Goal: Task Accomplishment & Management: Manage account settings

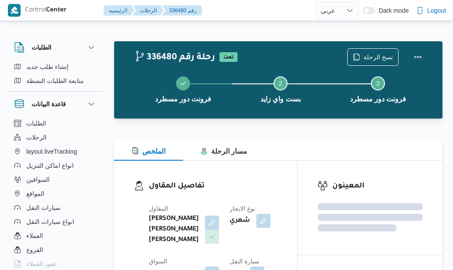
select select "ar"
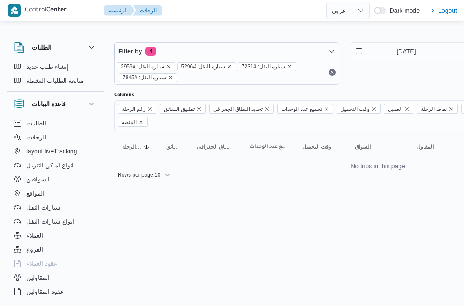
select select "ar"
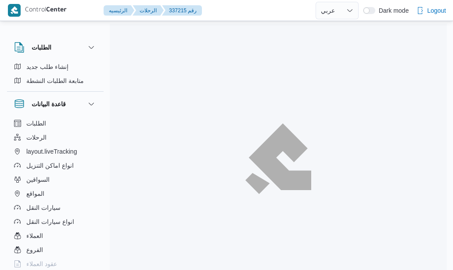
select select "ar"
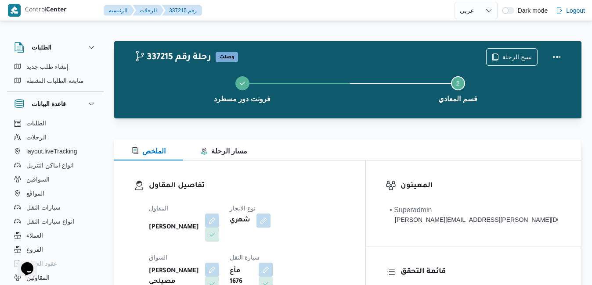
click at [313, 126] on div at bounding box center [347, 124] width 467 height 11
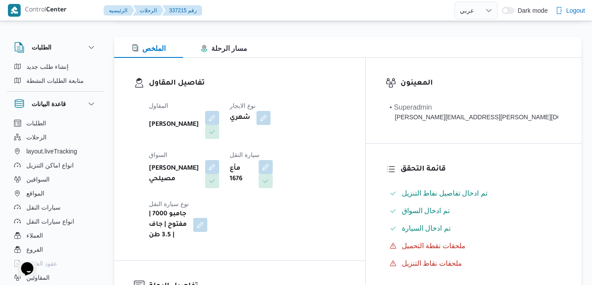
scroll to position [123, 0]
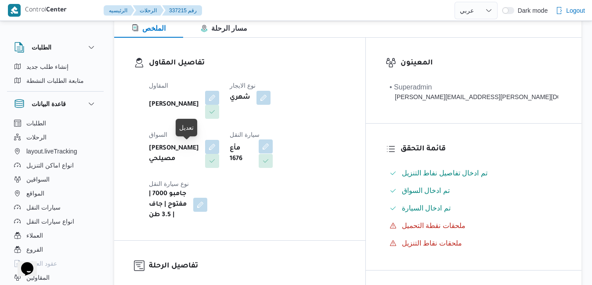
click at [259, 148] on button "button" at bounding box center [266, 147] width 14 height 14
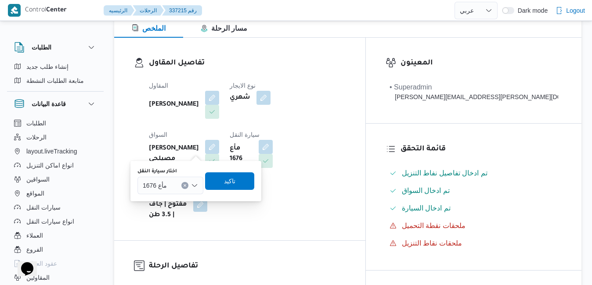
click at [164, 187] on span "مأع 1676" at bounding box center [155, 185] width 24 height 10
type input "8418"
click at [121, 138] on div "تفاصيل المقاول المقاول محمد هاني محمد جوده محمود نوع الايجار شهري السواق عمرو ج…" at bounding box center [239, 139] width 251 height 203
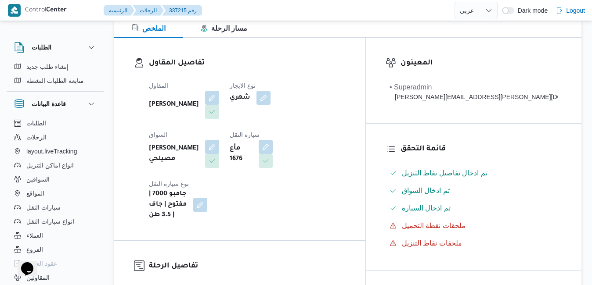
click at [315, 132] on div "المقاول محمد هاني محمد جوده محمود نوع الايجار شهري السواق عمرو جمال الدسوقي مصي…" at bounding box center [247, 150] width 207 height 151
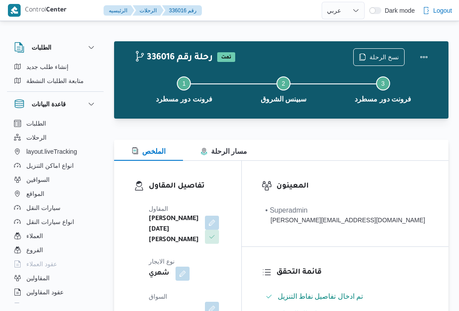
select select "ar"
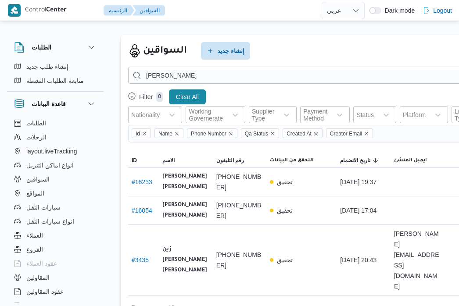
select select "ar"
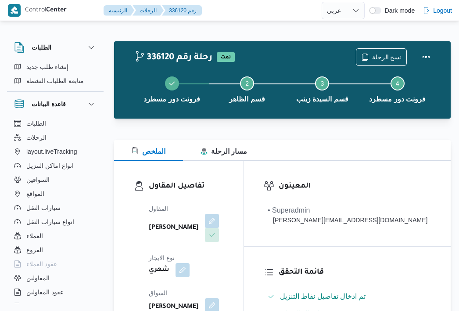
select select "ar"
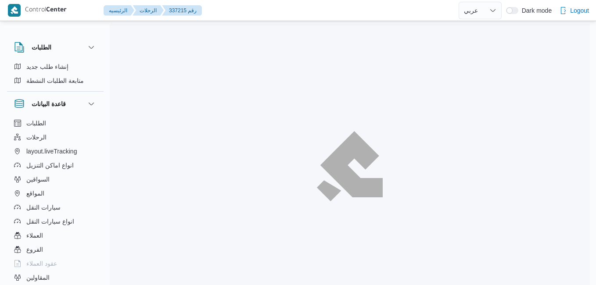
select select "ar"
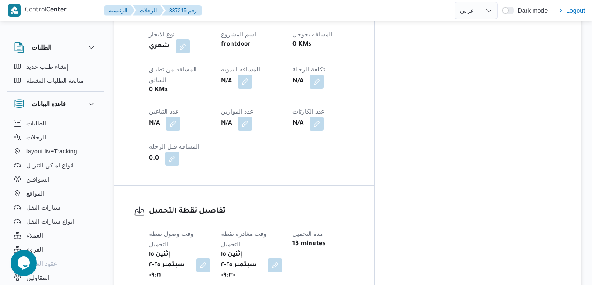
scroll to position [509, 0]
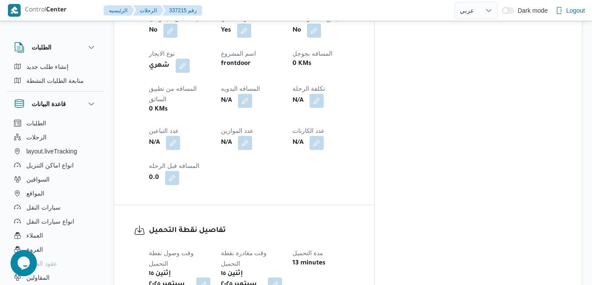
click at [283, 268] on div "إثنين ١٥ سبتمبر ٢٠٢٥ ٠٩:٣٠" at bounding box center [251, 284] width 63 height 33
click at [282, 277] on button "button" at bounding box center [275, 284] width 14 height 14
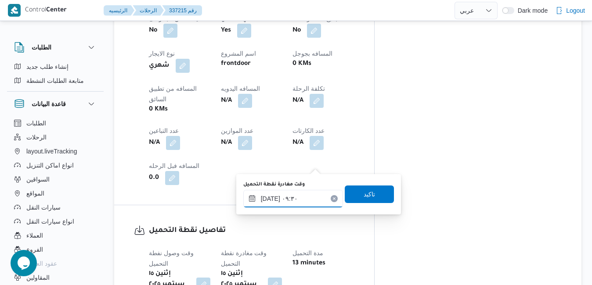
click at [283, 196] on input "١٥/٠٩/٢٠٢٥ ٠٩:٣٠" at bounding box center [293, 199] width 100 height 18
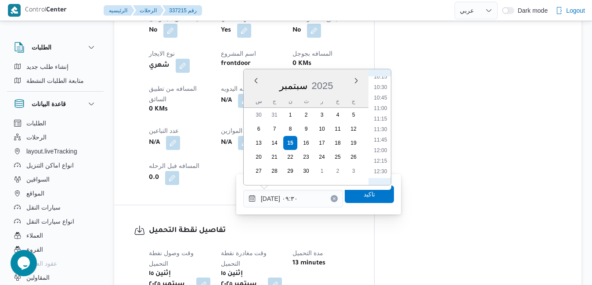
scroll to position [525, 0]
click at [379, 147] on li "14:00" at bounding box center [380, 145] width 20 height 9
type input "١٥/٠٩/٢٠٢٥ ١٤:٠٠"
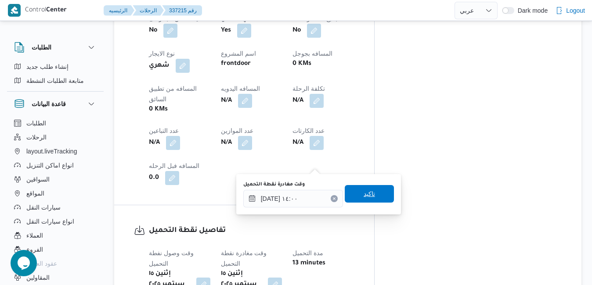
click at [365, 192] on span "تاكيد" at bounding box center [368, 194] width 11 height 11
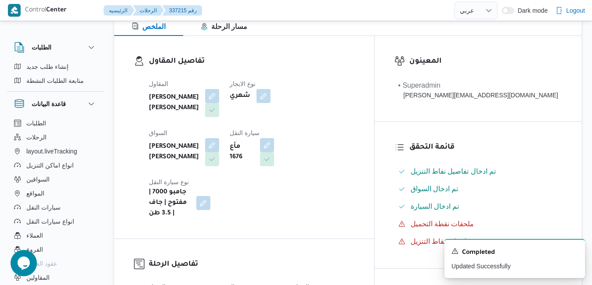
scroll to position [0, 0]
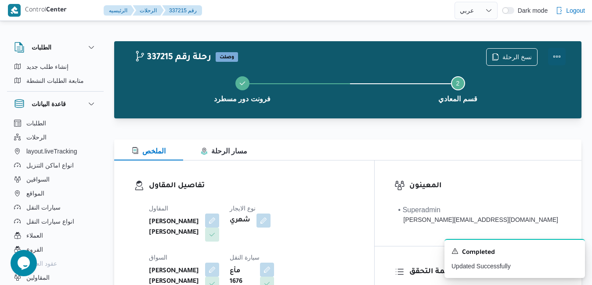
click at [560, 60] on button "Actions" at bounding box center [557, 57] width 18 height 18
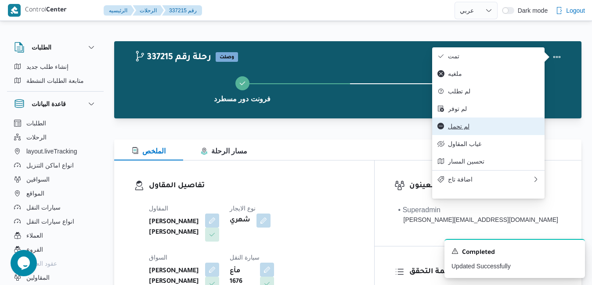
click at [471, 130] on span "لم تحمل" at bounding box center [493, 126] width 91 height 7
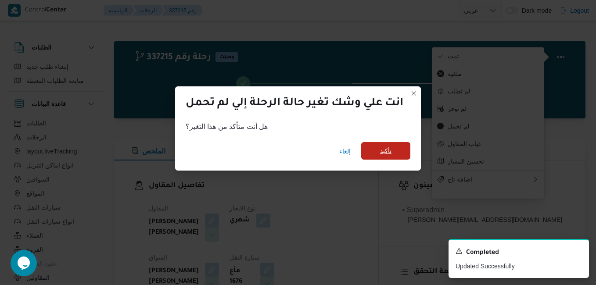
click at [397, 158] on span "تأكيد" at bounding box center [385, 151] width 49 height 18
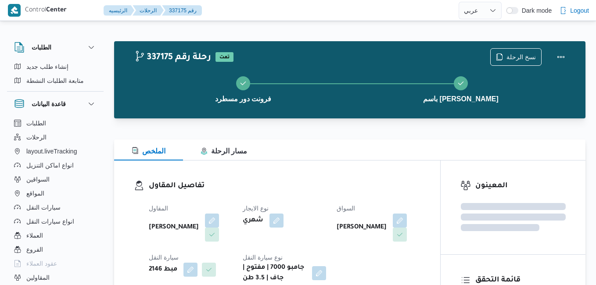
select select "ar"
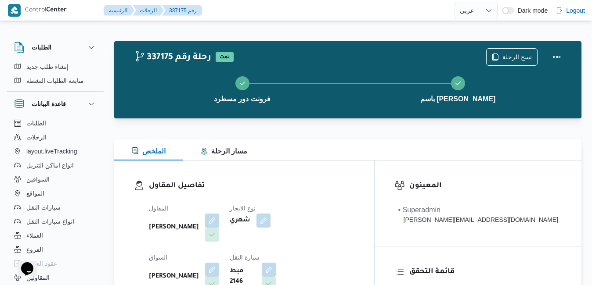
click at [354, 185] on h3 "تفاصيل المقاول" at bounding box center [251, 186] width 205 height 12
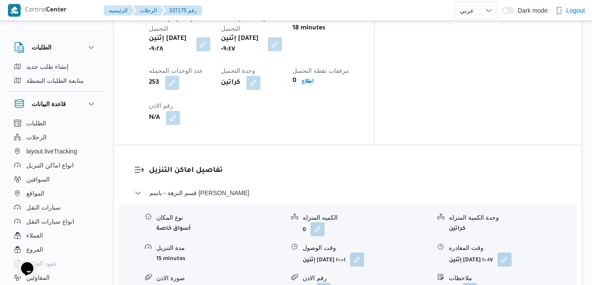
scroll to position [773, 0]
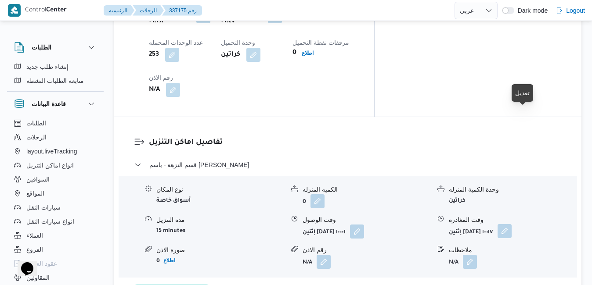
click at [511, 224] on button "button" at bounding box center [504, 231] width 14 height 14
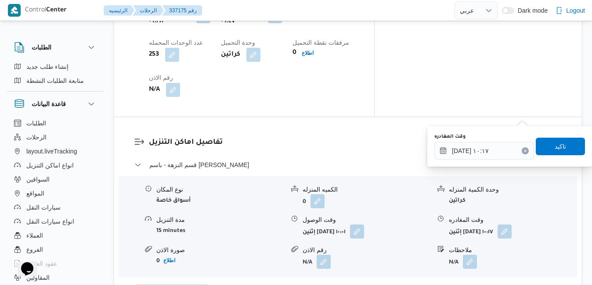
click at [524, 151] on icon "Clear input" at bounding box center [525, 151] width 2 height 2
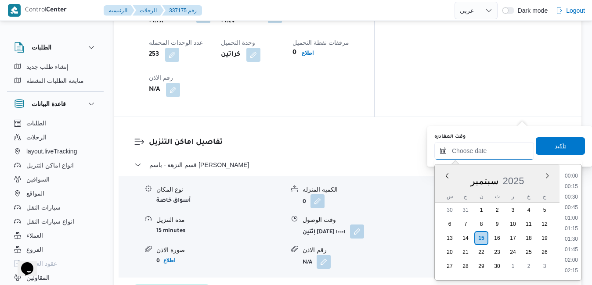
scroll to position [726, 0]
click at [554, 146] on span "تاكيد" at bounding box center [559, 146] width 11 height 11
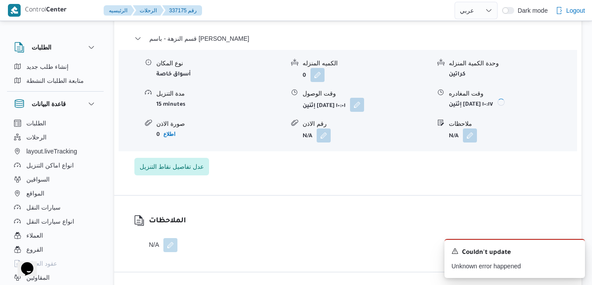
click at [364, 112] on button "button" at bounding box center [357, 105] width 14 height 14
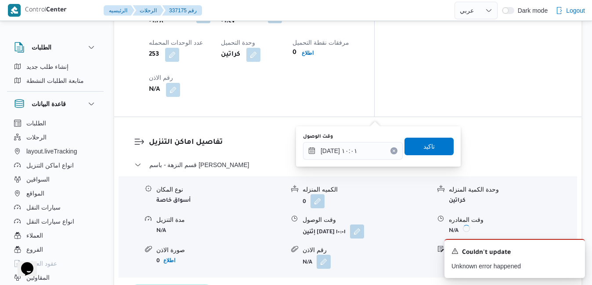
click at [392, 151] on icon "Clear input" at bounding box center [394, 151] width 4 height 4
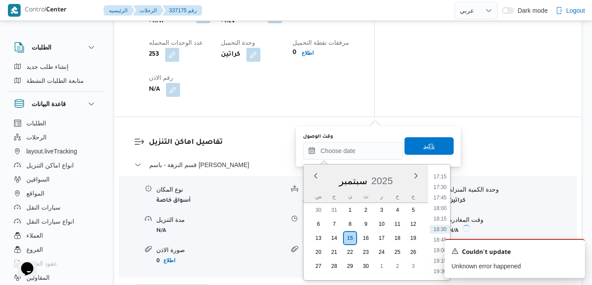
click at [428, 140] on span "تاكيد" at bounding box center [428, 146] width 49 height 18
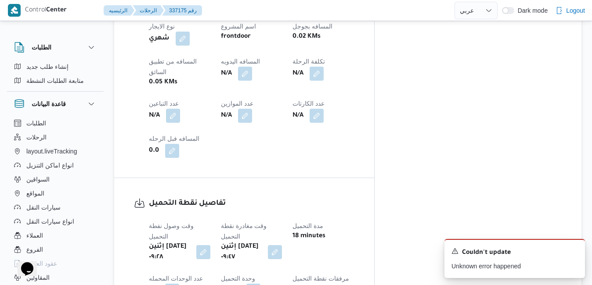
scroll to position [527, 0]
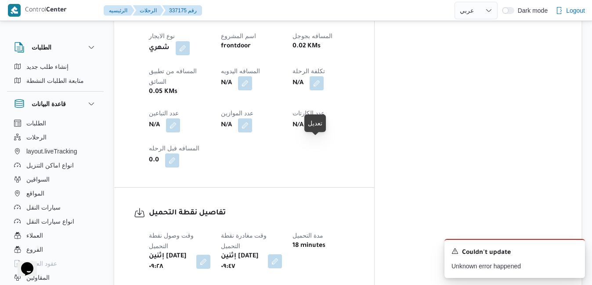
click at [282, 255] on button "button" at bounding box center [275, 262] width 14 height 14
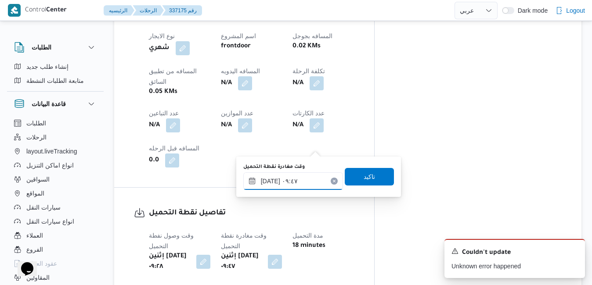
click at [290, 187] on input "١٥/٠٩/٢٠٢٥ ٠٩:٤٧" at bounding box center [293, 182] width 100 height 18
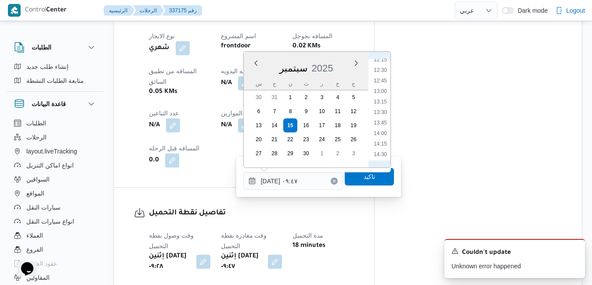
scroll to position [536, 0]
click at [381, 119] on li "14:00" at bounding box center [380, 117] width 20 height 9
type input "١٥/٠٩/٢٠٢٥ ١٤:٠٠"
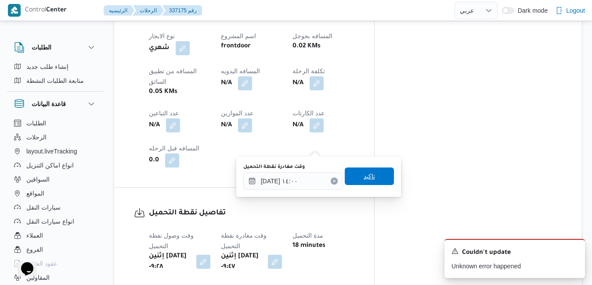
click at [368, 176] on span "تاكيد" at bounding box center [369, 177] width 49 height 18
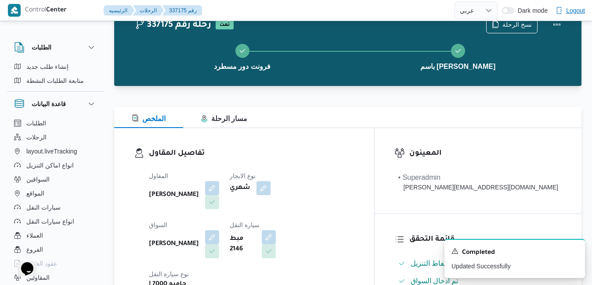
scroll to position [0, 0]
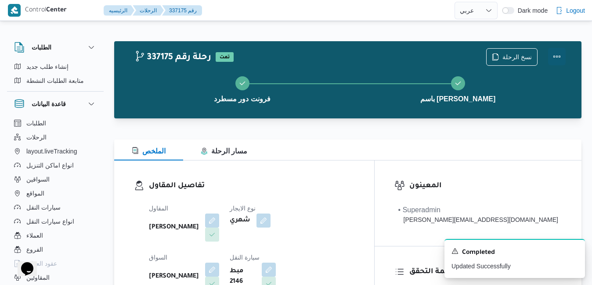
click at [558, 58] on button "Actions" at bounding box center [557, 57] width 18 height 18
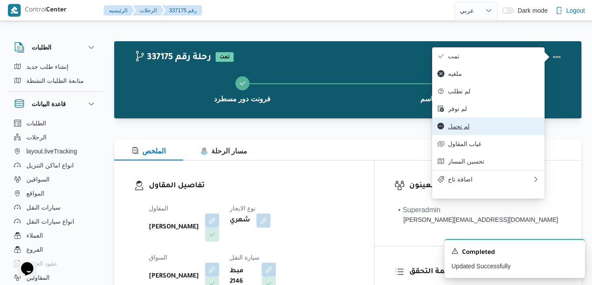
click at [461, 135] on button "لم تحمل" at bounding box center [488, 127] width 112 height 18
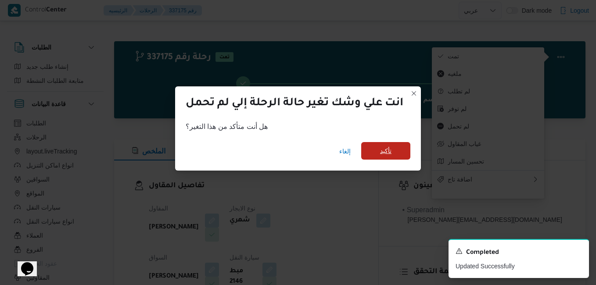
click at [391, 156] on span "تأكيد" at bounding box center [385, 151] width 11 height 11
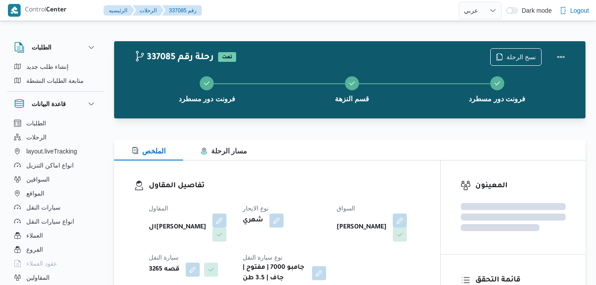
select select "ar"
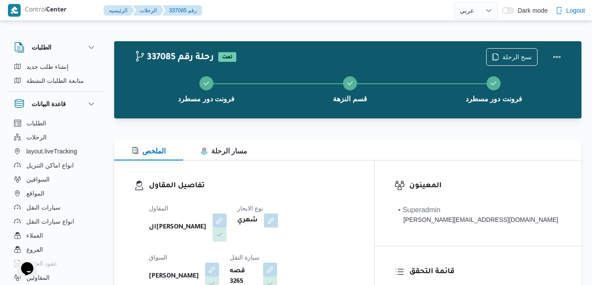
click at [320, 159] on div "الملخص مسار الرحلة" at bounding box center [347, 150] width 467 height 21
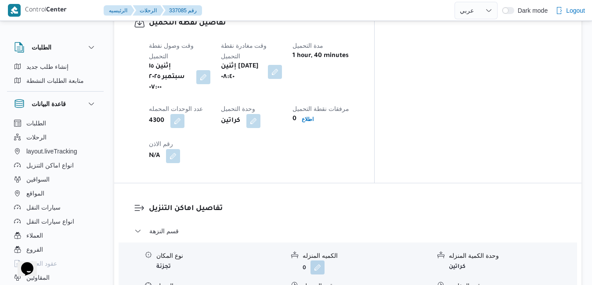
scroll to position [734, 0]
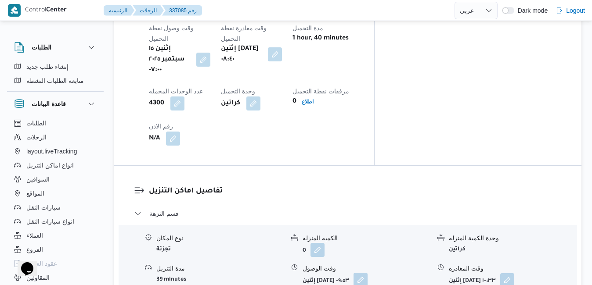
click at [367, 273] on button "button" at bounding box center [360, 280] width 14 height 14
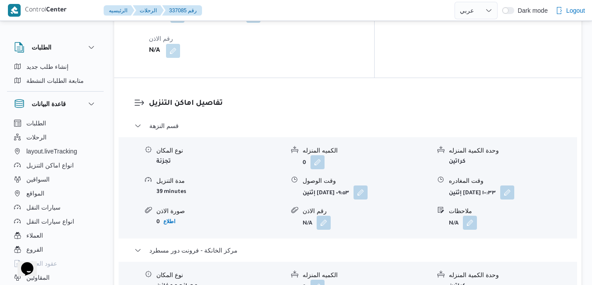
scroll to position [840, 0]
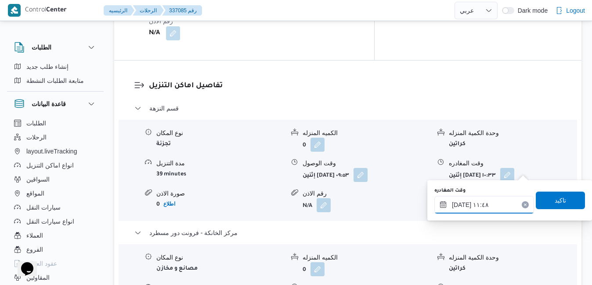
click at [471, 205] on input "١٥/٠٩/٢٠٢٥ ١١:٤٨" at bounding box center [484, 205] width 100 height 18
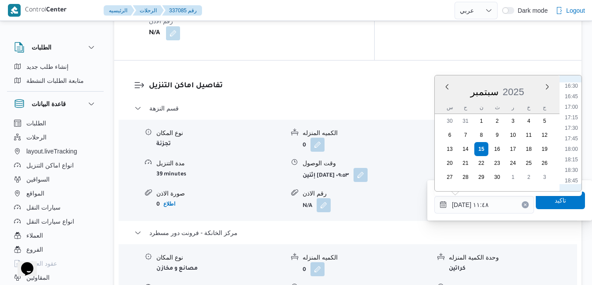
scroll to position [709, 0]
click at [571, 134] on li "18:00" at bounding box center [571, 136] width 20 height 9
type input "[DATE] ١٨:٠٠"
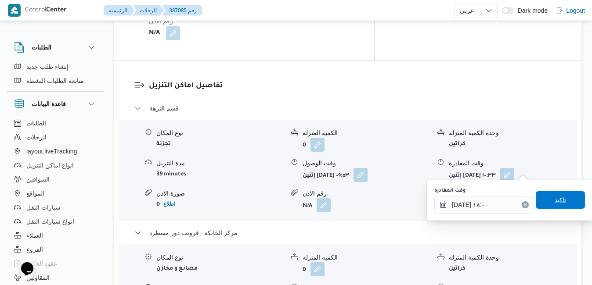
click at [554, 198] on span "تاكيد" at bounding box center [559, 200] width 11 height 11
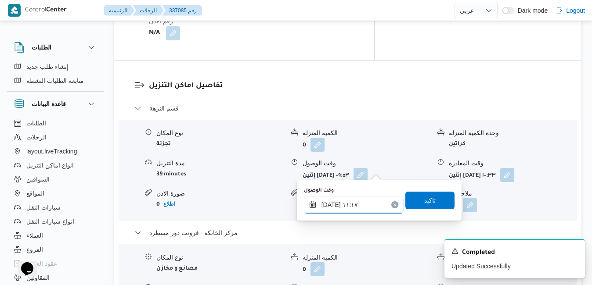
click at [359, 198] on div "١٥/٠٩/٢٠٢٥ ١١:١٧" at bounding box center [354, 205] width 100 height 18
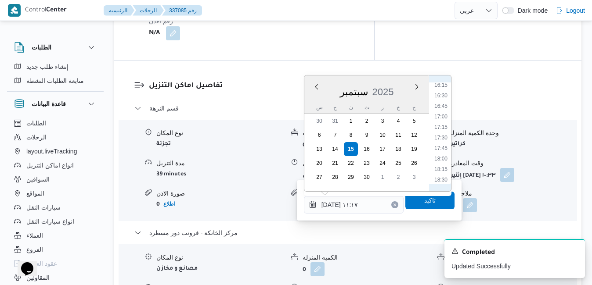
scroll to position [688, 0]
click at [443, 151] on li "17:45" at bounding box center [441, 147] width 20 height 9
type input "[DATE] ١٧:٤٥"
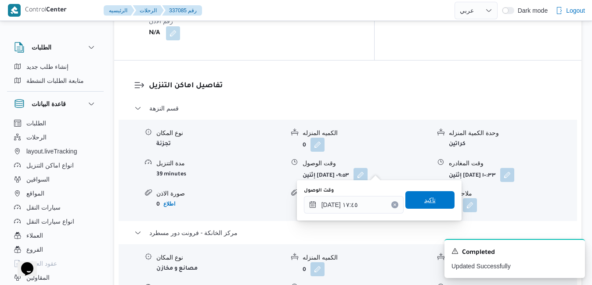
click at [424, 199] on span "تاكيد" at bounding box center [429, 200] width 11 height 11
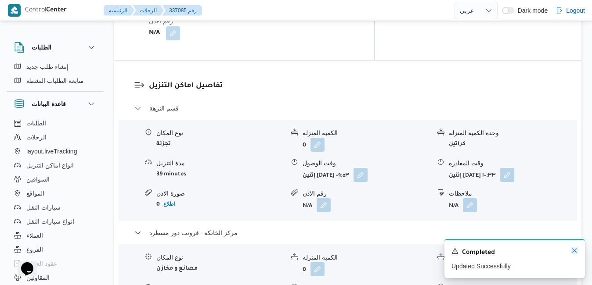
click at [573, 250] on icon "Dismiss toast" at bounding box center [574, 250] width 4 height 4
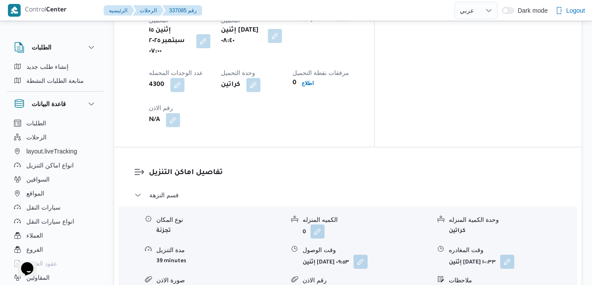
scroll to position [752, 0]
click at [514, 255] on button "button" at bounding box center [507, 262] width 14 height 14
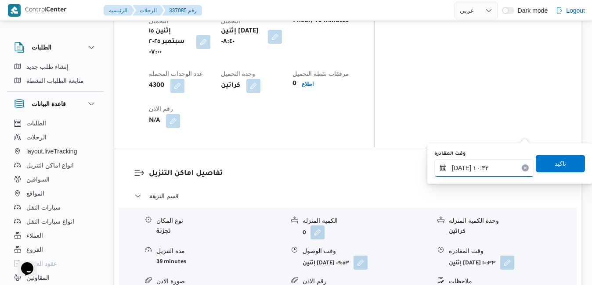
click at [472, 168] on input "١٥/٠٩/٢٠٢٥ ١٠:٣٣" at bounding box center [484, 168] width 100 height 18
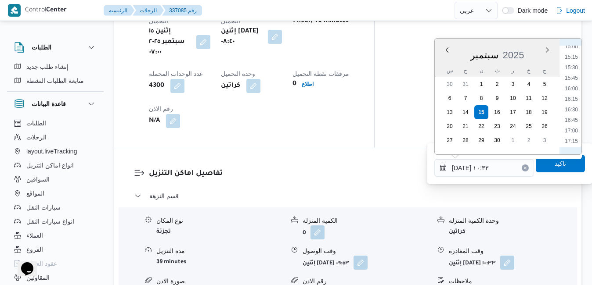
scroll to position [656, 0]
click at [573, 111] on li "17:00" at bounding box center [571, 110] width 20 height 9
type input "١٥/٠٩/٢٠٢٥ ١٧:٠٠"
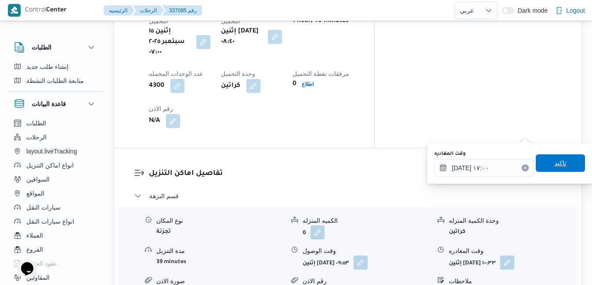
click at [554, 163] on span "تاكيد" at bounding box center [559, 163] width 11 height 11
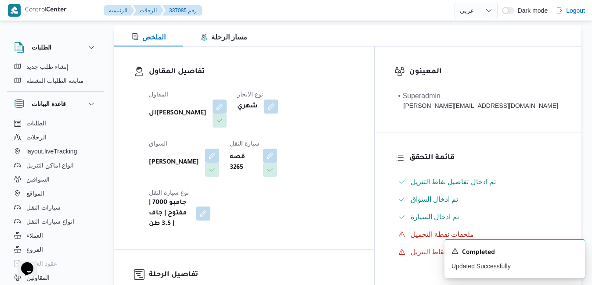
scroll to position [0, 0]
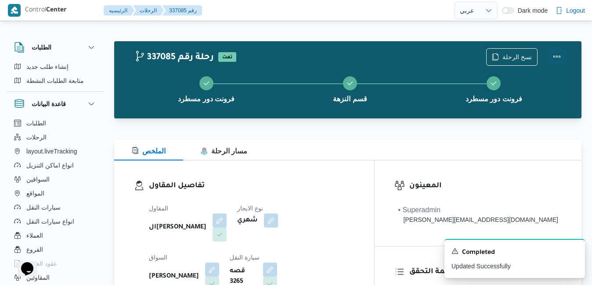
click at [555, 60] on button "Actions" at bounding box center [557, 57] width 18 height 18
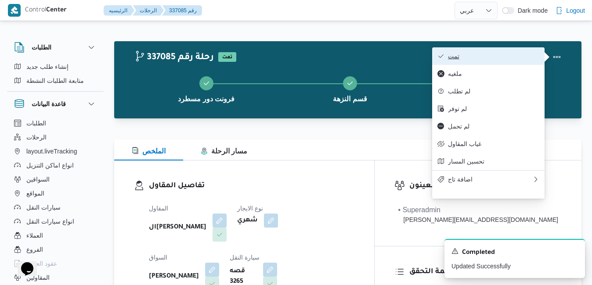
click at [514, 60] on span "تمت" at bounding box center [493, 56] width 91 height 7
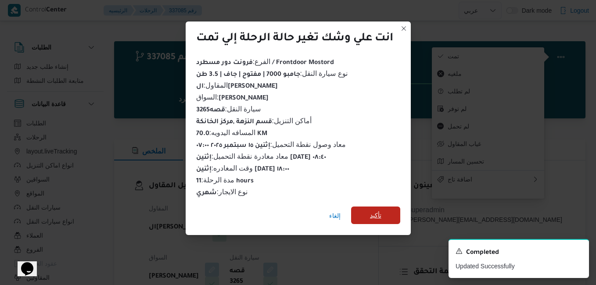
click at [387, 209] on span "تأكيد" at bounding box center [375, 216] width 49 height 18
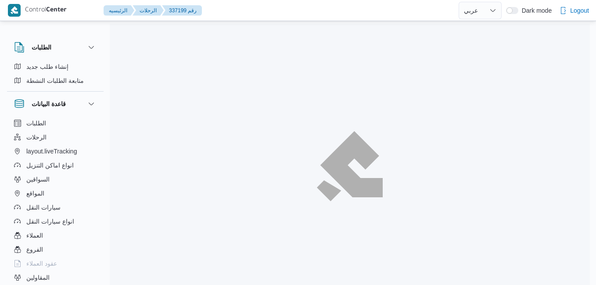
select select "ar"
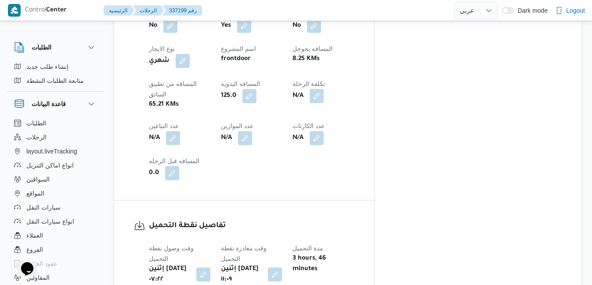
scroll to position [527, 0]
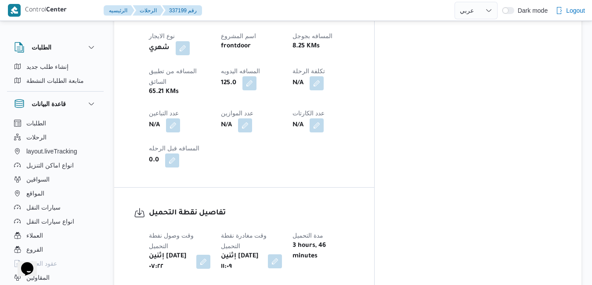
click at [282, 255] on button "button" at bounding box center [275, 262] width 14 height 14
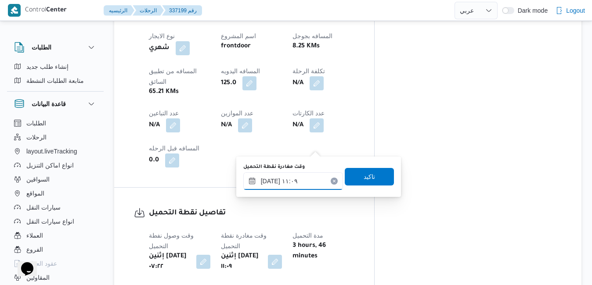
click at [297, 177] on input "[DATE] ١١:٠٩" at bounding box center [293, 182] width 100 height 18
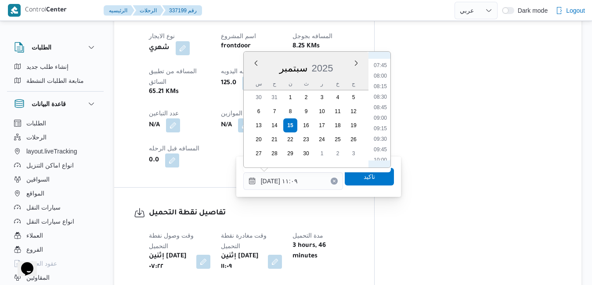
scroll to position [321, 0]
click at [383, 112] on li "08:45" at bounding box center [380, 111] width 20 height 9
type input "[DATE] ٠٨:٤٥"
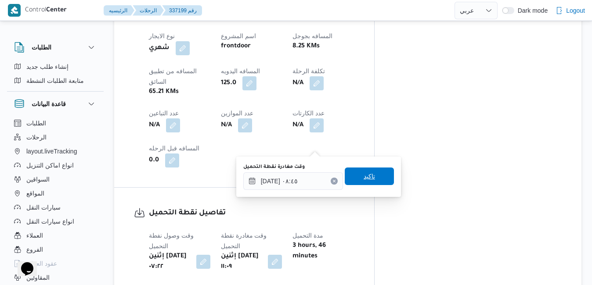
click at [368, 180] on span "تاكيد" at bounding box center [368, 176] width 11 height 11
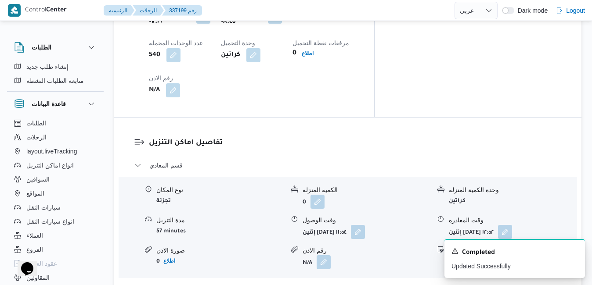
scroll to position [790, 0]
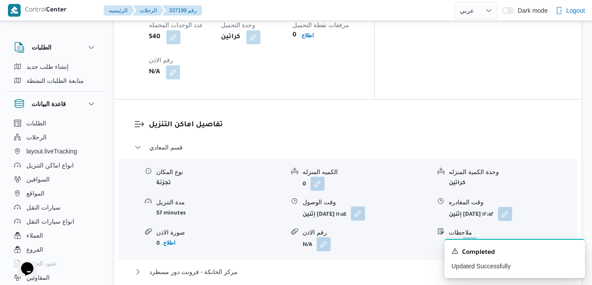
click at [365, 207] on button "button" at bounding box center [358, 214] width 14 height 14
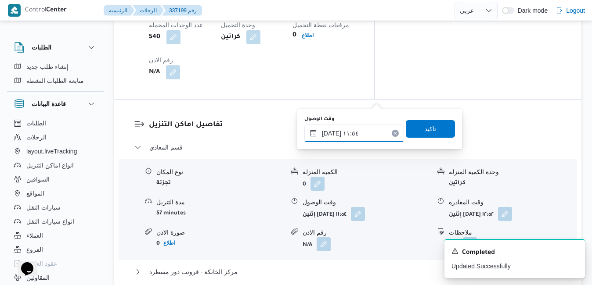
click at [347, 134] on input "[DATE] ١١:٥٤" at bounding box center [354, 134] width 100 height 18
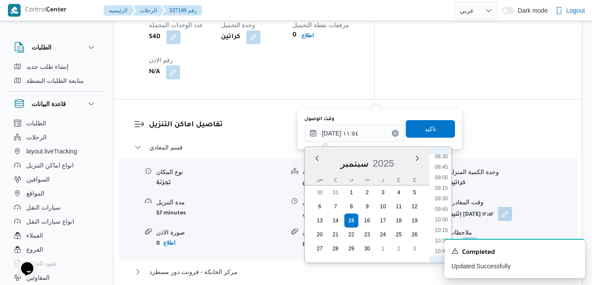
scroll to position [353, 0]
click at [439, 217] on li "09:45" at bounding box center [441, 216] width 20 height 9
type input "[DATE] ٠٩:٤٥"
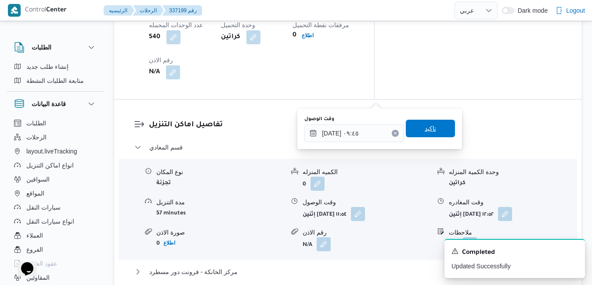
click at [427, 132] on span "تاكيد" at bounding box center [429, 128] width 11 height 11
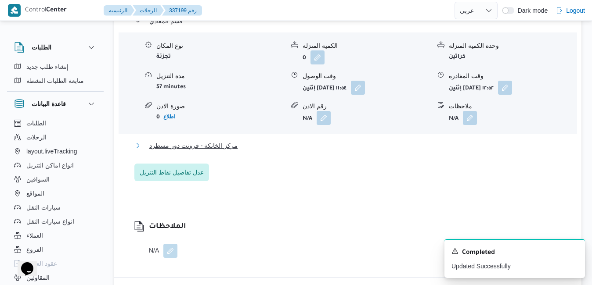
click at [397, 151] on button "مركز الخانكة - فرونت دور مسطرد" at bounding box center [347, 145] width 427 height 11
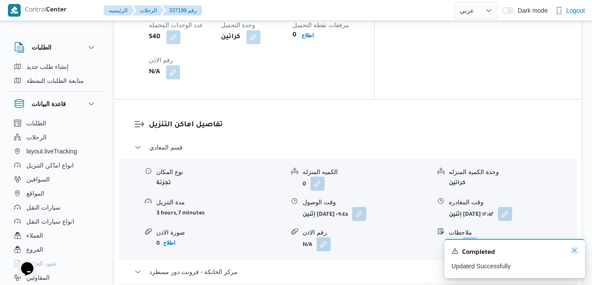
click at [575, 251] on icon "Dismiss toast" at bounding box center [574, 250] width 4 height 4
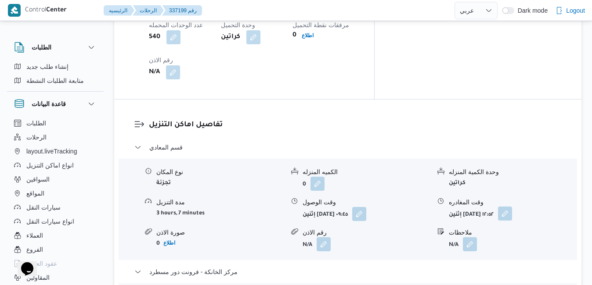
click at [512, 207] on button "button" at bounding box center [505, 214] width 14 height 14
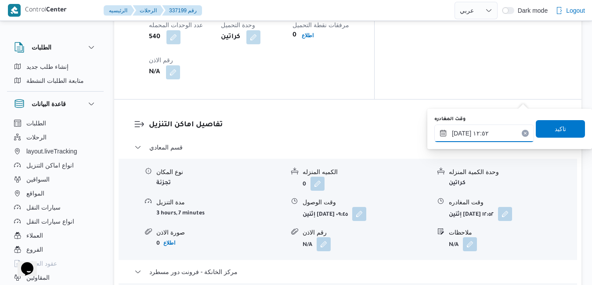
click at [484, 134] on input "١٥/٠٩/٢٠٢٥ ١٢:٥٢" at bounding box center [484, 134] width 100 height 18
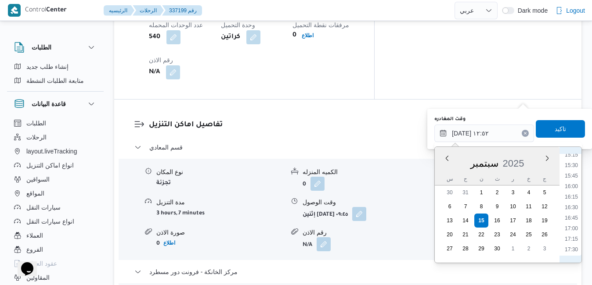
scroll to position [662, 0]
click at [573, 171] on li "16:00" at bounding box center [571, 170] width 20 height 9
type input "١٥/٠٩/٢٠٢٥ ١٦:٠٠"
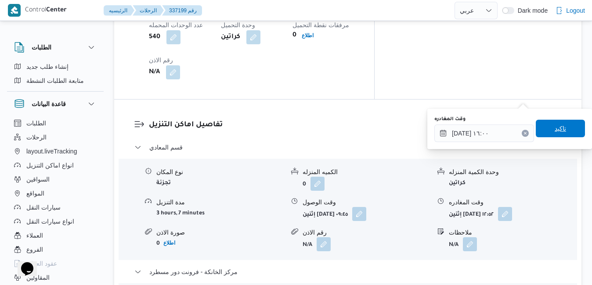
click at [558, 131] on span "تاكيد" at bounding box center [559, 128] width 11 height 11
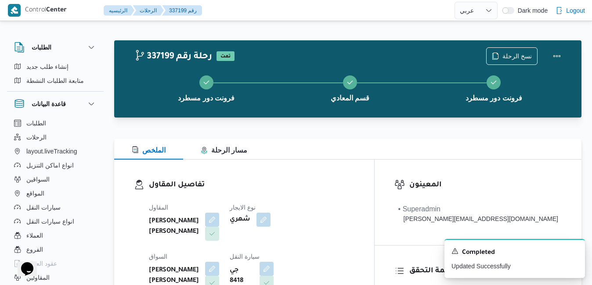
scroll to position [0, 0]
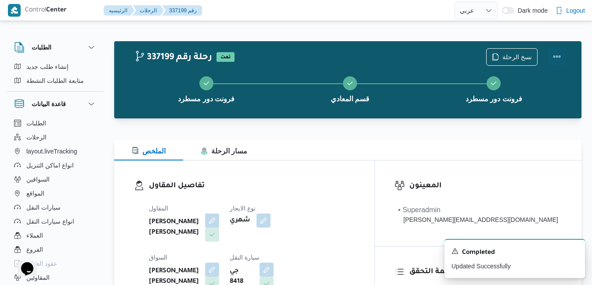
click at [555, 59] on button "Actions" at bounding box center [557, 57] width 18 height 18
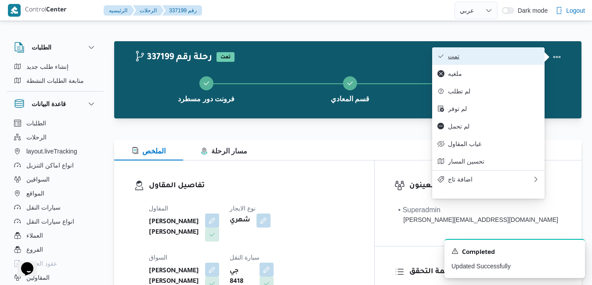
click at [504, 63] on button "تمت" at bounding box center [488, 56] width 112 height 18
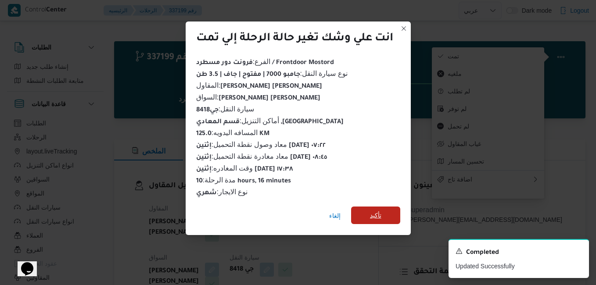
click at [375, 211] on span "تأكيد" at bounding box center [375, 215] width 11 height 11
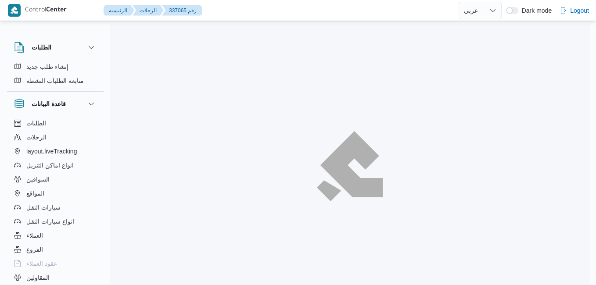
select select "ar"
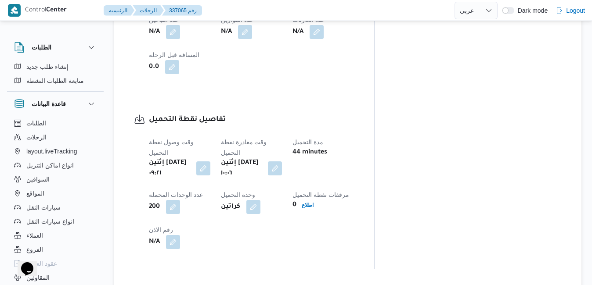
scroll to position [702, 0]
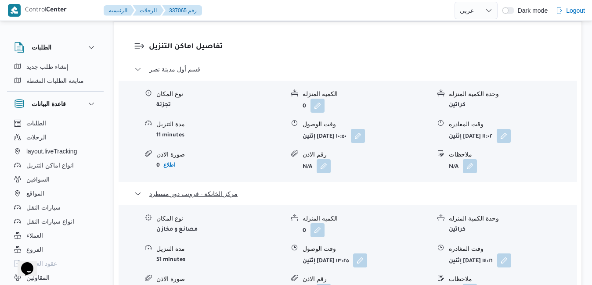
scroll to position [878, 0]
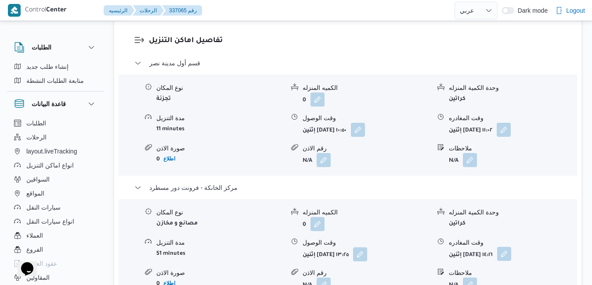
click at [511, 247] on button "button" at bounding box center [504, 254] width 14 height 14
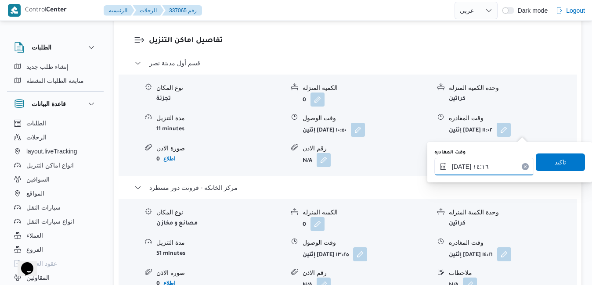
click at [483, 164] on input "١٥/٠٩/٢٠٢٥ ١٤:١٦" at bounding box center [484, 167] width 100 height 18
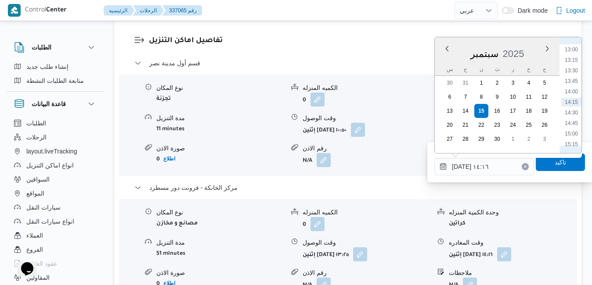
scroll to position [636, 0]
click at [571, 131] on li "17:00" at bounding box center [571, 129] width 20 height 9
type input "١٥/٠٩/٢٠٢٥ ١٧:٠٠"
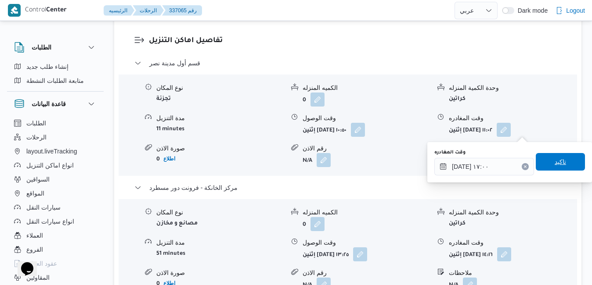
click at [554, 166] on span "تاكيد" at bounding box center [559, 162] width 11 height 11
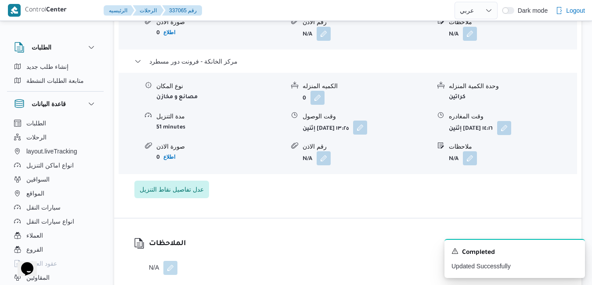
click at [367, 133] on button "button" at bounding box center [360, 128] width 14 height 14
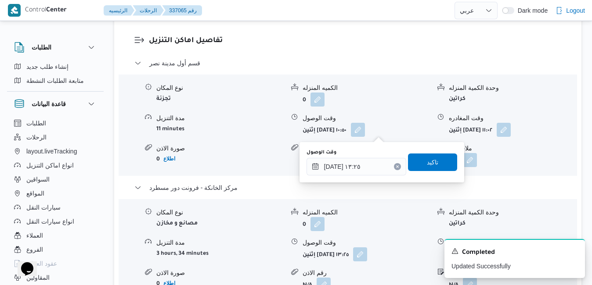
click at [360, 176] on div "وقت الوصول ١٥/٠٩/٢٠٢٥ ١٣:٢٥ تاكيد" at bounding box center [382, 162] width 152 height 28
click at [374, 163] on input "١٥/٠٩/٢٠٢٥ ١٣:٢٥" at bounding box center [356, 167] width 100 height 18
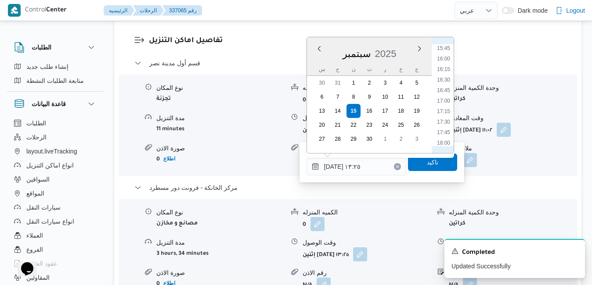
scroll to position [683, 0]
click at [444, 71] on li "16:45" at bounding box center [443, 71] width 20 height 9
type input "١٥/٠٩/٢٠٢٥ ١٦:٤٥"
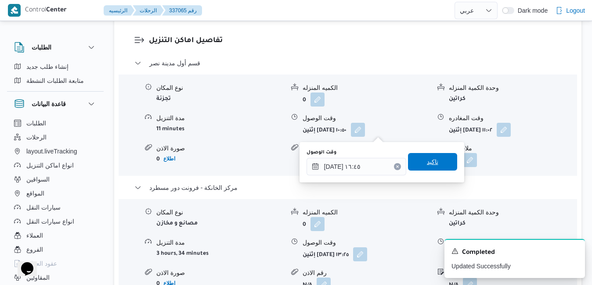
click at [427, 162] on span "تاكيد" at bounding box center [432, 162] width 11 height 11
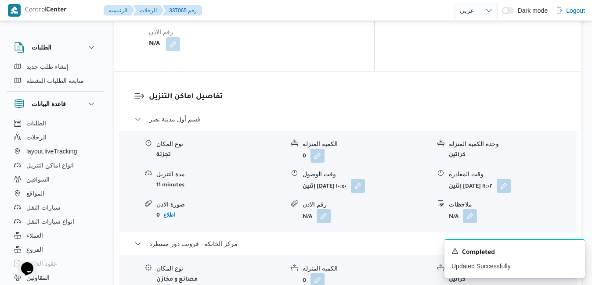
scroll to position [790, 0]
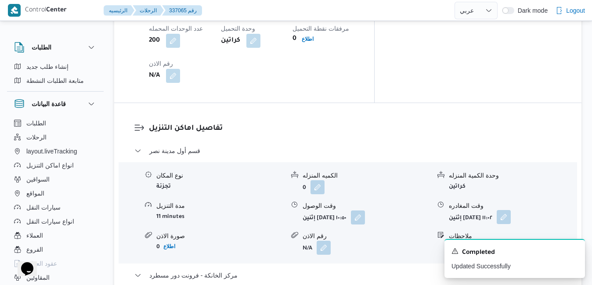
click at [511, 210] on button "button" at bounding box center [503, 217] width 14 height 14
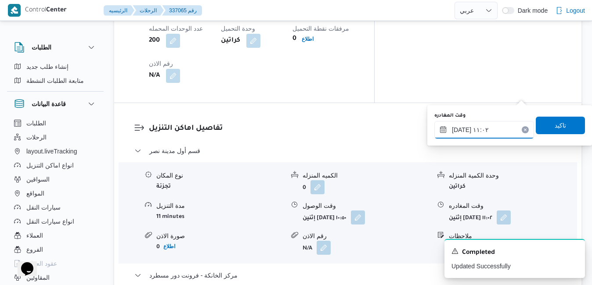
click at [479, 133] on input "١٥/٠٩/٢٠٢٥ ١١:٠٢" at bounding box center [484, 130] width 100 height 18
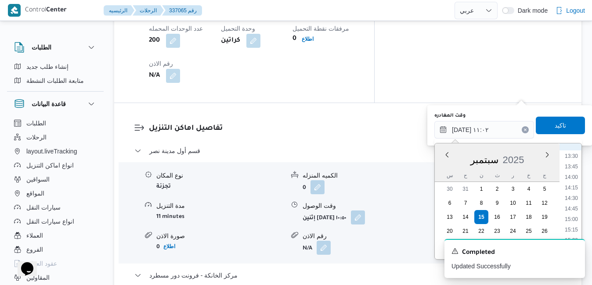
scroll to position [588, 0]
click at [576, 220] on li "15:30" at bounding box center [571, 220] width 20 height 9
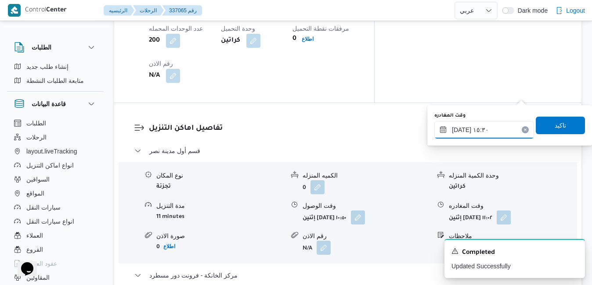
click at [460, 130] on input "١٥/٠٩/٢٠٢٥ ١٥:٣٠" at bounding box center [484, 130] width 100 height 18
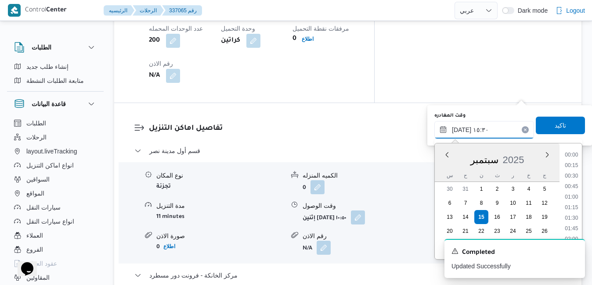
click at [460, 130] on input "١٥/٠٩/٢٠٢٥ ١٥:٣٠" at bounding box center [484, 130] width 100 height 18
type input "١٥/٠٩/٢٠٢٥ ١٥:55"
click at [565, 123] on span "تاكيد" at bounding box center [560, 125] width 49 height 18
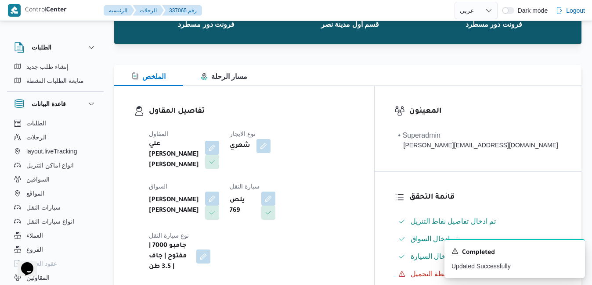
scroll to position [0, 0]
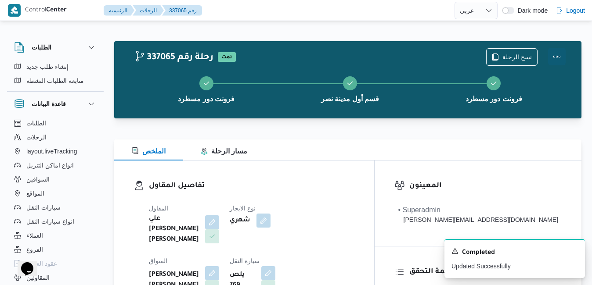
click at [558, 58] on button "Actions" at bounding box center [557, 57] width 18 height 18
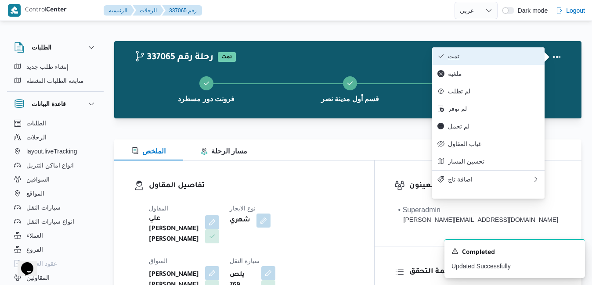
click at [525, 57] on span "تمت" at bounding box center [493, 56] width 91 height 7
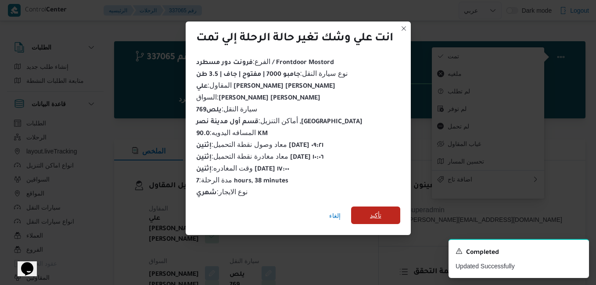
click at [371, 211] on span "تأكيد" at bounding box center [375, 215] width 11 height 11
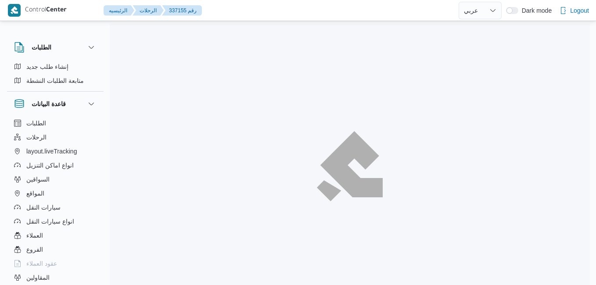
select select "ar"
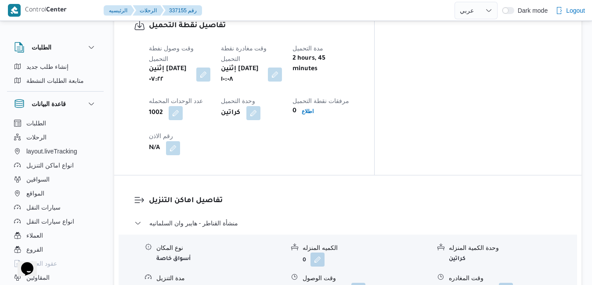
scroll to position [738, 0]
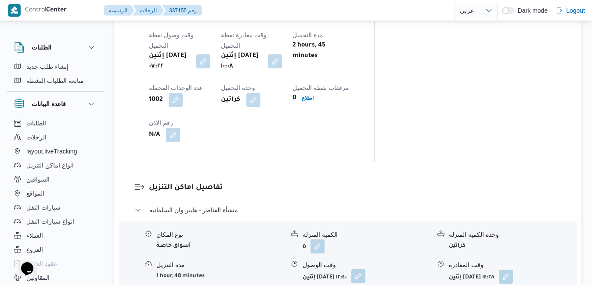
click at [365, 270] on button "button" at bounding box center [358, 277] width 14 height 14
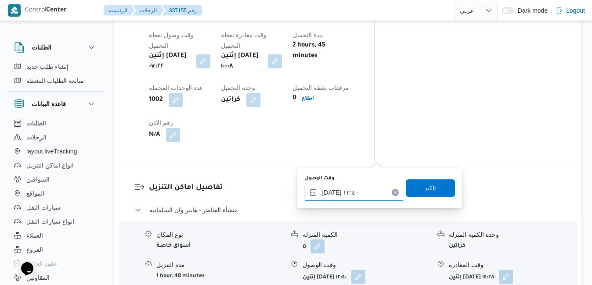
click at [352, 192] on input "[DATE] ١٢:٤٠" at bounding box center [354, 193] width 100 height 18
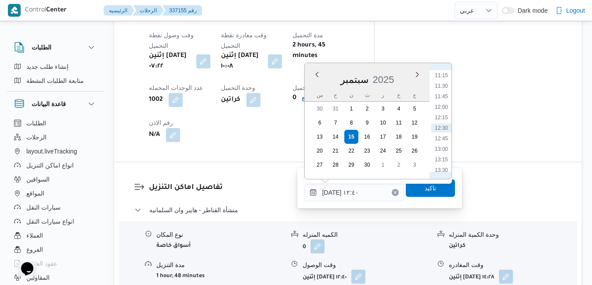
scroll to position [384, 0]
click at [443, 154] on li "11:00" at bounding box center [441, 154] width 20 height 9
type input "[DATE] ١١:٠٠"
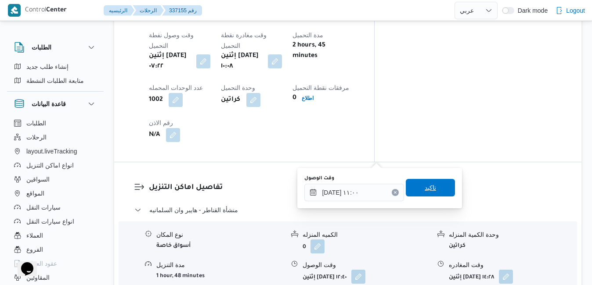
click at [427, 194] on span "تاكيد" at bounding box center [430, 188] width 49 height 18
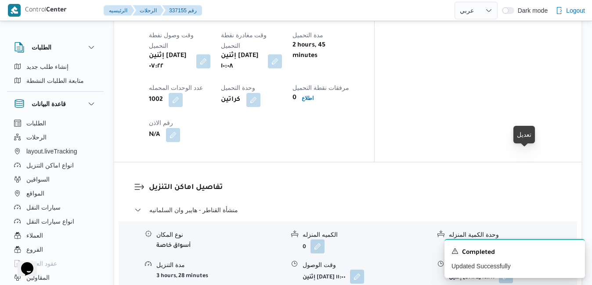
click at [513, 270] on button "button" at bounding box center [506, 277] width 14 height 14
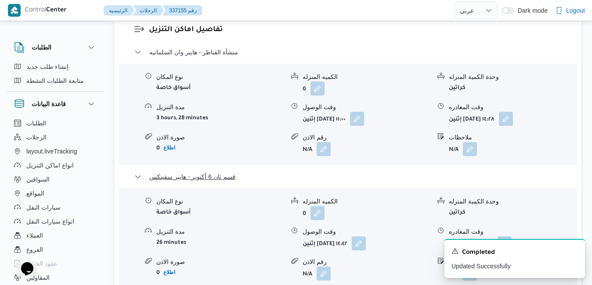
scroll to position [931, 0]
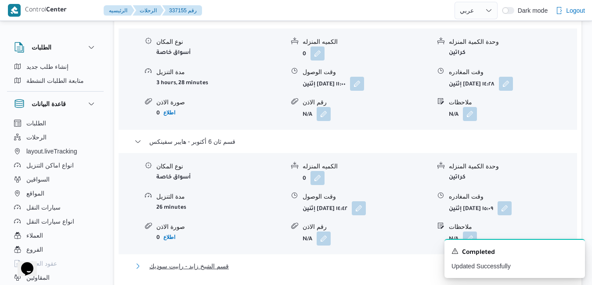
click at [403, 261] on button "قسم الشيخ زايد - رابيت سوديك" at bounding box center [347, 266] width 427 height 11
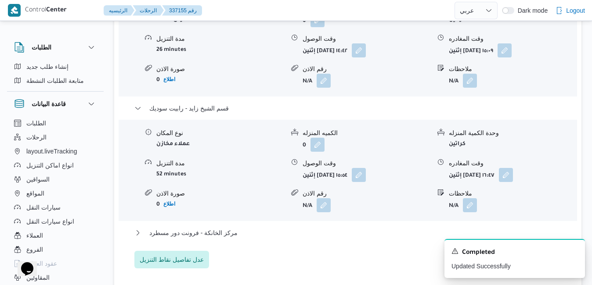
scroll to position [1107, 0]
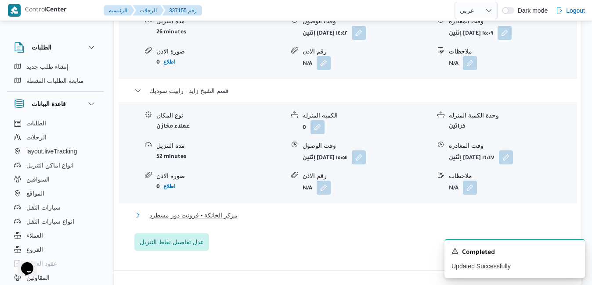
click at [441, 210] on button "مركز الخانكة - فرونت دور مسطرد" at bounding box center [347, 215] width 427 height 11
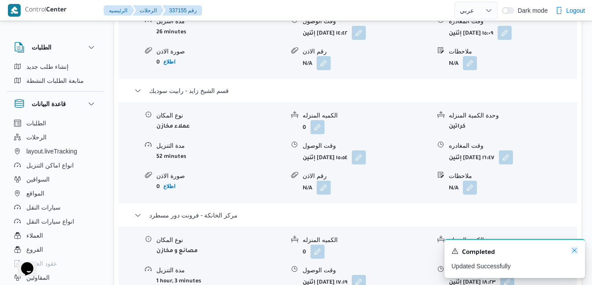
click at [576, 252] on icon "Dismiss toast" at bounding box center [574, 250] width 7 height 7
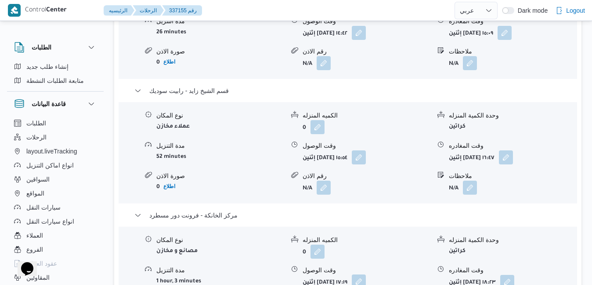
click at [366, 275] on button "button" at bounding box center [359, 282] width 14 height 14
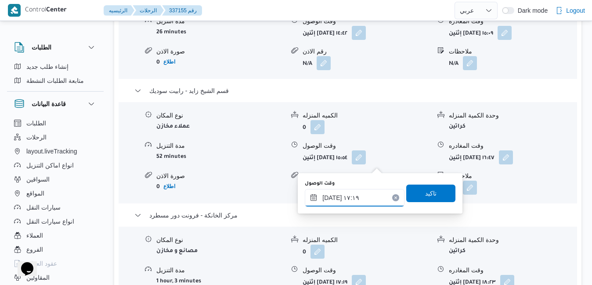
click at [358, 199] on input "[DATE] ١٧:١٩" at bounding box center [355, 198] width 100 height 18
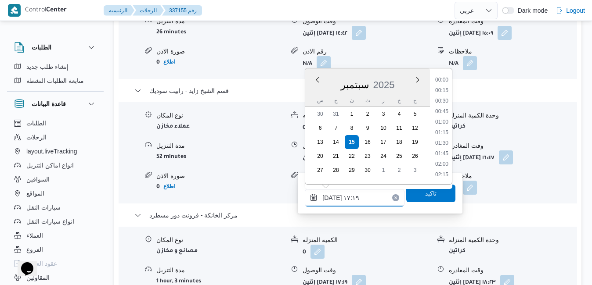
scroll to position [673, 0]
click at [439, 166] on li "18:00" at bounding box center [442, 165] width 20 height 9
type input "[DATE] ١٨:٠٠"
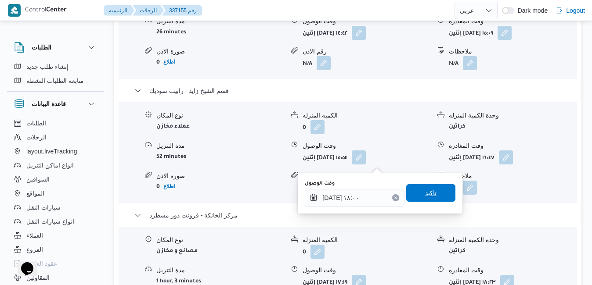
click at [428, 195] on span "تاكيد" at bounding box center [430, 193] width 11 height 11
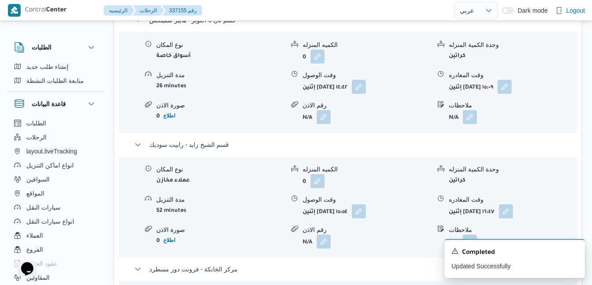
scroll to position [1036, 0]
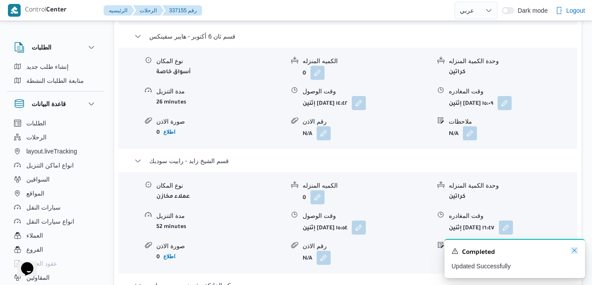
click at [574, 251] on icon "Dismiss toast" at bounding box center [574, 250] width 7 height 7
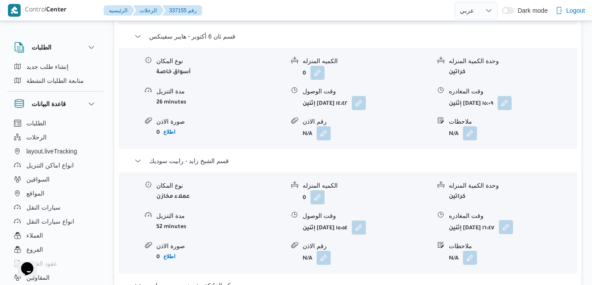
click at [513, 220] on button "button" at bounding box center [506, 227] width 14 height 14
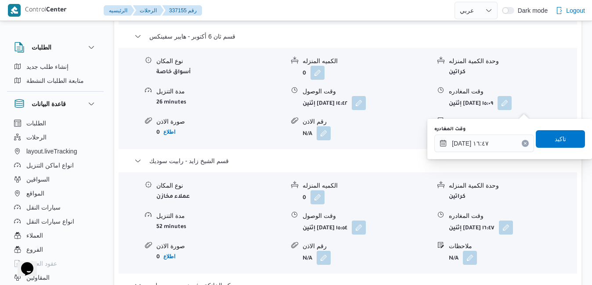
click at [523, 144] on icon "Clear input" at bounding box center [525, 144] width 4 height 4
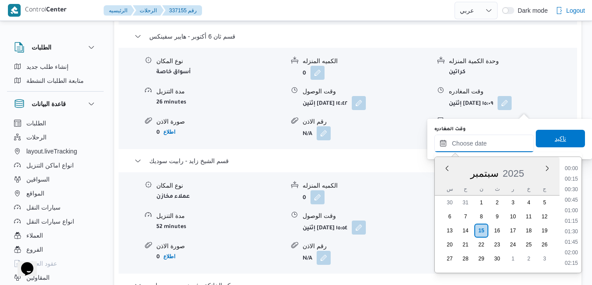
scroll to position [758, 0]
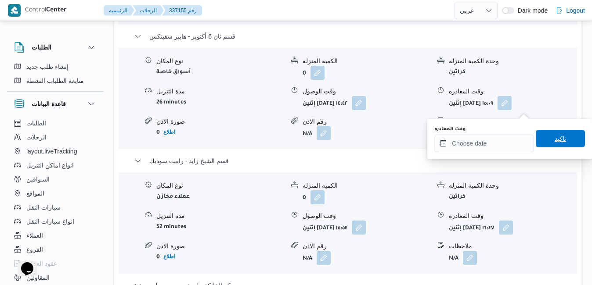
click at [542, 138] on span "تاكيد" at bounding box center [560, 139] width 49 height 18
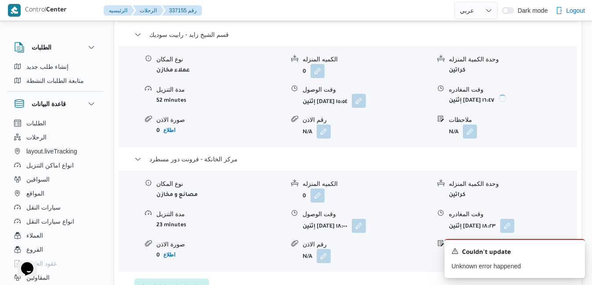
click at [366, 103] on button "button" at bounding box center [359, 101] width 14 height 14
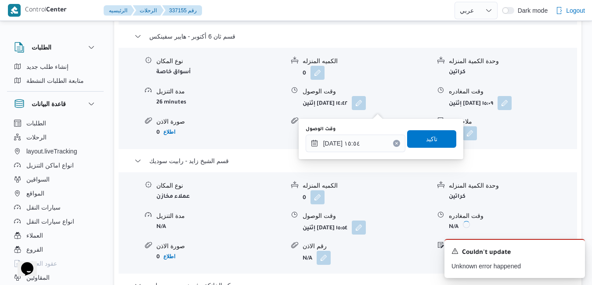
click at [395, 143] on icon "Clear input" at bounding box center [396, 143] width 2 height 2
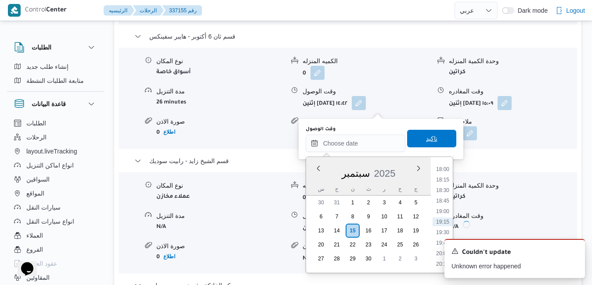
click at [415, 141] on span "تاكيد" at bounding box center [431, 139] width 49 height 18
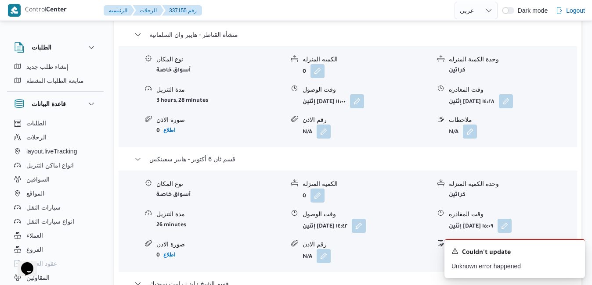
scroll to position [896, 0]
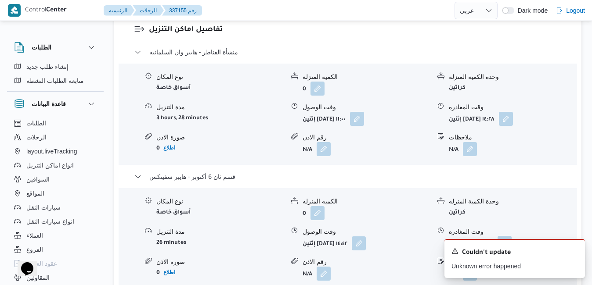
click at [511, 236] on button "button" at bounding box center [504, 243] width 14 height 14
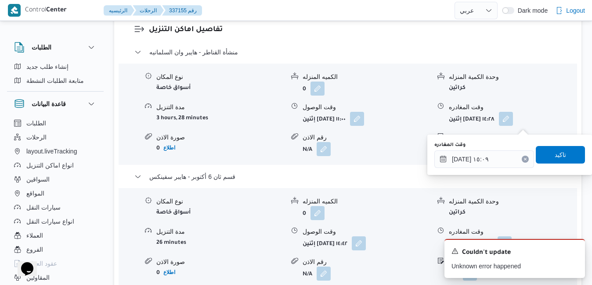
click at [522, 159] on button "Clear input" at bounding box center [525, 159] width 7 height 7
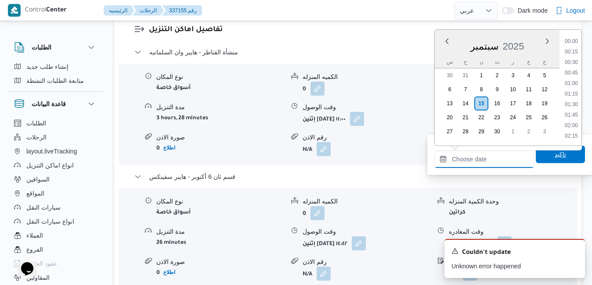
scroll to position [758, 0]
click at [536, 158] on span "تاكيد" at bounding box center [560, 155] width 49 height 18
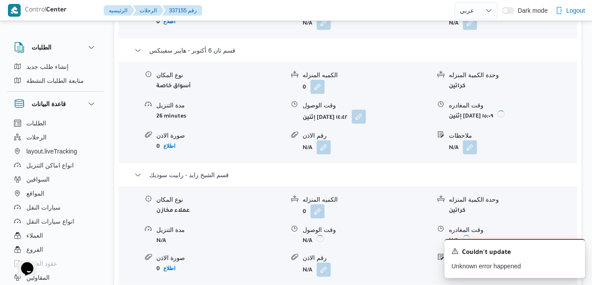
click at [366, 124] on button "button" at bounding box center [359, 117] width 14 height 14
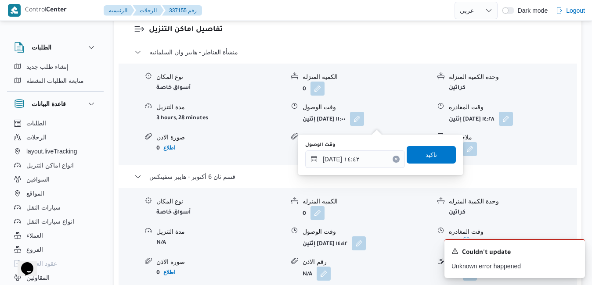
click at [395, 159] on icon "Clear input" at bounding box center [396, 159] width 2 height 2
click at [416, 154] on span "تاكيد" at bounding box center [431, 155] width 49 height 18
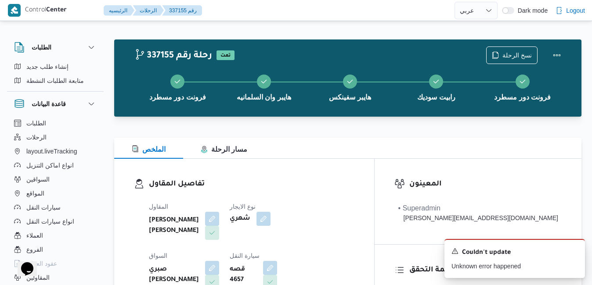
scroll to position [0, 0]
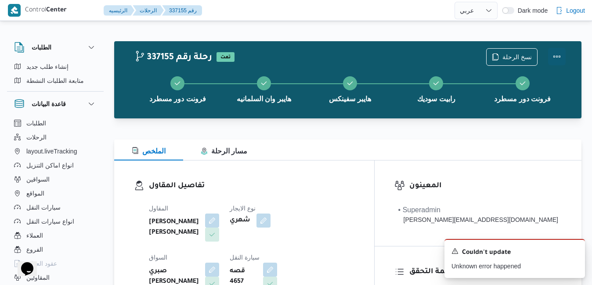
click at [561, 57] on button "Actions" at bounding box center [557, 57] width 18 height 18
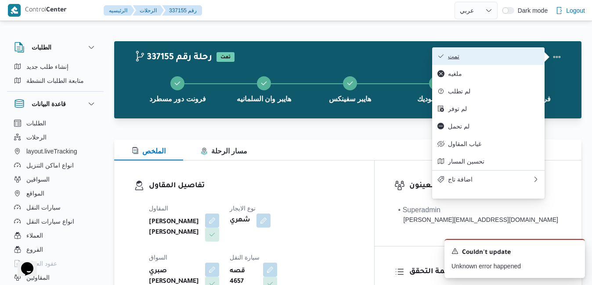
click at [508, 60] on span "تمت" at bounding box center [493, 56] width 91 height 7
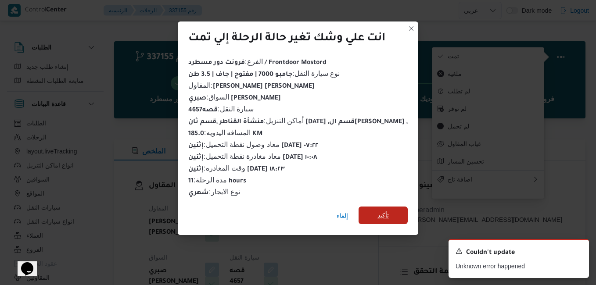
click at [385, 215] on span "تأكيد" at bounding box center [383, 216] width 49 height 18
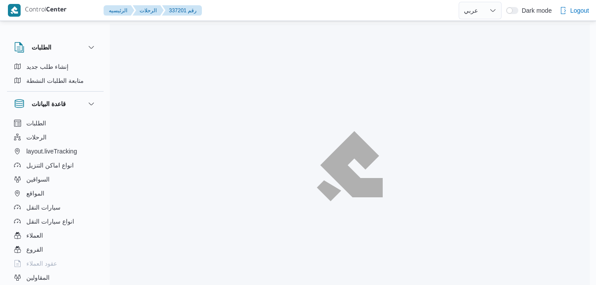
select select "ar"
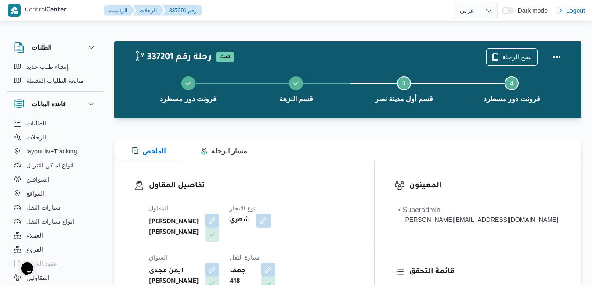
click at [334, 165] on div "تفاصيل المقاول المقاول [PERSON_NAME] [PERSON_NAME] نوع الايجار شهري السواق ايمن…" at bounding box center [244, 262] width 260 height 203
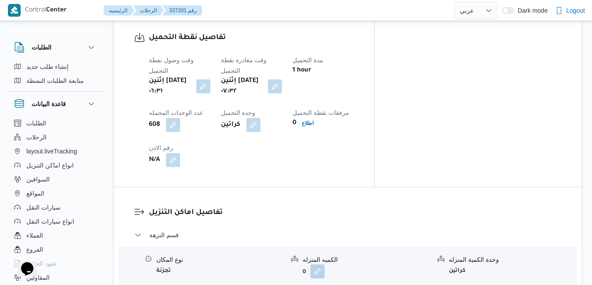
scroll to position [720, 0]
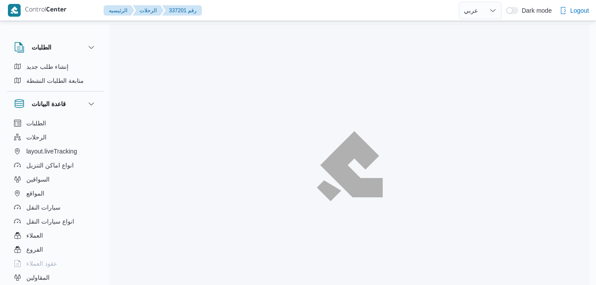
select select "ar"
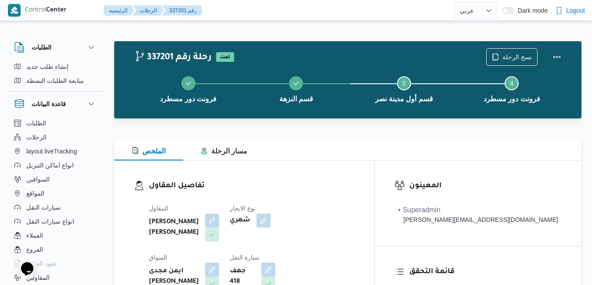
click at [354, 186] on h3 "تفاصيل المقاول" at bounding box center [251, 186] width 205 height 12
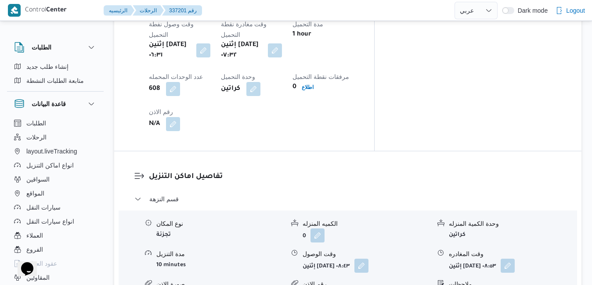
scroll to position [755, 0]
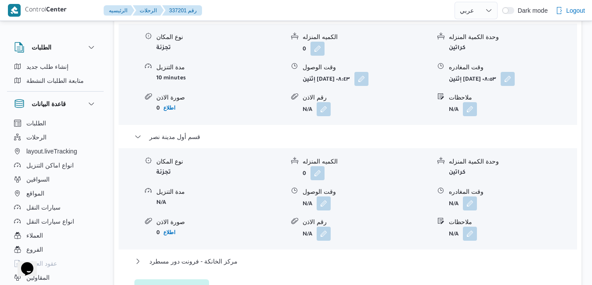
scroll to position [931, 0]
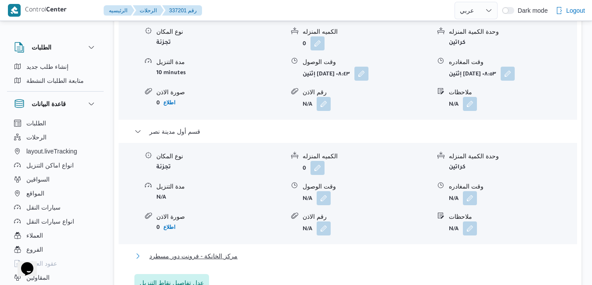
click at [354, 251] on button "مركز الخانكة - فرونت دور مسطرد" at bounding box center [347, 256] width 427 height 11
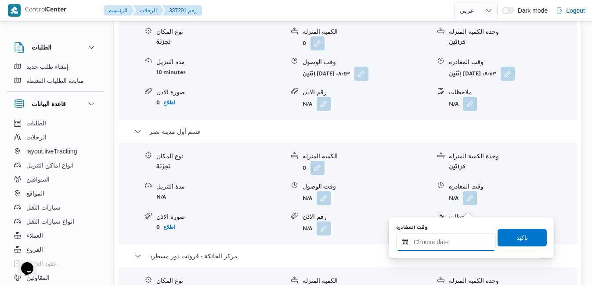
click at [423, 241] on input "وقت المغادره" at bounding box center [446, 243] width 100 height 18
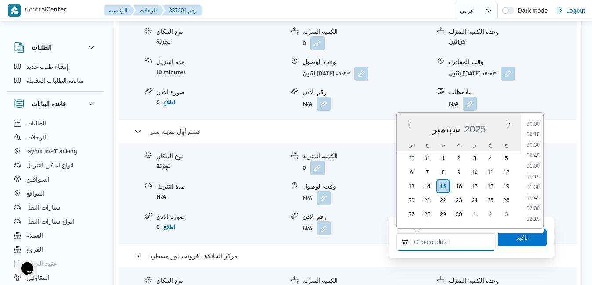
scroll to position [768, 0]
click at [403, 139] on div "س ح ن ث ر خ ج" at bounding box center [458, 145] width 125 height 12
click at [536, 206] on li "18:00" at bounding box center [533, 203] width 20 height 9
type input "١٥/٠٩/٢٠٢٥ ١٨:٠٠"
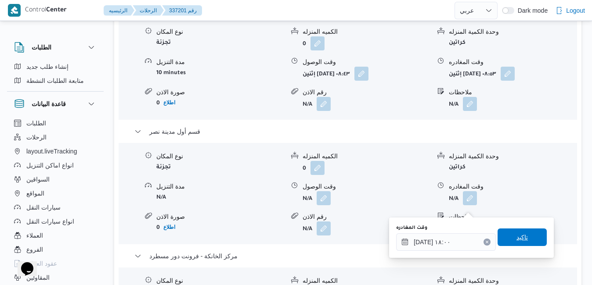
click at [529, 238] on span "تاكيد" at bounding box center [521, 238] width 49 height 18
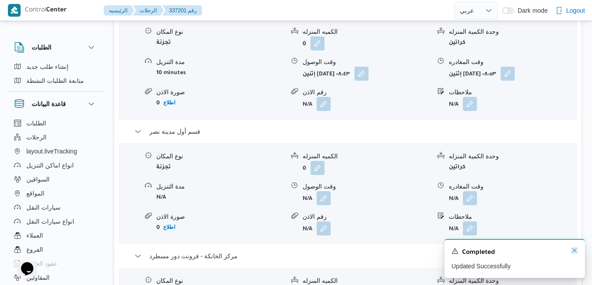
click at [573, 250] on icon "Dismiss toast" at bounding box center [574, 250] width 7 height 7
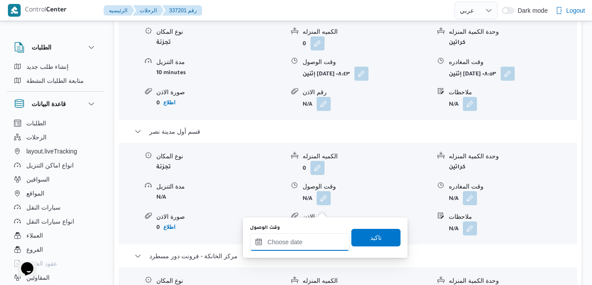
click at [285, 242] on input "وقت الوصول" at bounding box center [300, 243] width 100 height 18
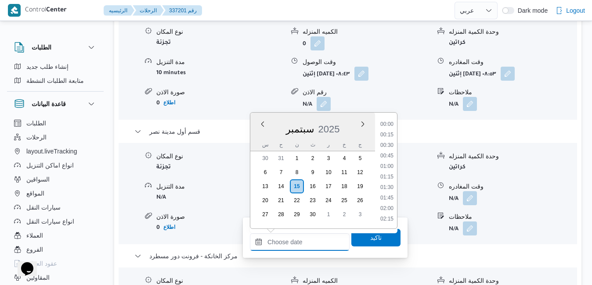
scroll to position [768, 0]
click at [256, 136] on div "سبتمبر 2025" at bounding box center [312, 127] width 125 height 22
click at [386, 194] on li "17:45" at bounding box center [387, 193] width 20 height 9
type input "١٥/٠٩/٢٠٢٥ ١٧:٤٥"
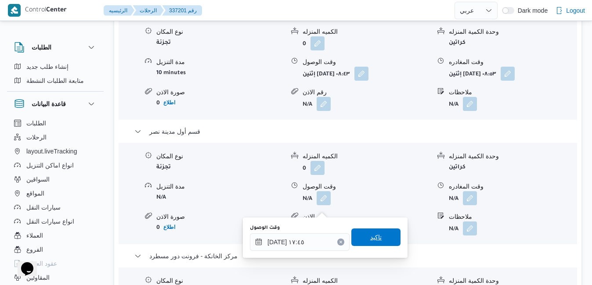
click at [373, 241] on span "تاكيد" at bounding box center [375, 237] width 11 height 11
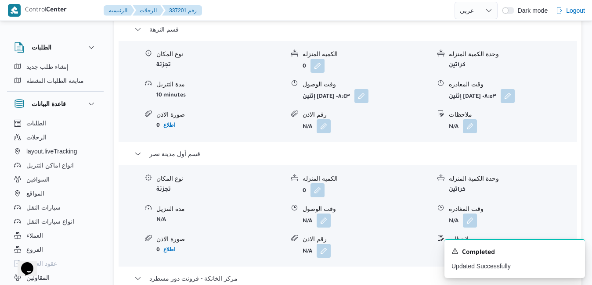
scroll to position [896, 0]
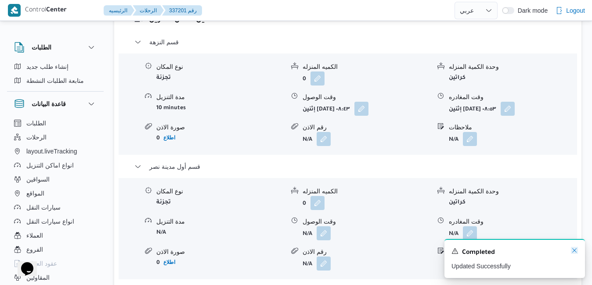
click at [575, 249] on icon "Dismiss toast" at bounding box center [574, 250] width 7 height 7
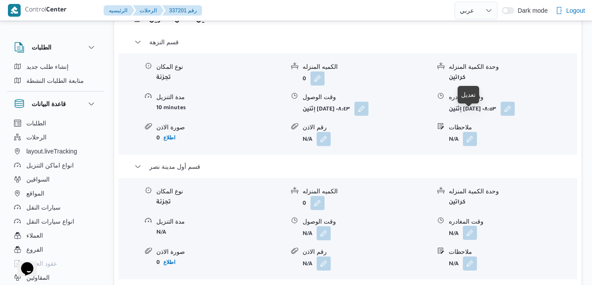
click at [471, 226] on button "button" at bounding box center [470, 233] width 14 height 14
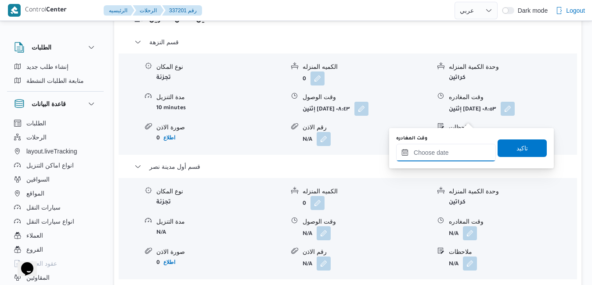
click at [435, 152] on input "وقت المغادره" at bounding box center [446, 153] width 100 height 18
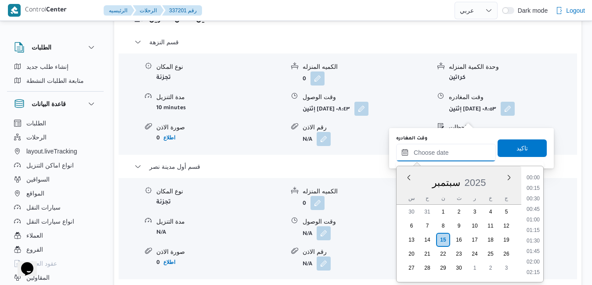
scroll to position [768, 0]
click at [406, 194] on div "س" at bounding box center [411, 198] width 14 height 12
click at [542, 194] on ul "00:00 00:15 00:30 00:45 01:00 01:15 01:30 01:45 02:00 02:15 02:30 02:45 03:00 0…" at bounding box center [533, 224] width 20 height 102
click at [531, 216] on li "17:00" at bounding box center [533, 215] width 20 height 9
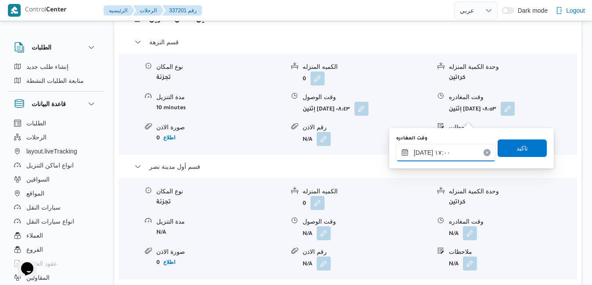
click at [423, 151] on input "[DATE] ١٧:٠٠" at bounding box center [446, 153] width 100 height 18
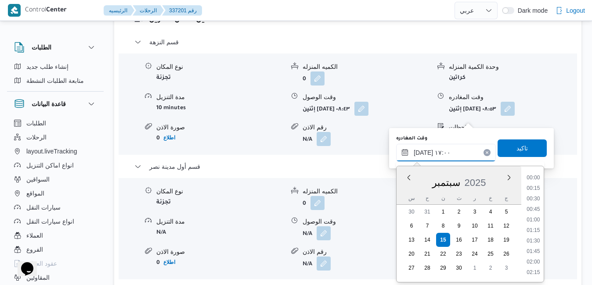
scroll to position [663, 0]
type input "١٥/٠٩/٢٠٢٥ ١٧:10"
click at [516, 149] on span "تاكيد" at bounding box center [521, 148] width 11 height 11
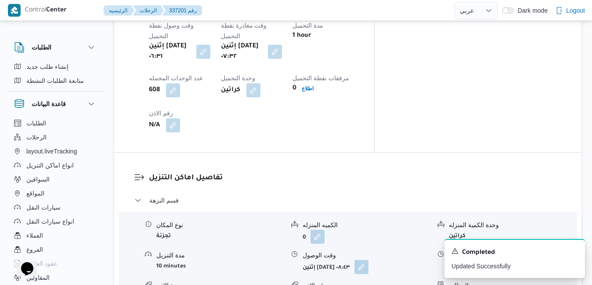
scroll to position [790, 0]
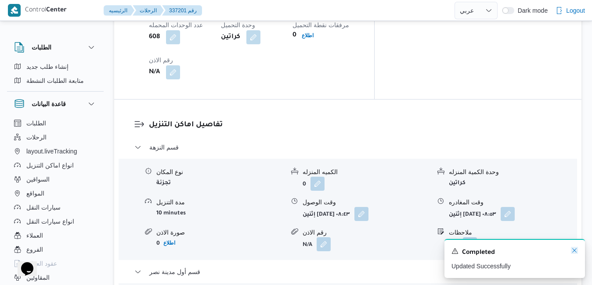
click at [575, 252] on icon "Dismiss toast" at bounding box center [574, 250] width 7 height 7
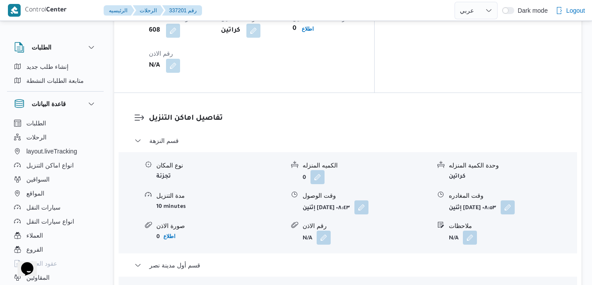
scroll to position [808, 0]
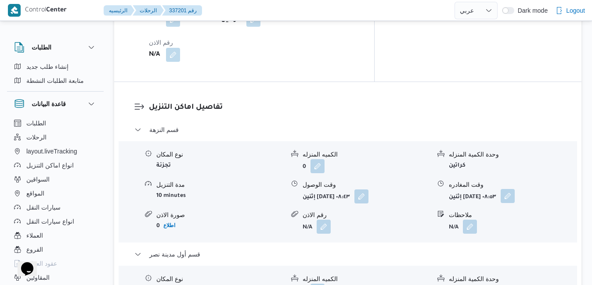
click at [514, 189] on button "button" at bounding box center [507, 196] width 14 height 14
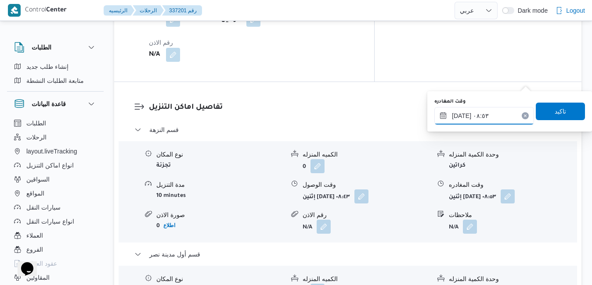
click at [475, 119] on input "١٥/٠٩/٢٠٢٥ ٠٨:٥٣" at bounding box center [484, 116] width 100 height 18
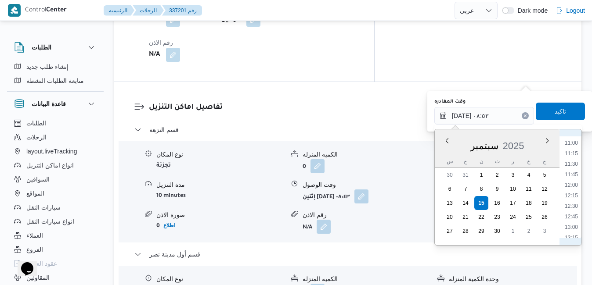
scroll to position [493, 0]
click at [569, 173] on li "12:30" at bounding box center [571, 174] width 20 height 9
type input "١٥/٠٩/٢٠٢٥ ١٢:٣٠"
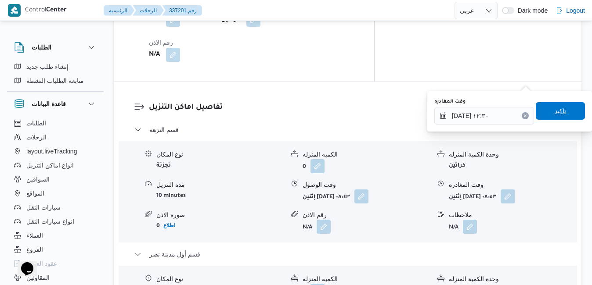
click at [562, 111] on span "تاكيد" at bounding box center [560, 111] width 49 height 18
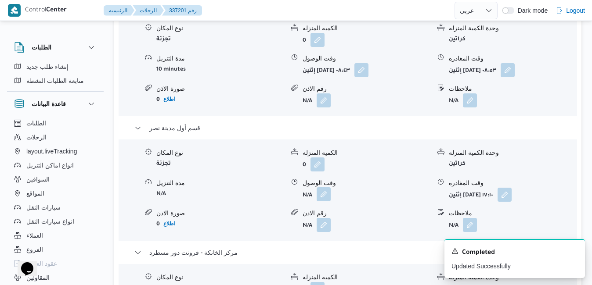
click at [327, 201] on button "button" at bounding box center [324, 194] width 14 height 14
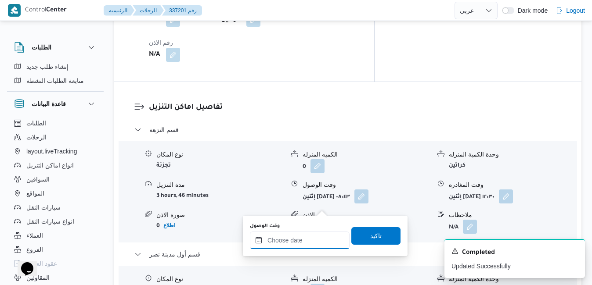
click at [295, 243] on input "وقت الوصول" at bounding box center [300, 241] width 100 height 18
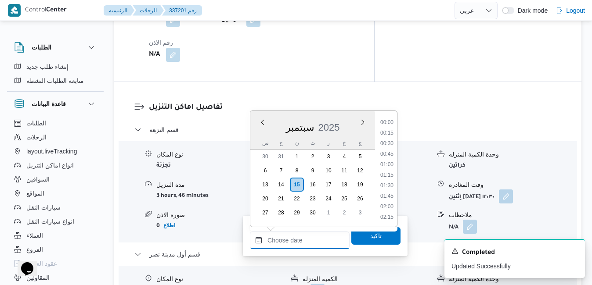
scroll to position [768, 0]
click at [259, 136] on div "سبتمبر 2025" at bounding box center [312, 126] width 125 height 22
click at [388, 137] on li "12:15" at bounding box center [387, 137] width 20 height 9
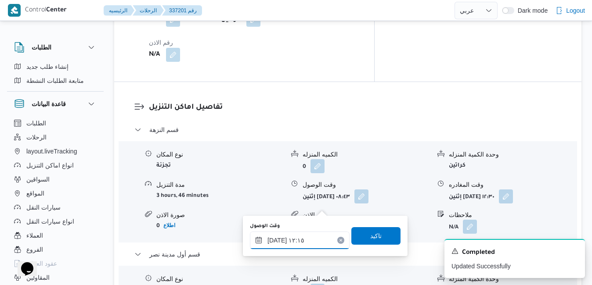
click at [291, 240] on input "١٥/٠٩/٢٠٢٥ ١٢:١٥" at bounding box center [300, 241] width 100 height 18
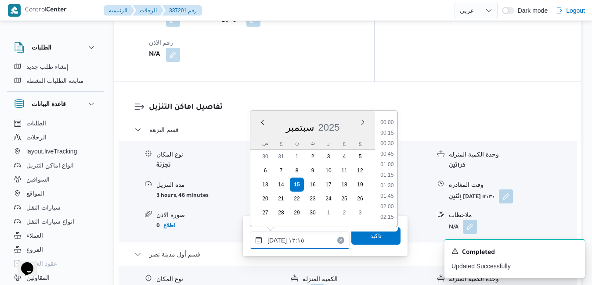
scroll to position [463, 0]
click at [389, 198] on li "12:45" at bounding box center [387, 197] width 20 height 9
type input "١٥/٠٩/٢٠٢٥ ١٢:٤٥"
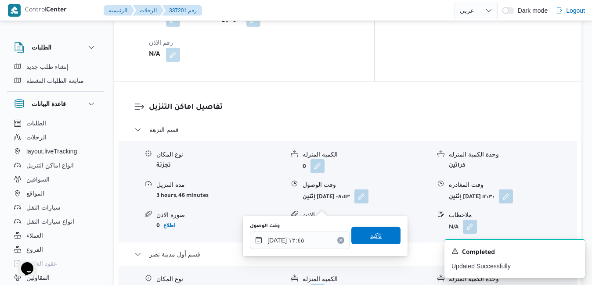
click at [372, 235] on span "تاكيد" at bounding box center [375, 235] width 11 height 11
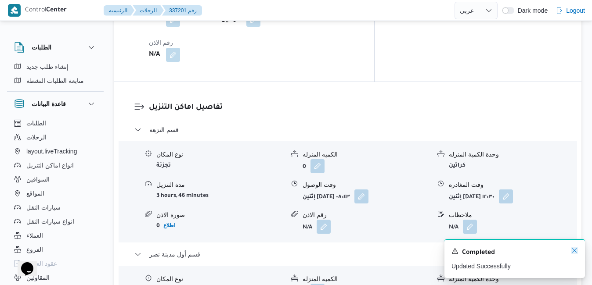
click at [575, 252] on icon "Dismiss toast" at bounding box center [574, 250] width 4 height 4
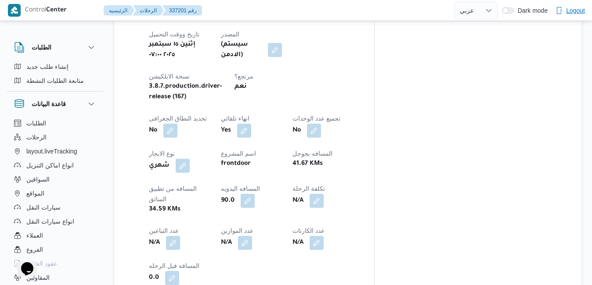
scroll to position [0, 0]
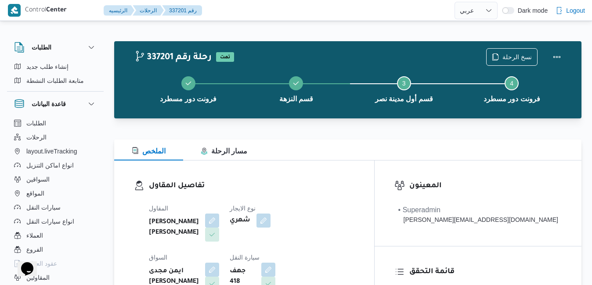
click at [354, 187] on h3 "تفاصيل المقاول" at bounding box center [251, 186] width 205 height 12
click at [557, 58] on button "Actions" at bounding box center [557, 57] width 18 height 18
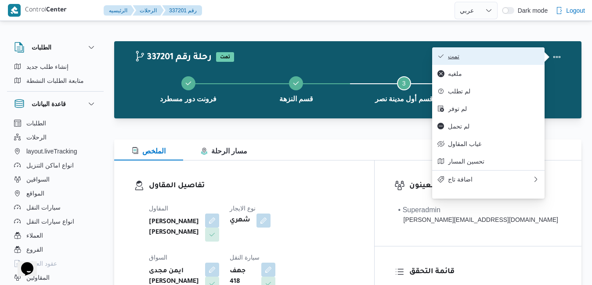
click at [494, 56] on span "تمت" at bounding box center [493, 56] width 91 height 7
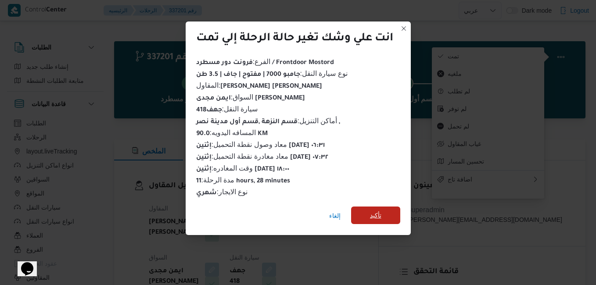
click at [375, 207] on span "تأكيد" at bounding box center [375, 216] width 49 height 18
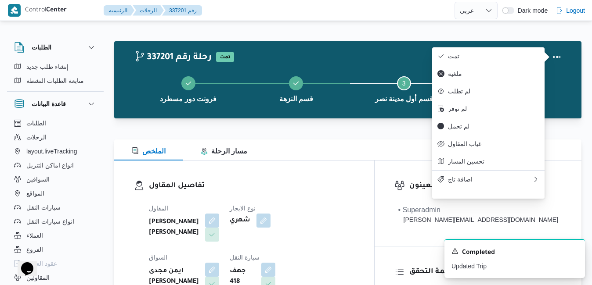
click at [374, 162] on div "تفاصيل المقاول المقاول محمد عيد عبدالسلام عبدالحافظ نوع الايجار شهري السواق ايم…" at bounding box center [244, 262] width 260 height 203
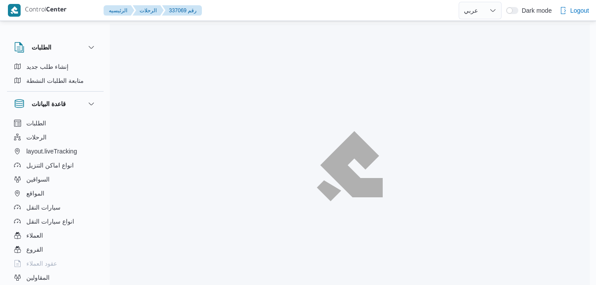
select select "ar"
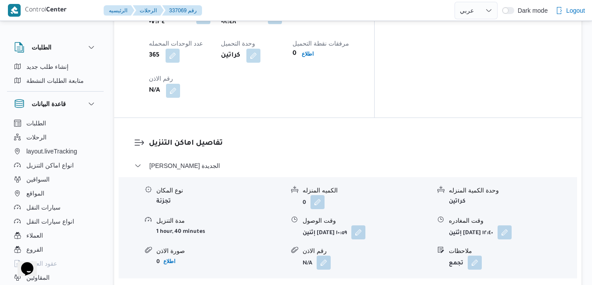
scroll to position [773, 0]
click at [384, 284] on button "مركز الخانكة - فرونت دور مسطرد" at bounding box center [347, 289] width 427 height 11
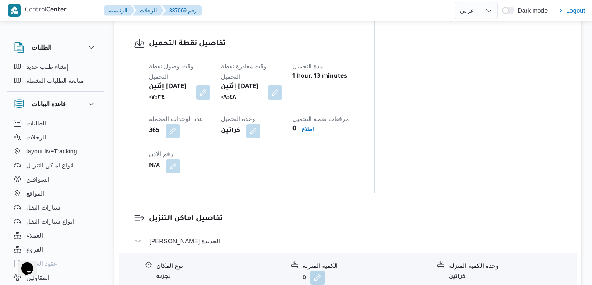
scroll to position [709, 0]
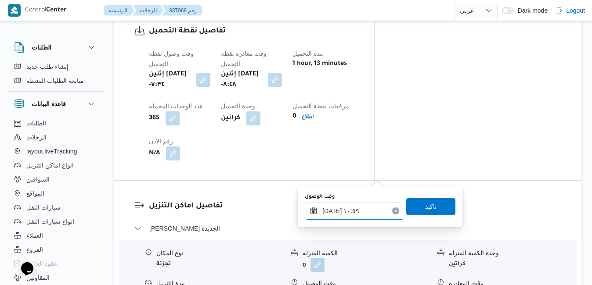
click at [327, 210] on input "[DATE] ١٠:٥٩" at bounding box center [355, 211] width 100 height 18
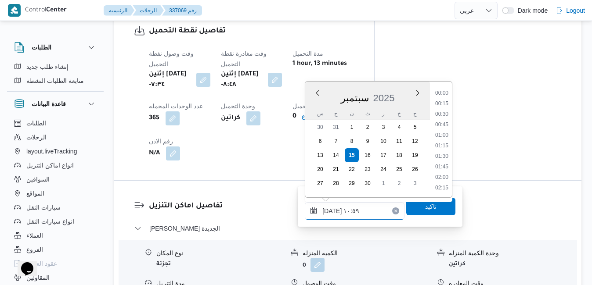
scroll to position [399, 0]
click at [443, 95] on li "09:30" at bounding box center [442, 94] width 20 height 9
type input "[DATE] ٠٩:٣٠"
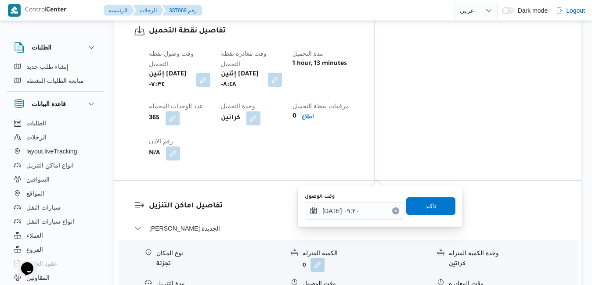
click at [431, 207] on span "تاكيد" at bounding box center [430, 207] width 49 height 18
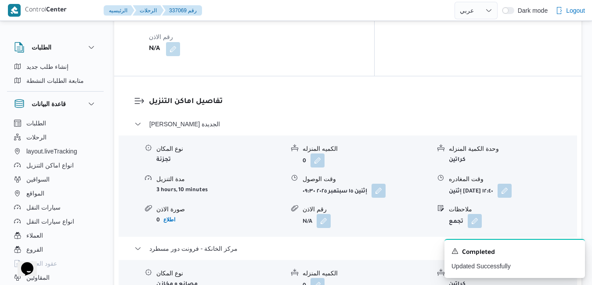
scroll to position [814, 0]
click at [511, 183] on button "button" at bounding box center [504, 190] width 14 height 14
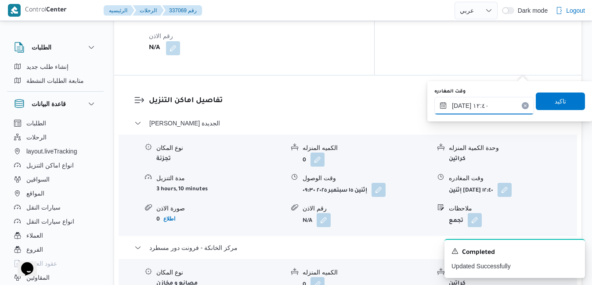
click at [486, 107] on input "[DATE] ١٢:٤٠" at bounding box center [484, 106] width 100 height 18
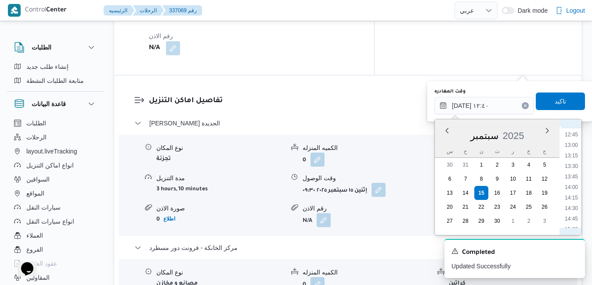
scroll to position [562, 0]
click at [575, 201] on li "15:00" at bounding box center [571, 200] width 20 height 9
type input "[DATE] ١٥:٠٠"
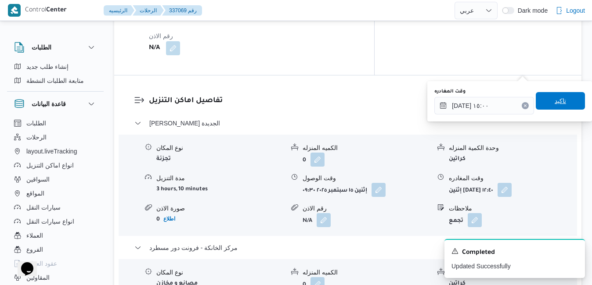
click at [554, 101] on span "تاكيد" at bounding box center [559, 101] width 11 height 11
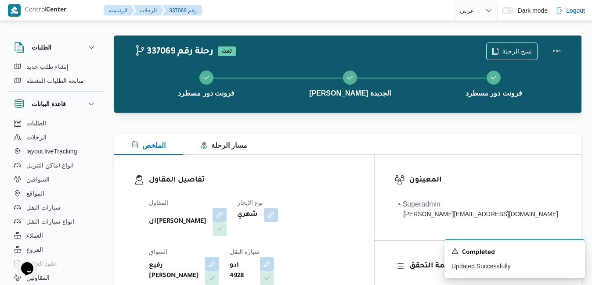
scroll to position [0, 0]
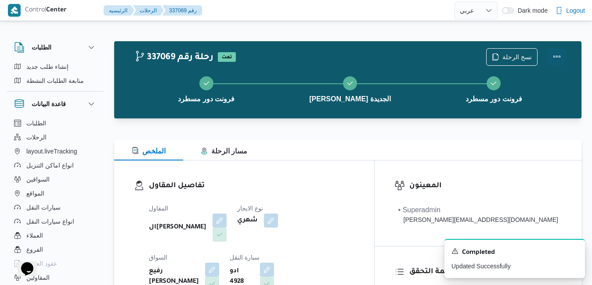
click at [555, 59] on button "Actions" at bounding box center [557, 57] width 18 height 18
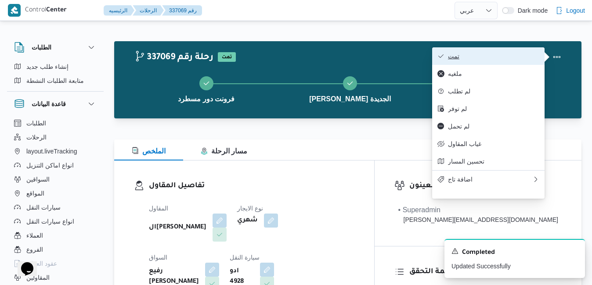
click at [496, 54] on span "تمت" at bounding box center [493, 56] width 91 height 7
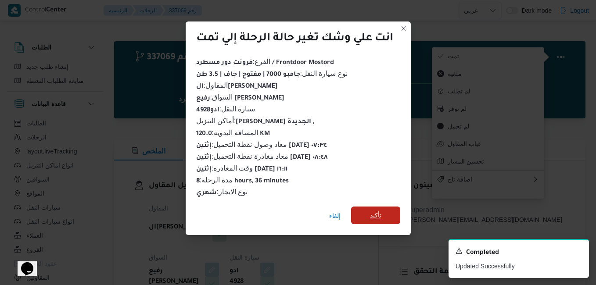
click at [367, 211] on span "تأكيد" at bounding box center [375, 216] width 49 height 18
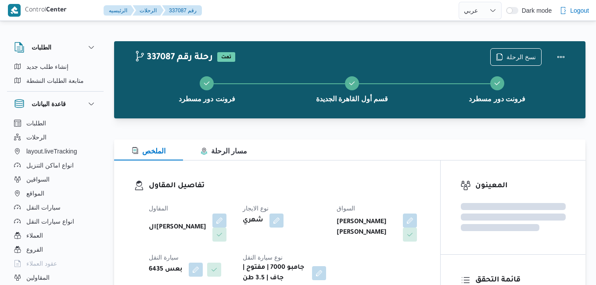
select select "ar"
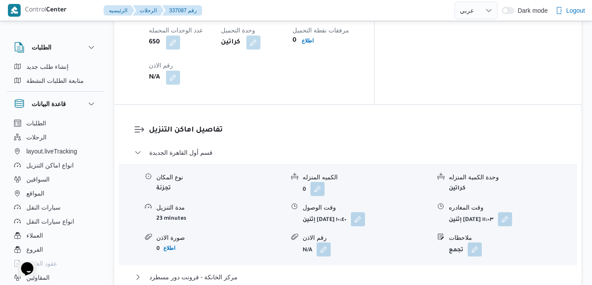
scroll to position [790, 0]
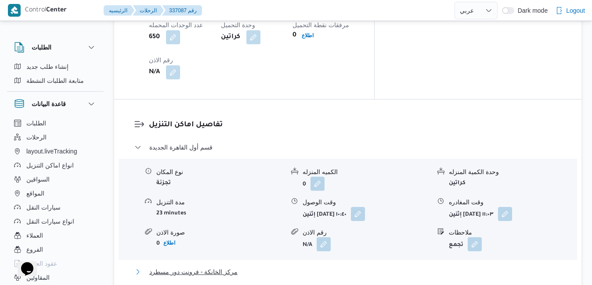
click at [312, 267] on button "مركز الخانكة - فرونت دور مسطرد" at bounding box center [347, 272] width 427 height 11
click at [365, 207] on button "button" at bounding box center [358, 214] width 14 height 14
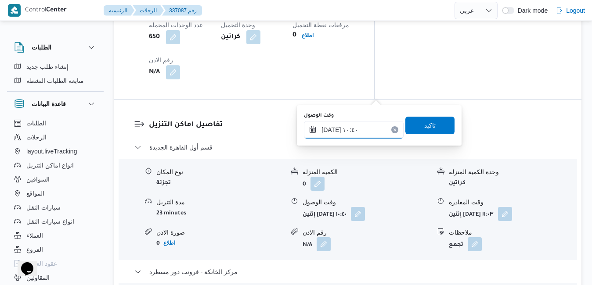
click at [349, 129] on input "[DATE] ١٠:٤٠" at bounding box center [354, 130] width 100 height 18
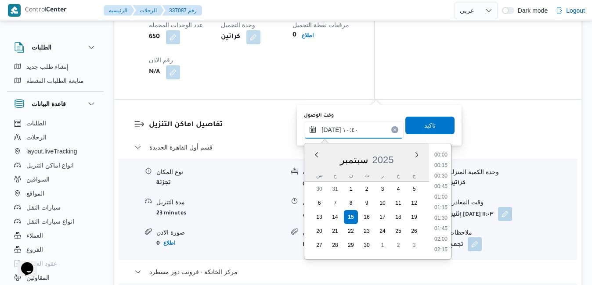
scroll to position [389, 0]
click at [442, 177] on li "09:45" at bounding box center [441, 177] width 20 height 9
type input "١٥/٠٩/٢٠٢٥ ٠٩:٤٥"
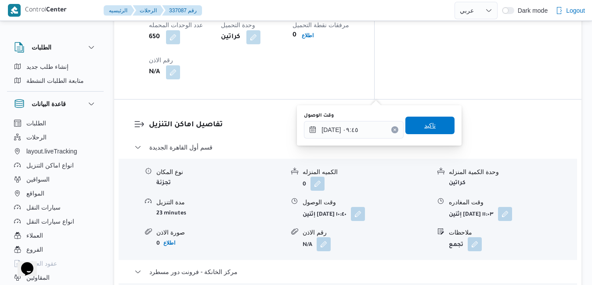
click at [430, 126] on span "تاكيد" at bounding box center [429, 126] width 49 height 18
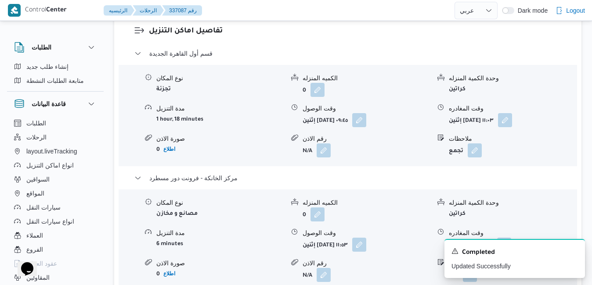
scroll to position [913, 0]
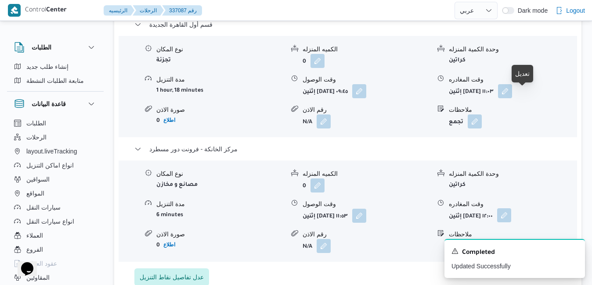
click at [511, 209] on button "button" at bounding box center [504, 216] width 14 height 14
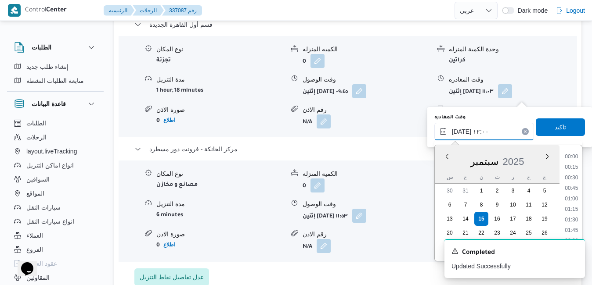
click at [490, 130] on input "١٥/٠٩/٢٠٢٥ ١٢:٠٠" at bounding box center [484, 132] width 100 height 18
click at [573, 162] on li "17:15" at bounding box center [571, 164] width 20 height 9
type input "١٥/٠٩/٢٠٢٥ ١٧:١٥"
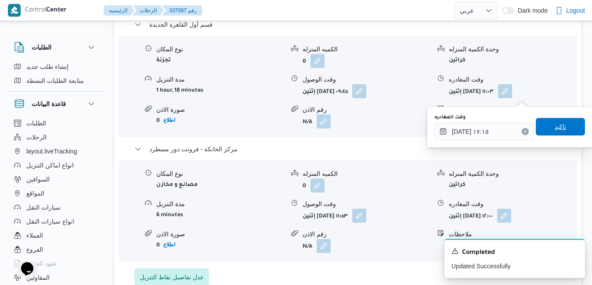
click at [562, 125] on span "تاكيد" at bounding box center [560, 127] width 49 height 18
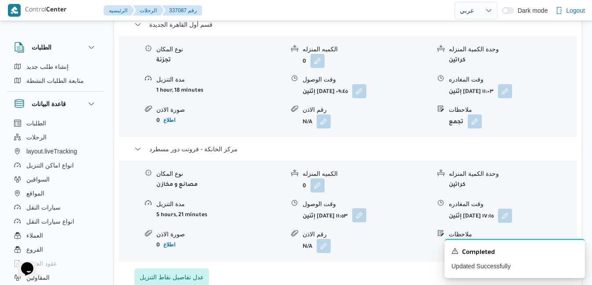
click at [366, 209] on button "button" at bounding box center [359, 216] width 14 height 14
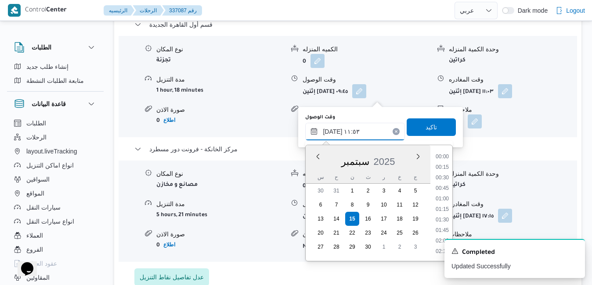
click at [365, 130] on input "١٥/٠٩/٢٠٢٥ ١١:٥٣" at bounding box center [355, 132] width 100 height 18
click at [442, 192] on li "17:00" at bounding box center [442, 194] width 20 height 9
type input "١٥/٠٩/٢٠٢٥ ١٧:٠٠"
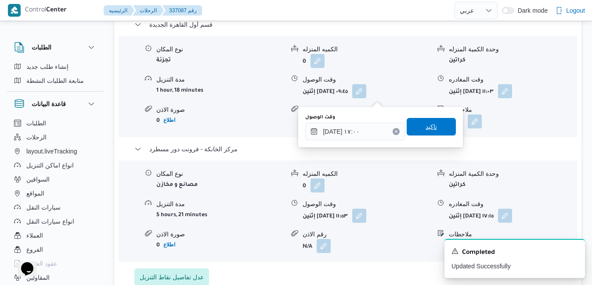
click at [433, 131] on span "تاكيد" at bounding box center [431, 127] width 49 height 18
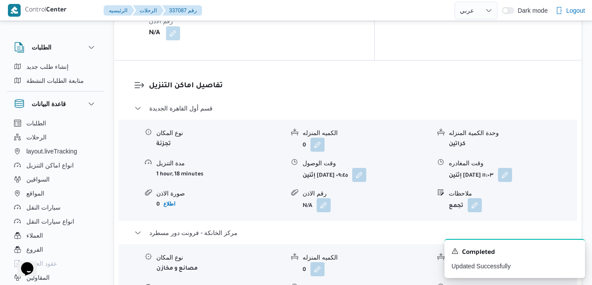
scroll to position [808, 0]
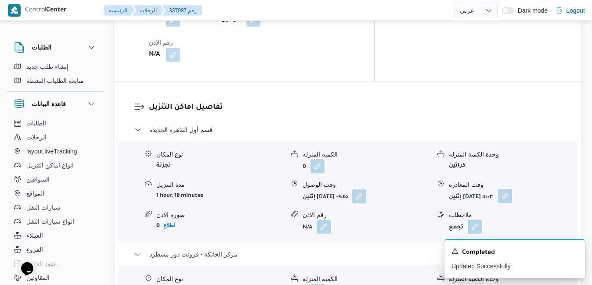
click at [512, 189] on button "button" at bounding box center [505, 196] width 14 height 14
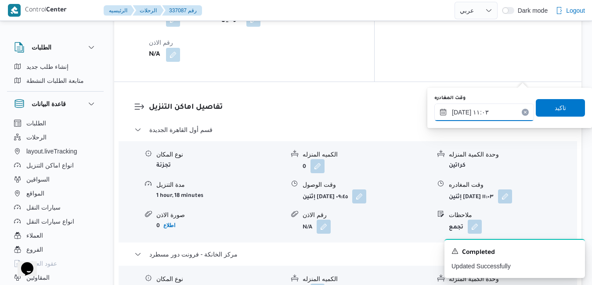
click at [487, 112] on input "١٥/٠٩/٢٠٢٥ ١١:٠٣" at bounding box center [484, 113] width 100 height 18
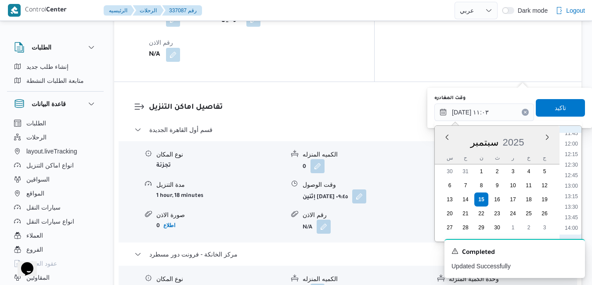
scroll to position [588, 0]
click at [572, 231] on li "16:15" at bounding box center [571, 234] width 20 height 9
type input "١٥/٠٩/٢٠٢٥ ١٦:١٥"
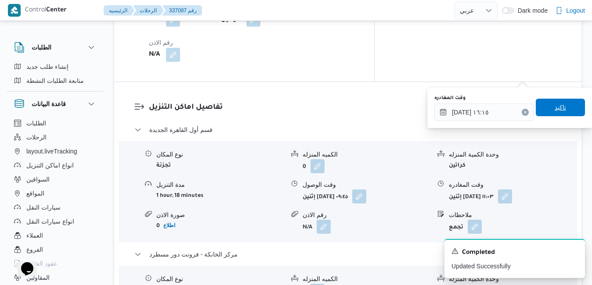
click at [561, 113] on span "تاكيد" at bounding box center [560, 108] width 49 height 18
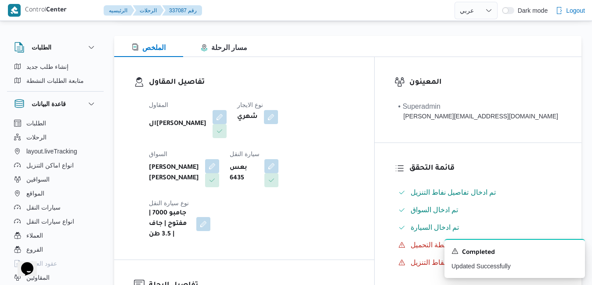
scroll to position [0, 0]
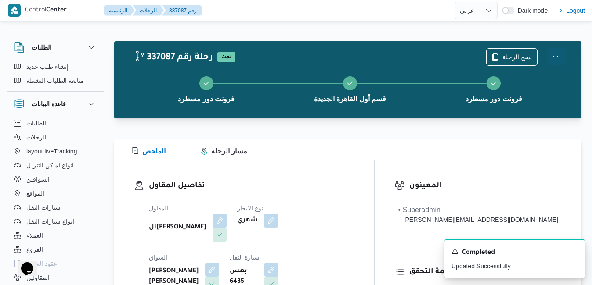
click at [553, 55] on button "Actions" at bounding box center [557, 57] width 18 height 18
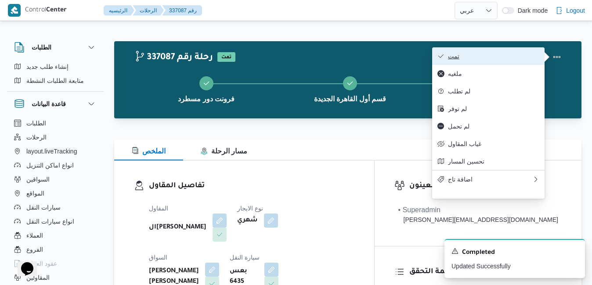
click at [508, 55] on span "تمت" at bounding box center [493, 56] width 91 height 7
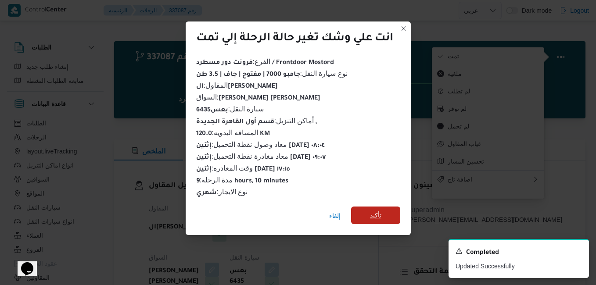
click at [379, 212] on span "تأكيد" at bounding box center [375, 215] width 11 height 11
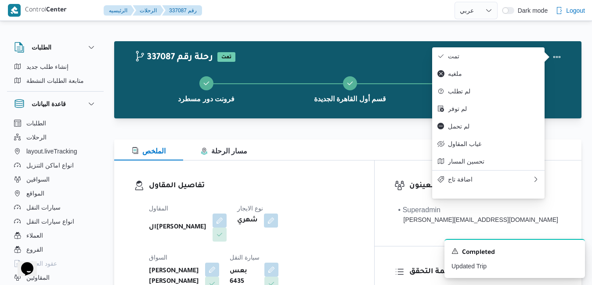
click at [347, 187] on h3 "تفاصيل المقاول" at bounding box center [251, 186] width 205 height 12
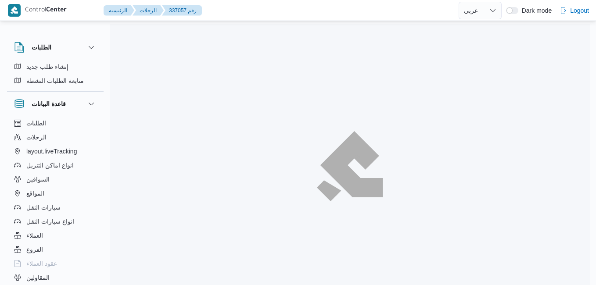
select select "ar"
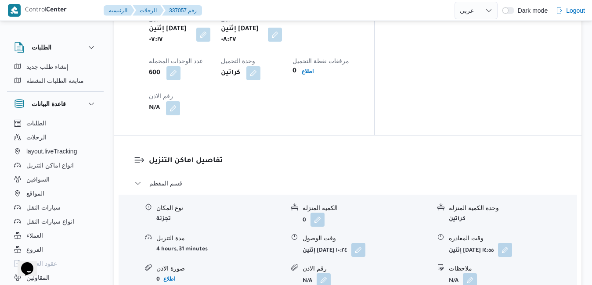
scroll to position [755, 0]
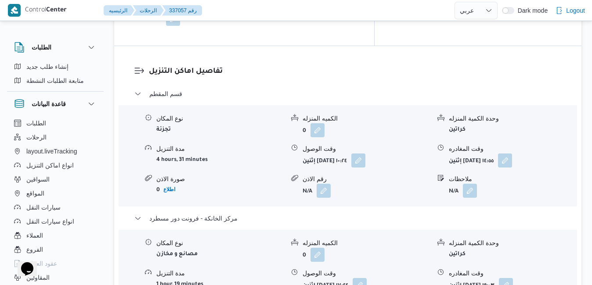
scroll to position [843, 0]
click at [513, 279] on button "button" at bounding box center [506, 286] width 14 height 14
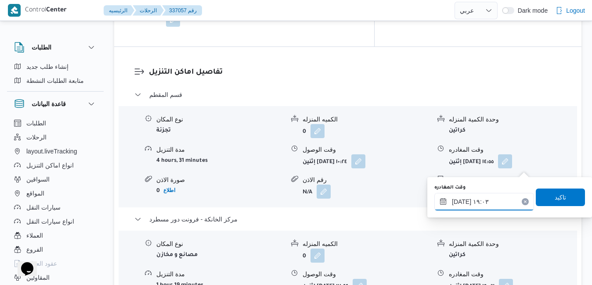
click at [478, 201] on input "١٥/٠٩/٢٠٢٥ ١٩:٠٣" at bounding box center [484, 202] width 100 height 18
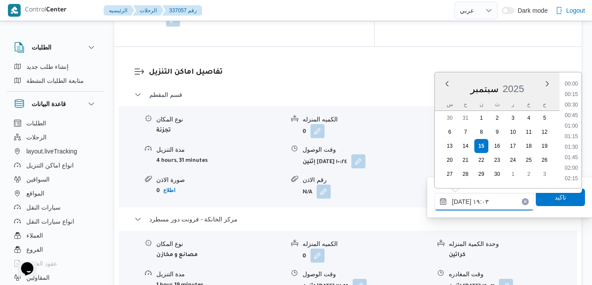
scroll to position [747, 0]
click at [568, 93] on li "18:00" at bounding box center [571, 95] width 20 height 9
type input "[DATE] ١٨:٠٠"
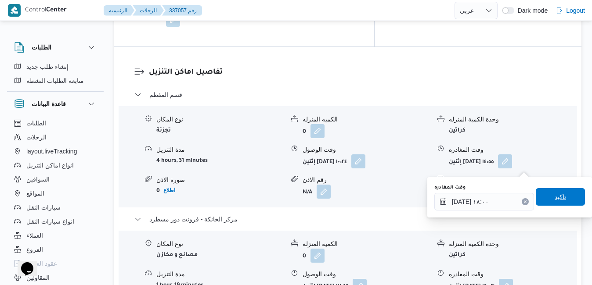
click at [545, 193] on span "تاكيد" at bounding box center [560, 197] width 49 height 18
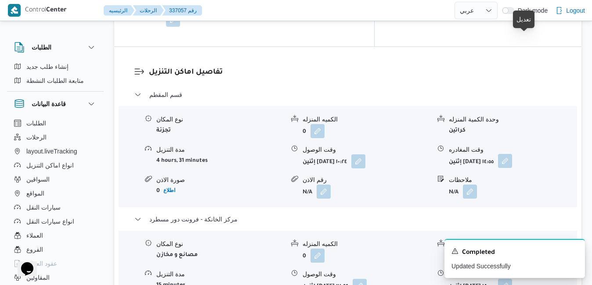
click at [512, 154] on button "button" at bounding box center [505, 161] width 14 height 14
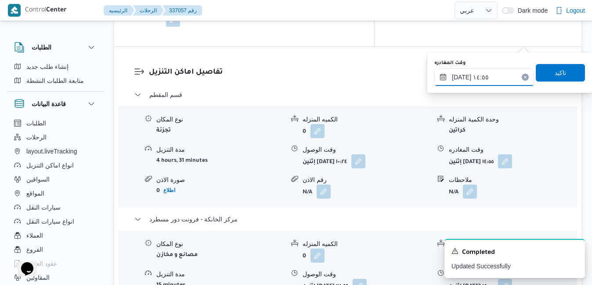
click at [475, 76] on input "١٥/٠٩/٢٠٢٥ ١٤:٥٥" at bounding box center [484, 77] width 100 height 18
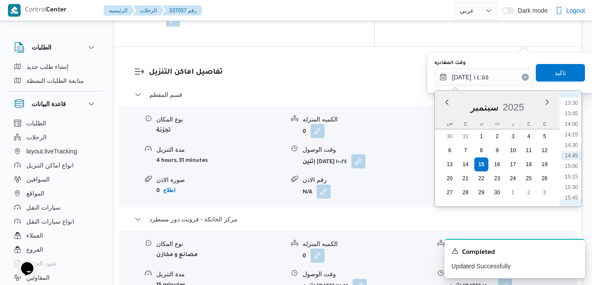
scroll to position [657, 0]
click at [571, 151] on li "16:45" at bounding box center [571, 151] width 20 height 9
type input "١٥/٠٩/٢٠٢٥ ١٦:٤٥"
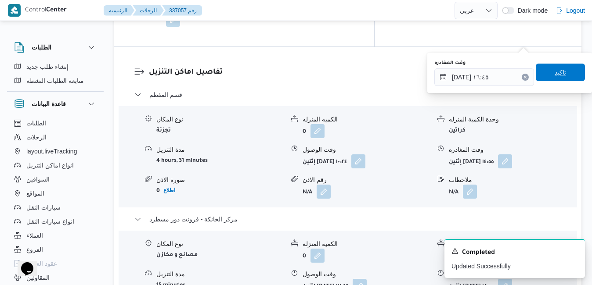
click at [564, 77] on span "تاكيد" at bounding box center [560, 73] width 49 height 18
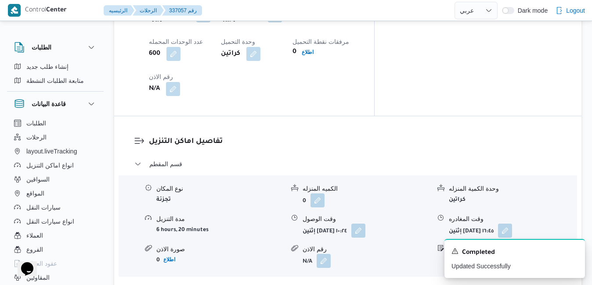
scroll to position [790, 0]
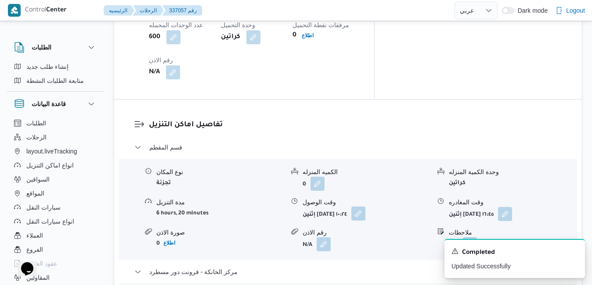
click at [365, 207] on button "button" at bounding box center [358, 214] width 14 height 14
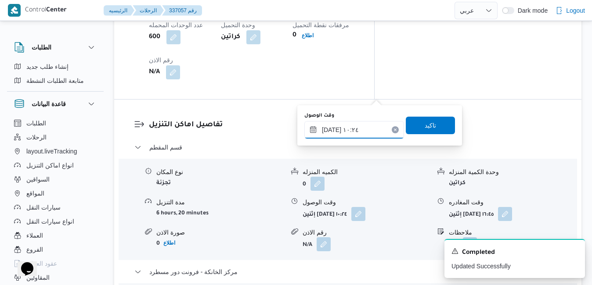
click at [357, 135] on input "١٥/٠٩/٢٠٢٥ ١٠:٢٤" at bounding box center [354, 130] width 100 height 18
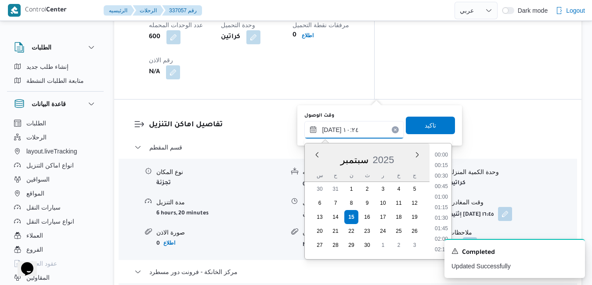
scroll to position [378, 0]
click at [444, 177] on li "09:30" at bounding box center [441, 177] width 20 height 9
type input "١٥/٠٩/٢٠٢٥ ٠٩:٣٠"
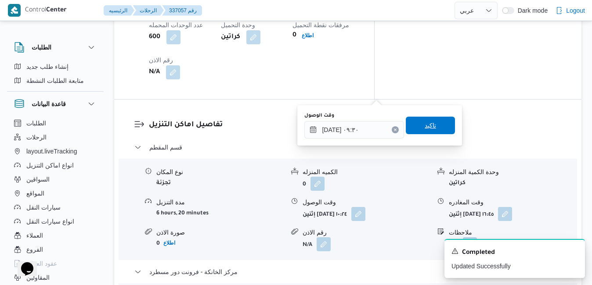
click at [427, 128] on span "تاكيد" at bounding box center [429, 125] width 11 height 11
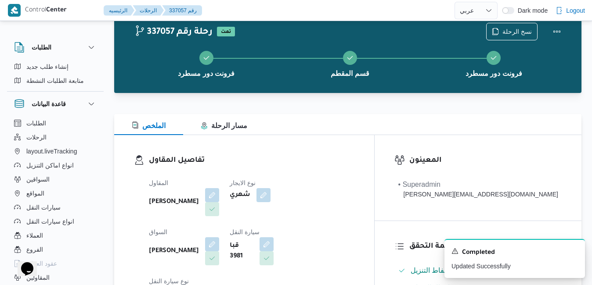
scroll to position [0, 0]
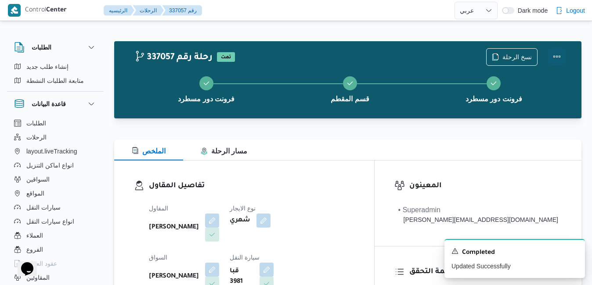
click at [551, 58] on button "Actions" at bounding box center [557, 57] width 18 height 18
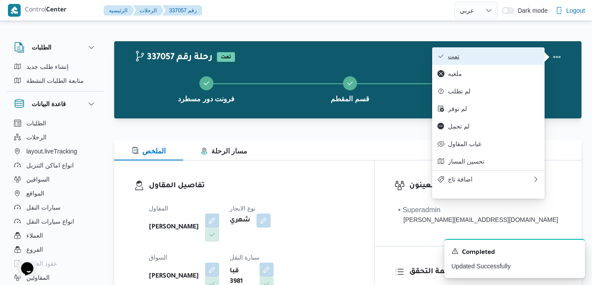
click at [519, 59] on span "تمت" at bounding box center [493, 56] width 91 height 7
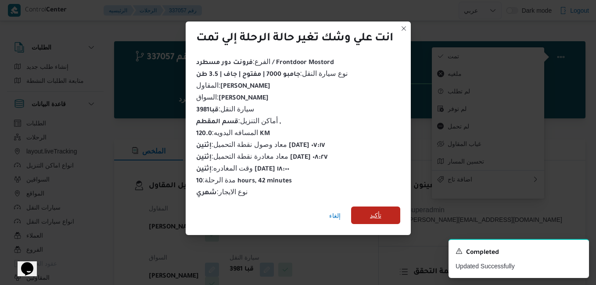
click at [373, 212] on span "تأكيد" at bounding box center [375, 215] width 11 height 11
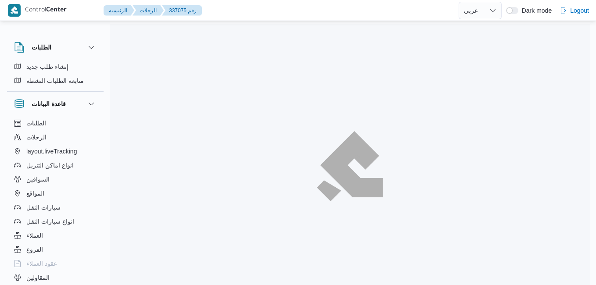
select select "ar"
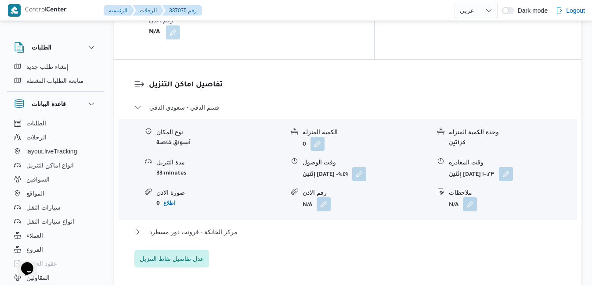
scroll to position [843, 0]
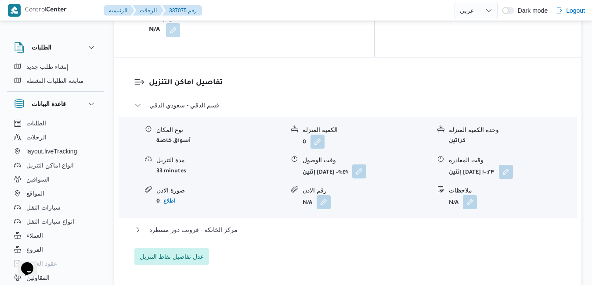
click at [366, 165] on button "button" at bounding box center [359, 172] width 14 height 14
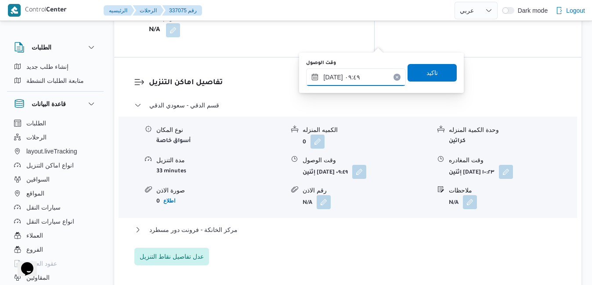
click at [340, 83] on input "[DATE] ٠٩:٤٩" at bounding box center [356, 77] width 100 height 18
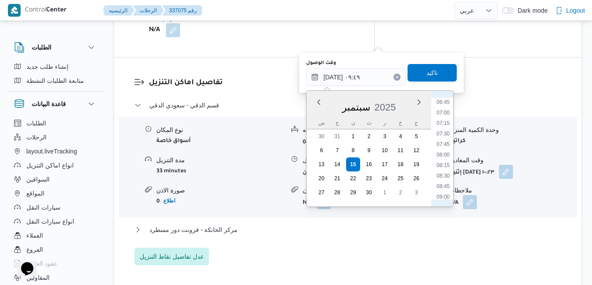
scroll to position [268, 0]
click at [442, 171] on li "08:00" at bounding box center [443, 171] width 20 height 9
type input "١٥/٠٩/٢٠٢٥ ٠٨:٠٠"
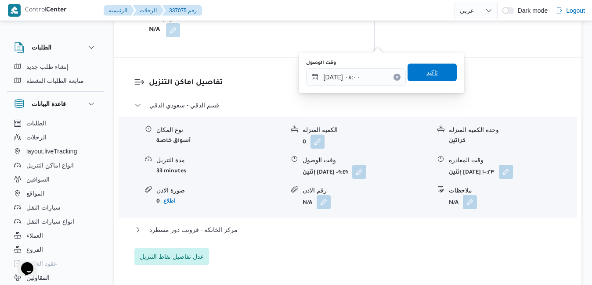
click at [433, 72] on span "تاكيد" at bounding box center [431, 73] width 49 height 18
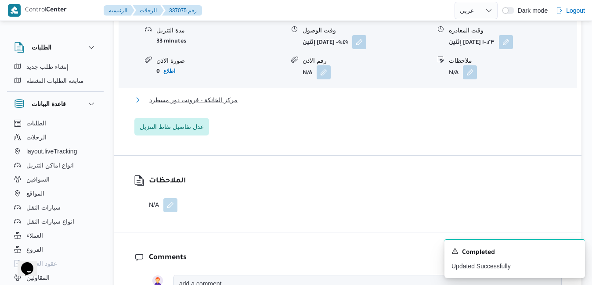
click at [408, 99] on button "مركز الخانكة - فرونت دور مسطرد" at bounding box center [347, 100] width 427 height 11
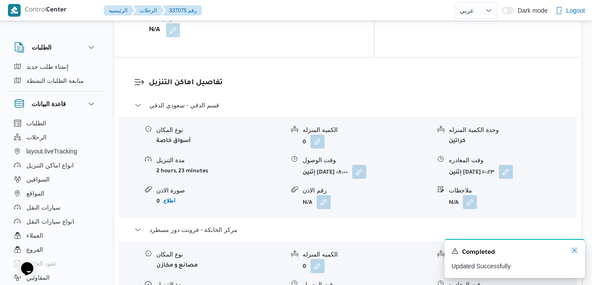
click at [576, 253] on icon "Dismiss toast" at bounding box center [574, 250] width 4 height 4
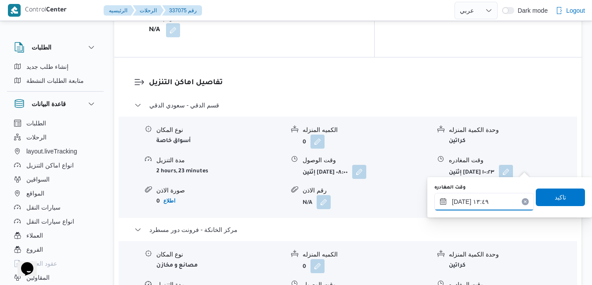
click at [492, 201] on input "١٥/٠٩/٢٠٢٥ ١٣:٤٩" at bounding box center [484, 202] width 100 height 18
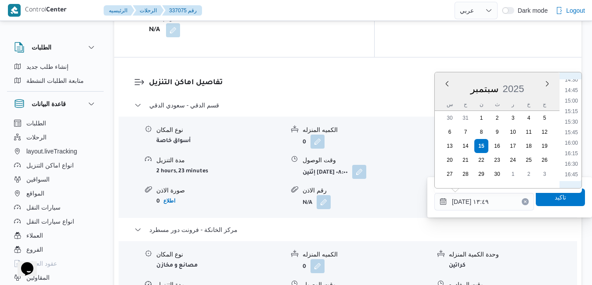
scroll to position [704, 0]
click at [573, 116] on li "17:30" at bounding box center [571, 117] width 20 height 9
type input "[DATE] ١٧:٣٠"
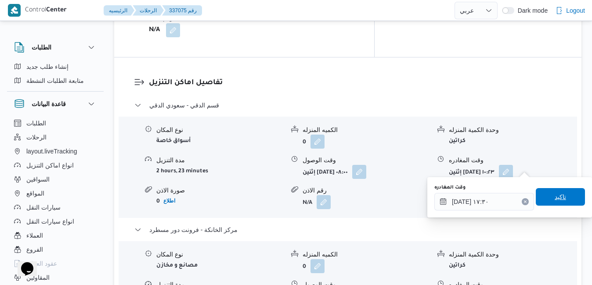
click at [545, 197] on span "تاكيد" at bounding box center [560, 197] width 49 height 18
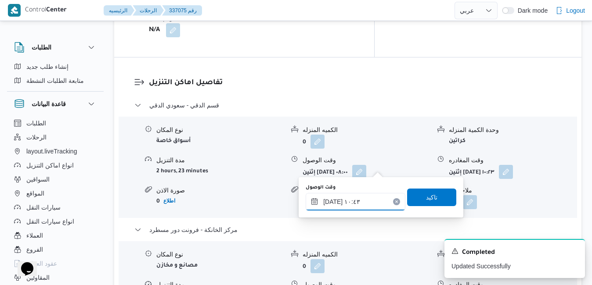
click at [360, 207] on input "١٥/٠٩/٢٠٢٥ ١٠:٤٣" at bounding box center [356, 202] width 100 height 18
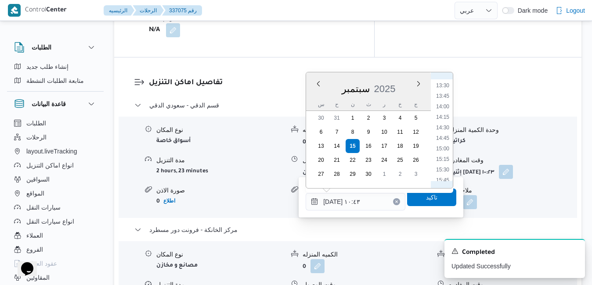
scroll to position [656, 0]
click at [446, 156] on li "17:15" at bounding box center [442, 154] width 20 height 9
type input "١٥/٠٩/٢٠٢٥ ١٧:١٥"
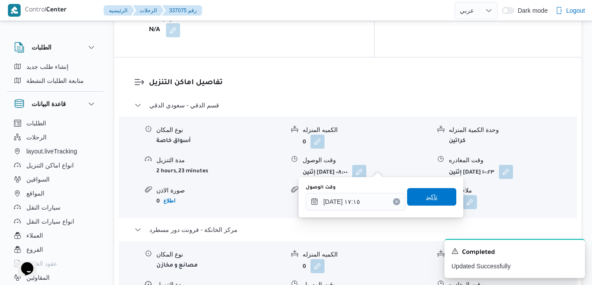
click at [426, 198] on span "تاكيد" at bounding box center [431, 197] width 11 height 11
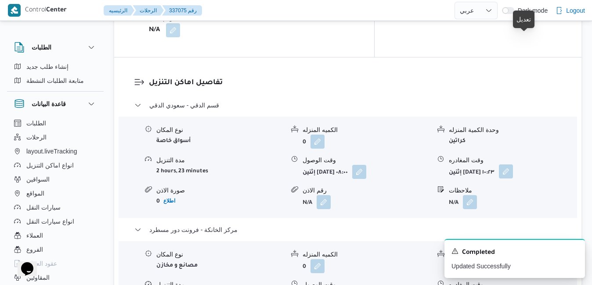
click at [513, 165] on button "button" at bounding box center [506, 172] width 14 height 14
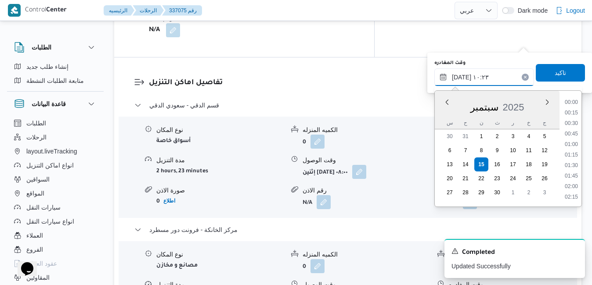
click at [491, 74] on input "١٥/٠٩/٢٠٢٥ ١٠:٢٣" at bounding box center [484, 77] width 100 height 18
click at [573, 131] on li "16:00" at bounding box center [571, 130] width 20 height 9
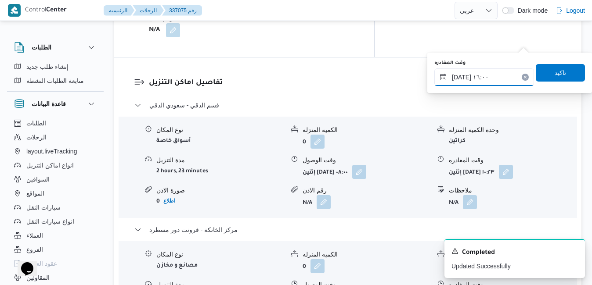
click at [460, 77] on input "١٥/٠٩/٢٠٢٥ ١٦:٠٠" at bounding box center [484, 77] width 100 height 18
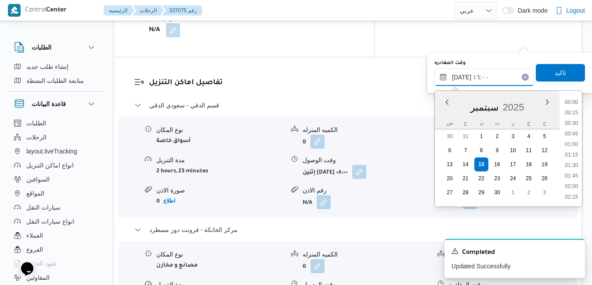
scroll to position [621, 0]
type input "١٥/٠٩/٢٠٢٥ ١٦:20"
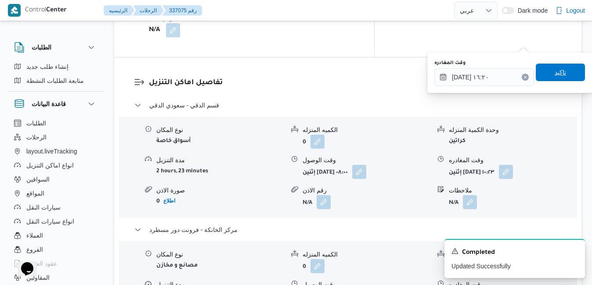
click at [554, 71] on span "تاكيد" at bounding box center [559, 72] width 11 height 11
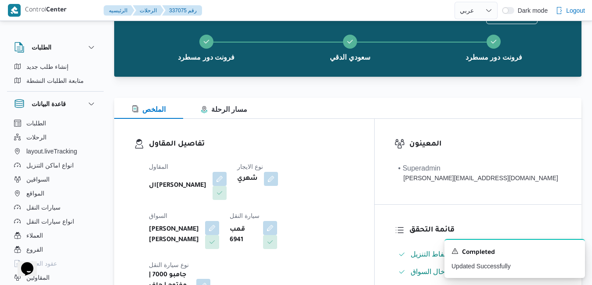
scroll to position [0, 0]
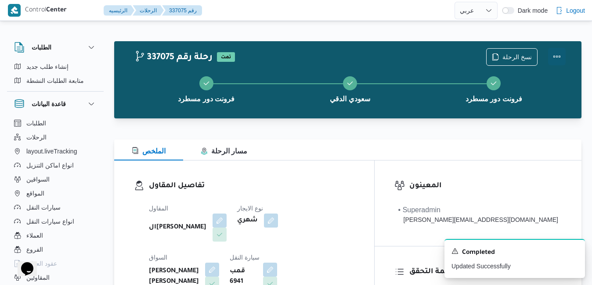
click at [557, 61] on button "Actions" at bounding box center [557, 57] width 18 height 18
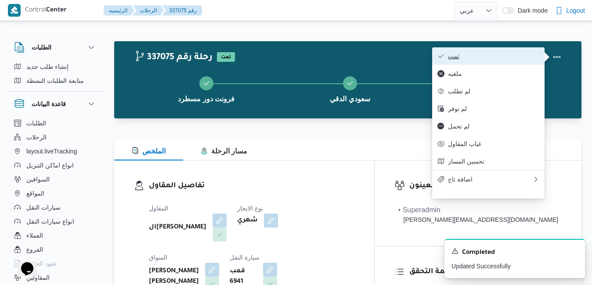
click at [518, 60] on span "تمت" at bounding box center [493, 56] width 91 height 7
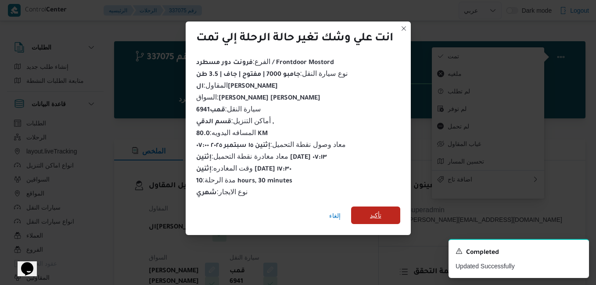
click at [384, 209] on span "تأكيد" at bounding box center [375, 216] width 49 height 18
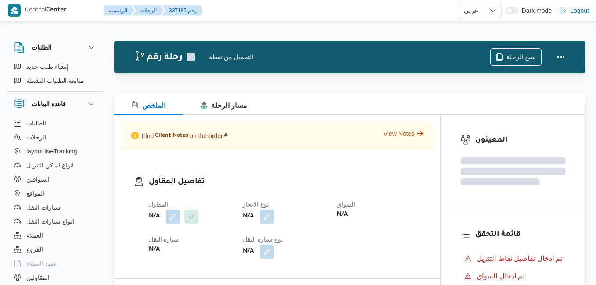
select select "ar"
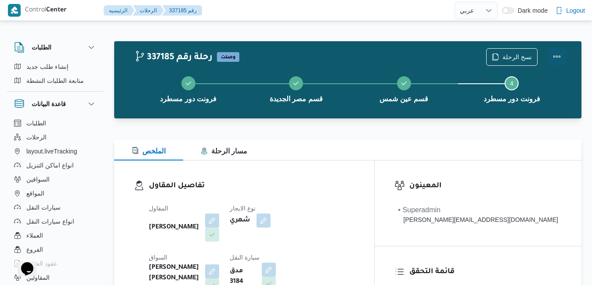
click at [555, 60] on button "Actions" at bounding box center [557, 57] width 18 height 18
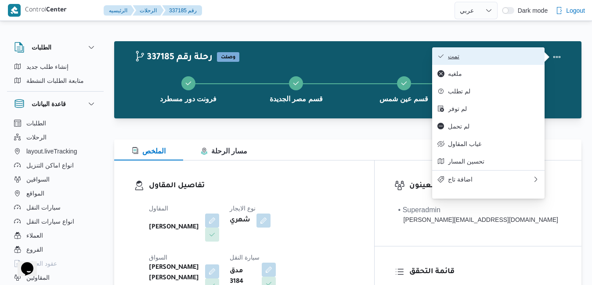
click at [522, 54] on span "تمت" at bounding box center [493, 56] width 91 height 7
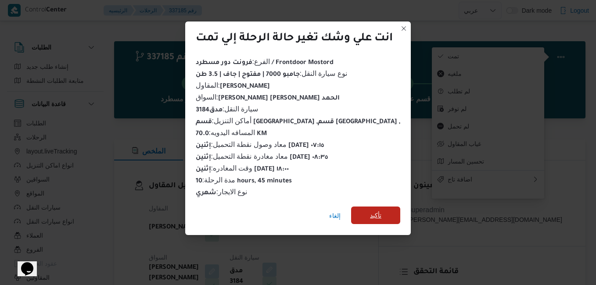
click at [379, 210] on span "تأكيد" at bounding box center [375, 215] width 11 height 11
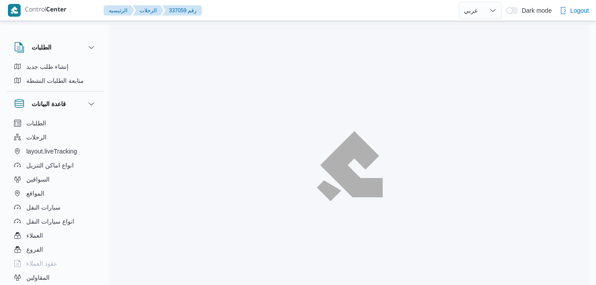
select select "ar"
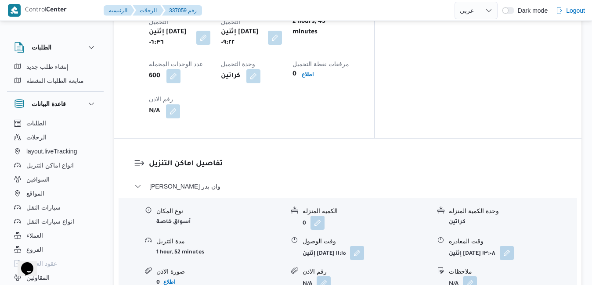
scroll to position [759, 0]
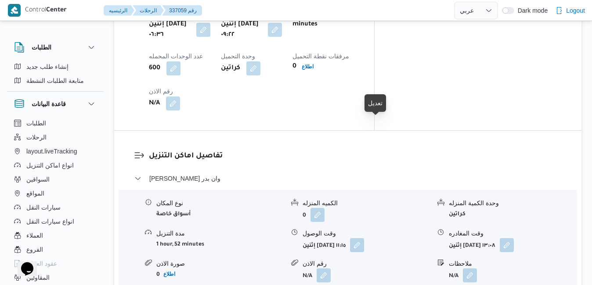
click at [364, 238] on button "button" at bounding box center [357, 245] width 14 height 14
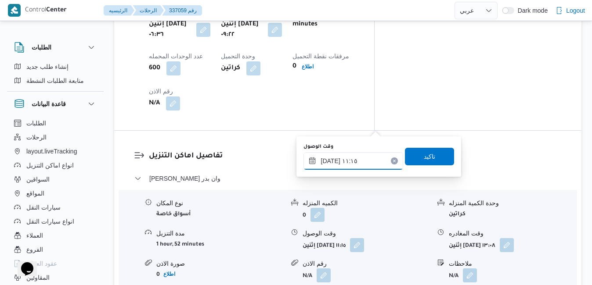
click at [351, 163] on input "[DATE] ١١:١٥" at bounding box center [353, 161] width 100 height 18
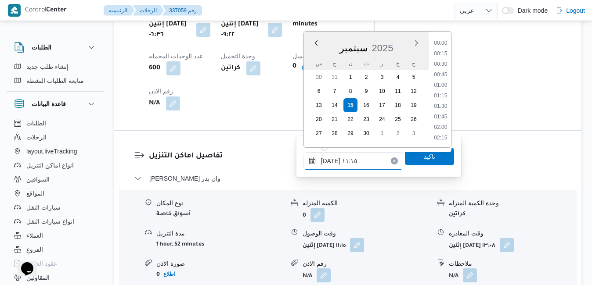
scroll to position [421, 0]
click at [446, 65] on li "10:30" at bounding box center [440, 65] width 20 height 9
type input "[DATE] ١٠:٣٠"
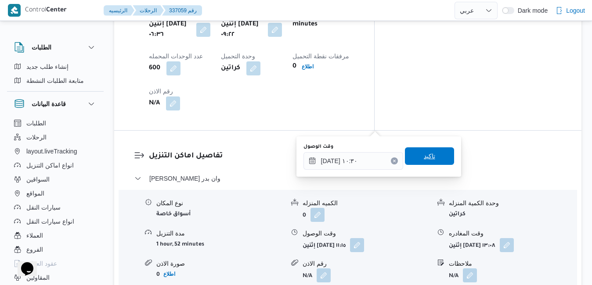
click at [424, 152] on span "تاكيد" at bounding box center [429, 156] width 11 height 11
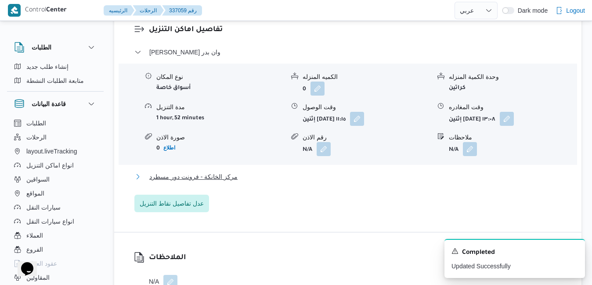
click at [374, 182] on button "مركز الخانكة - فرونت دور مسطرد" at bounding box center [347, 177] width 427 height 11
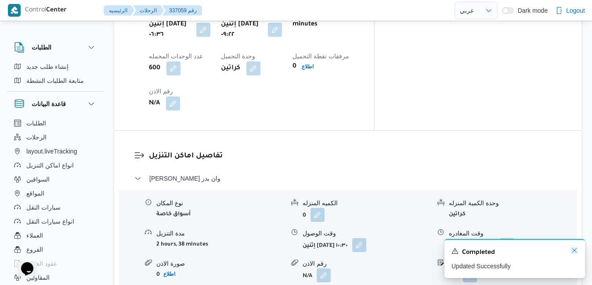
click at [576, 251] on icon "Dismiss toast" at bounding box center [574, 250] width 7 height 7
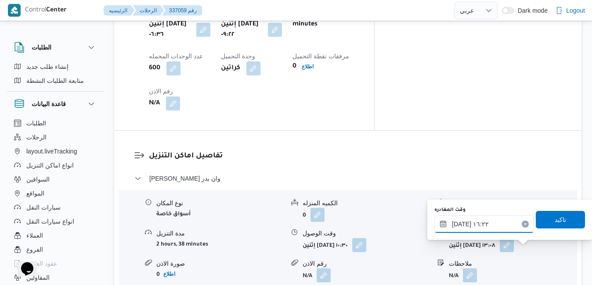
click at [489, 227] on input "[DATE] ١٦:٢٢" at bounding box center [484, 225] width 100 height 18
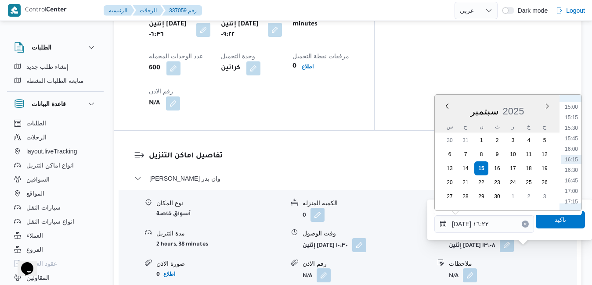
scroll to position [720, 0]
click at [574, 136] on li "17:45" at bounding box center [571, 134] width 20 height 9
type input "[DATE] ١٧:٤٥"
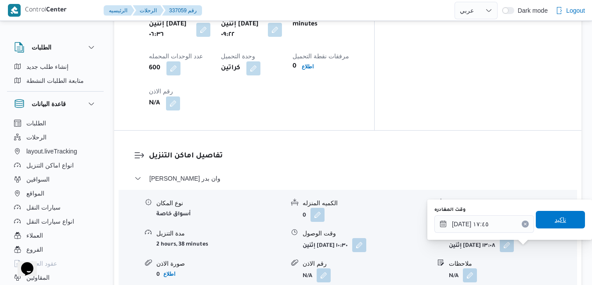
click at [554, 224] on span "تاكيد" at bounding box center [559, 220] width 11 height 11
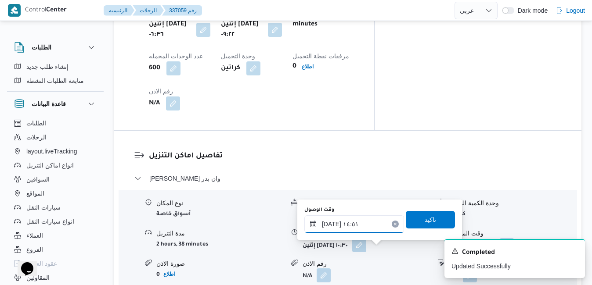
click at [374, 224] on input "[DATE] ١٤:٥١" at bounding box center [354, 225] width 100 height 18
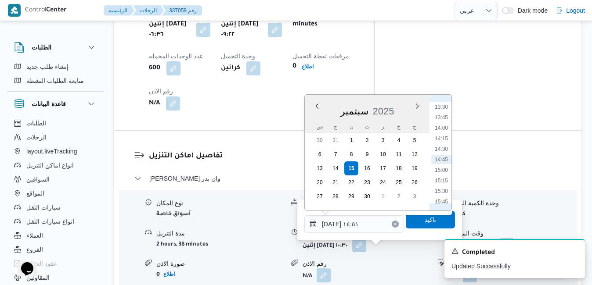
scroll to position [657, 0]
click at [445, 185] on li "17:30" at bounding box center [441, 186] width 20 height 9
type input "١٥/٠٩/٢٠٢٥ ١٧:٣٠"
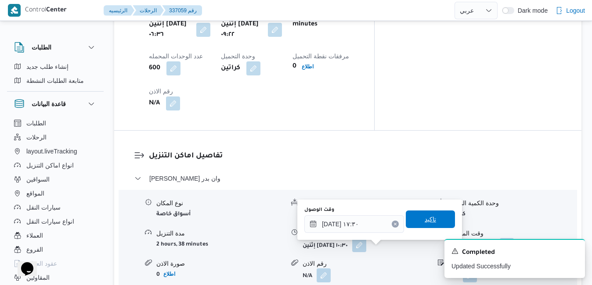
click at [424, 223] on span "تاكيد" at bounding box center [429, 219] width 11 height 11
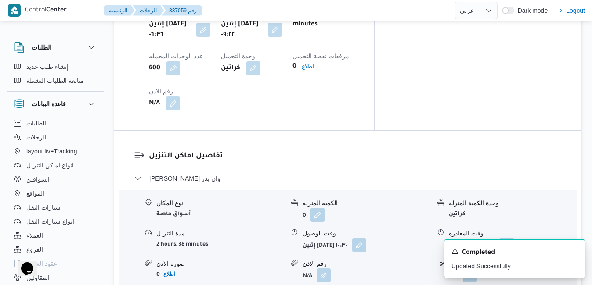
click at [514, 238] on button "button" at bounding box center [507, 245] width 14 height 14
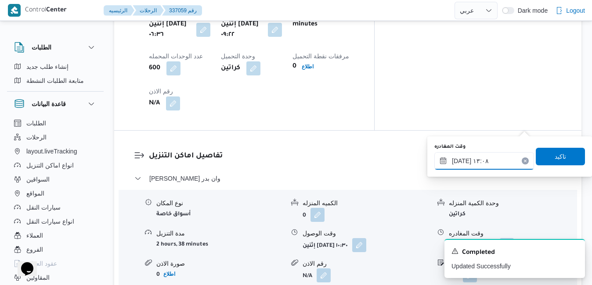
click at [479, 163] on input "١٥/٠٩/٢٠٢٥ ١٣:٠٨" at bounding box center [484, 161] width 100 height 18
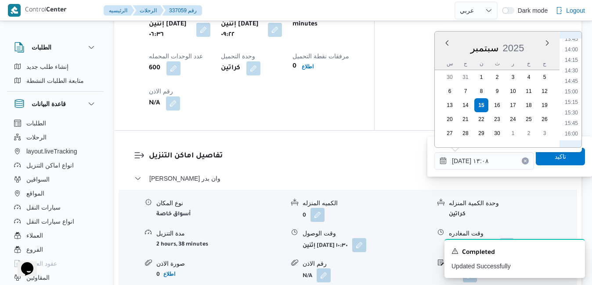
scroll to position [673, 0]
click at [568, 67] on li "16:30" at bounding box center [571, 65] width 20 height 9
type input "١٥/٠٩/٢٠٢٥ ١٦:٣٠"
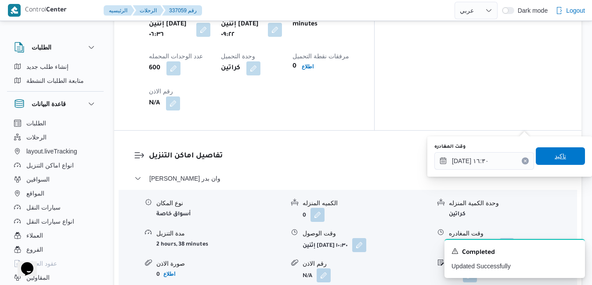
click at [563, 156] on span "تاكيد" at bounding box center [560, 156] width 49 height 18
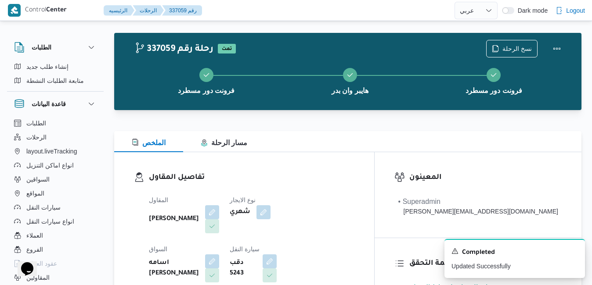
scroll to position [0, 0]
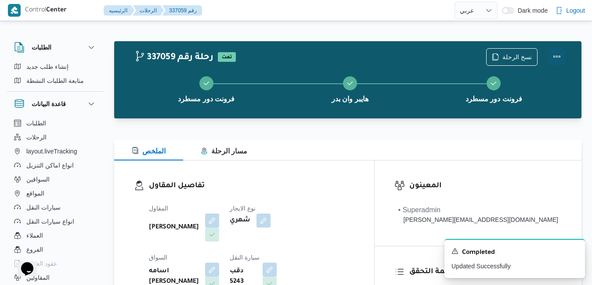
click at [559, 58] on button "Actions" at bounding box center [557, 57] width 18 height 18
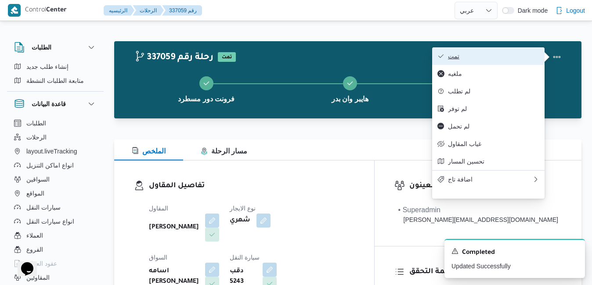
click at [529, 59] on span "تمت" at bounding box center [493, 56] width 91 height 7
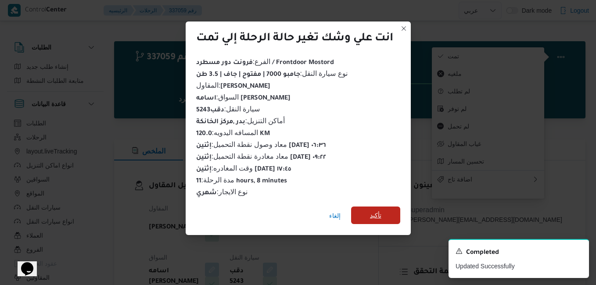
click at [383, 212] on span "تأكيد" at bounding box center [375, 216] width 49 height 18
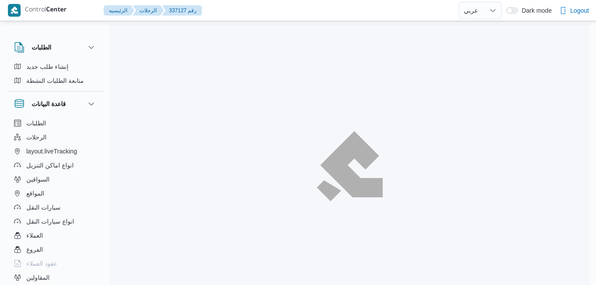
select select "ar"
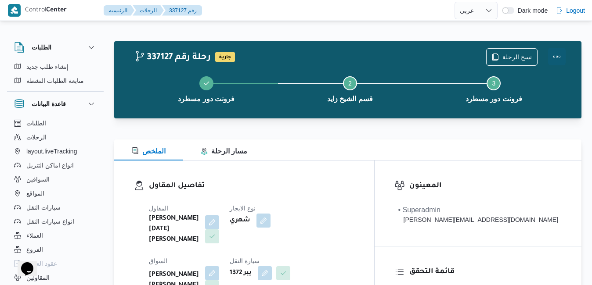
click at [558, 52] on button "Actions" at bounding box center [557, 57] width 18 height 18
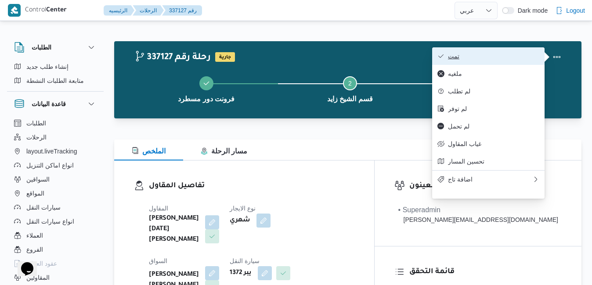
click at [504, 56] on span "تمت" at bounding box center [493, 56] width 91 height 7
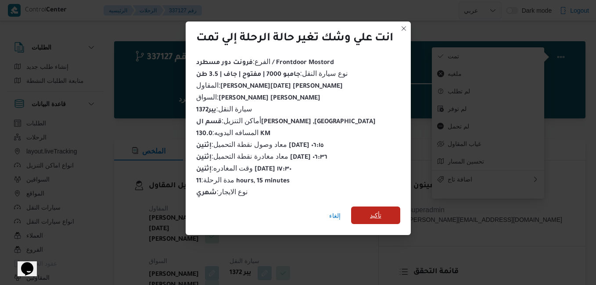
click at [380, 212] on span "تأكيد" at bounding box center [375, 215] width 11 height 11
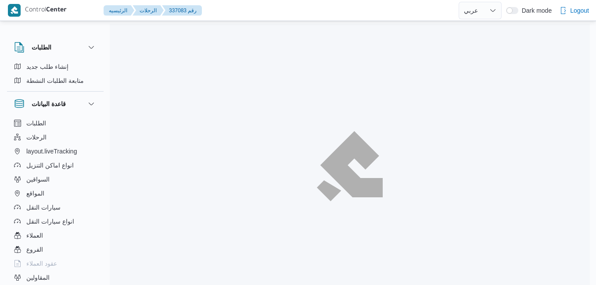
select select "ar"
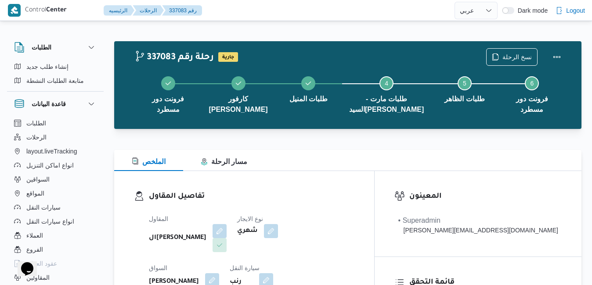
click at [359, 176] on div "تفاصيل المقاول المقاول الهامي [PERSON_NAME] نوع الايجار شهري السواق [PERSON_NAM…" at bounding box center [244, 272] width 260 height 203
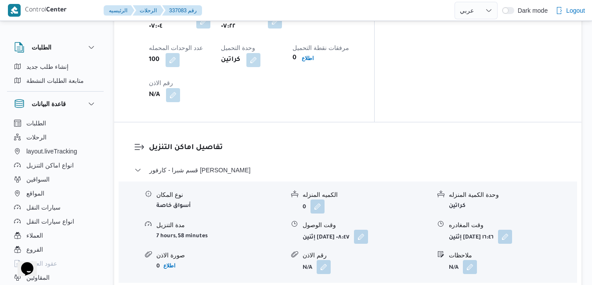
scroll to position [790, 0]
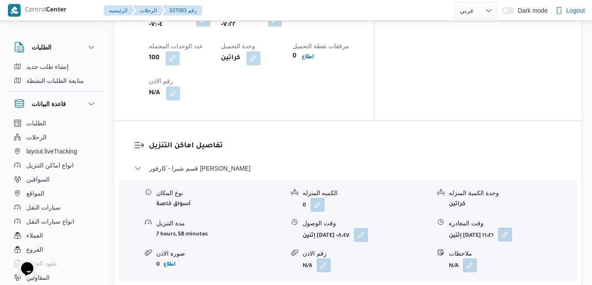
click at [512, 228] on button "button" at bounding box center [505, 235] width 14 height 14
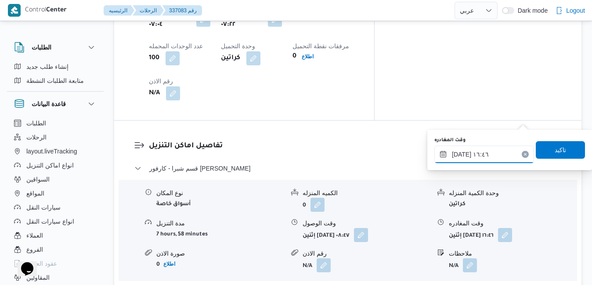
click at [482, 155] on input "[DATE] ١٦:٤٦" at bounding box center [484, 155] width 100 height 18
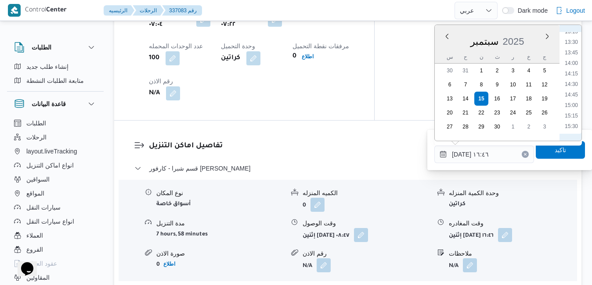
scroll to position [474, 0]
click at [571, 76] on li "12:15" at bounding box center [571, 78] width 20 height 9
type input "١٥/٠٩/٢٠٢٥ ١٢:١٥"
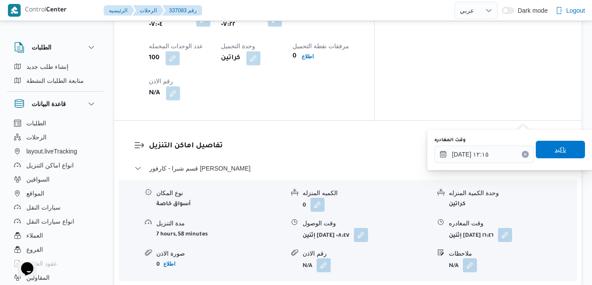
click at [554, 148] on span "تاكيد" at bounding box center [559, 149] width 11 height 11
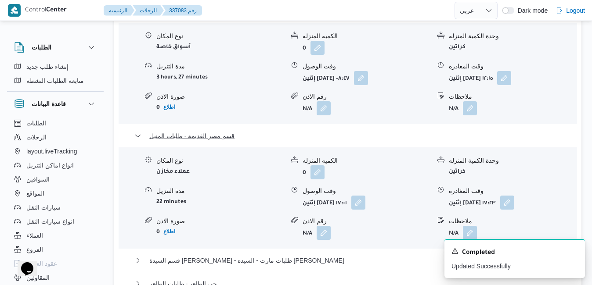
scroll to position [948, 0]
click at [514, 194] on button "button" at bounding box center [507, 201] width 14 height 14
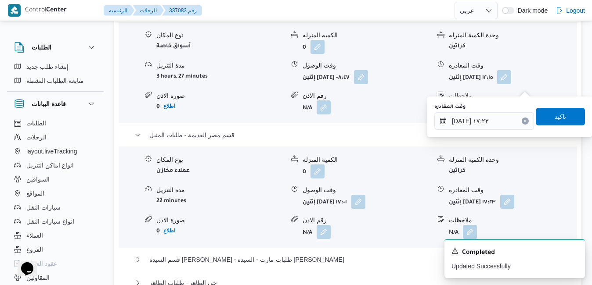
click at [522, 123] on button "Clear input" at bounding box center [525, 121] width 7 height 7
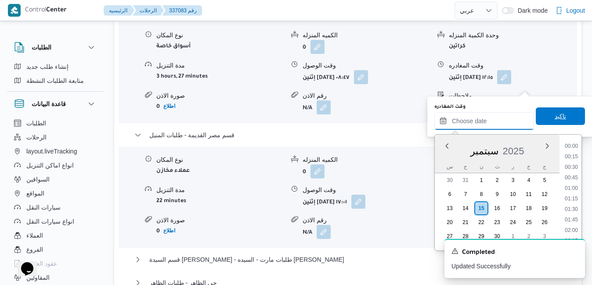
scroll to position [789, 0]
click at [537, 117] on span "تاكيد" at bounding box center [560, 117] width 49 height 18
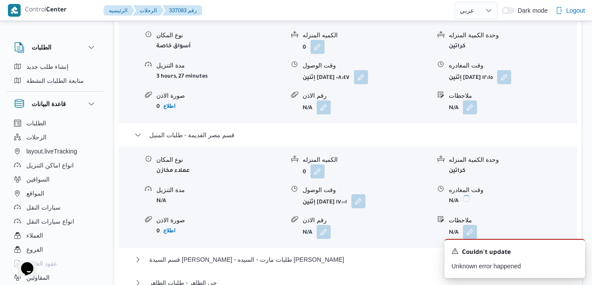
click at [365, 194] on button "button" at bounding box center [358, 201] width 14 height 14
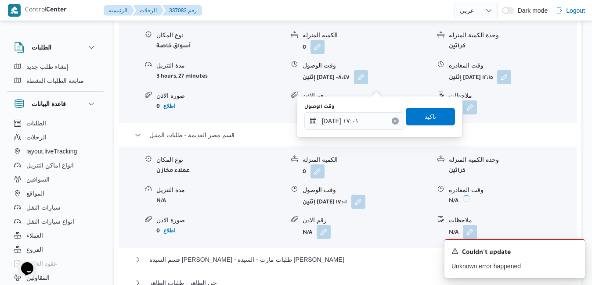
click at [392, 123] on button "Clear input" at bounding box center [395, 121] width 7 height 7
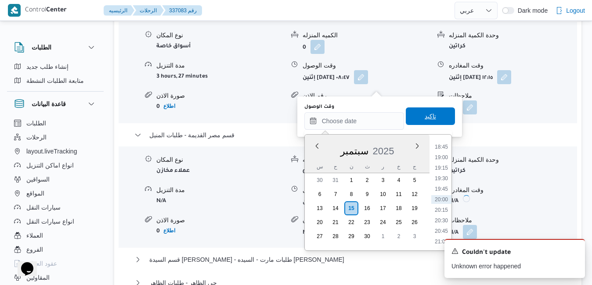
click at [424, 114] on span "تاكيد" at bounding box center [429, 116] width 11 height 11
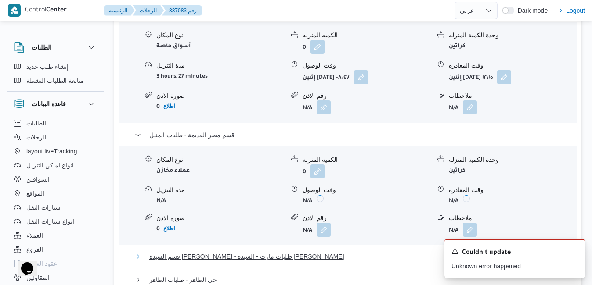
click at [309, 252] on button "قسم السيدة زينب - طلبات مارت - السيده زينب" at bounding box center [347, 257] width 427 height 11
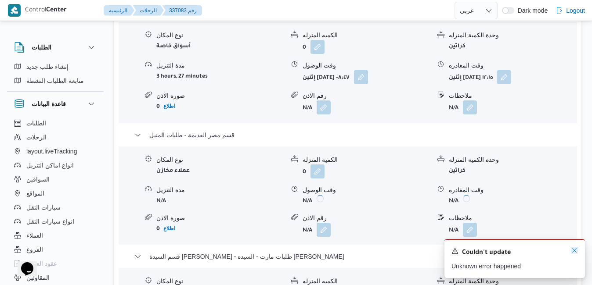
click at [576, 251] on icon "Dismiss toast" at bounding box center [574, 250] width 7 height 7
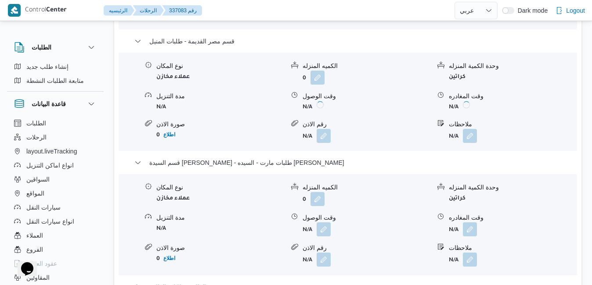
scroll to position [1106, 0]
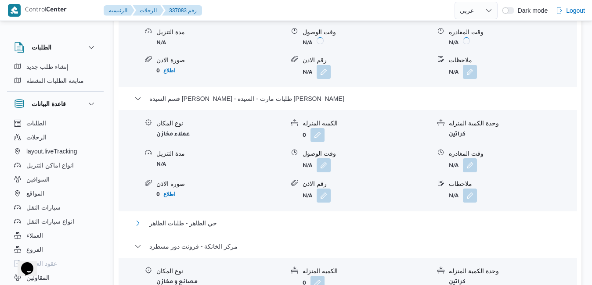
click at [383, 218] on button "حي الظاهر - طلبات الظاهر" at bounding box center [347, 223] width 427 height 11
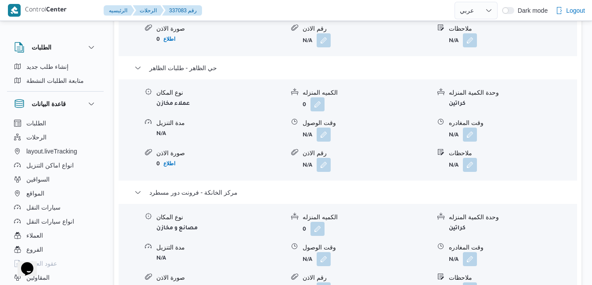
scroll to position [1264, 0]
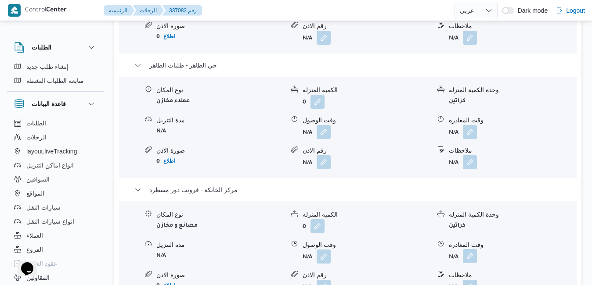
click at [473, 249] on button "button" at bounding box center [470, 256] width 14 height 14
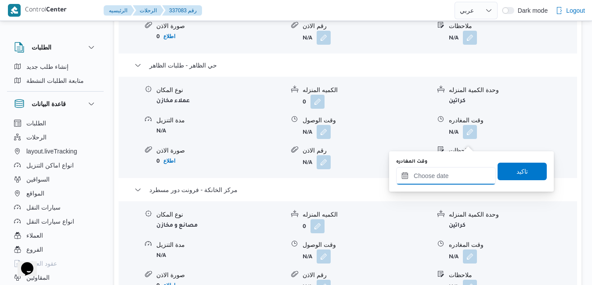
drag, startPoint x: 445, startPoint y: 176, endPoint x: 451, endPoint y: 176, distance: 6.6
click at [445, 176] on input "وقت المغادره" at bounding box center [446, 176] width 100 height 18
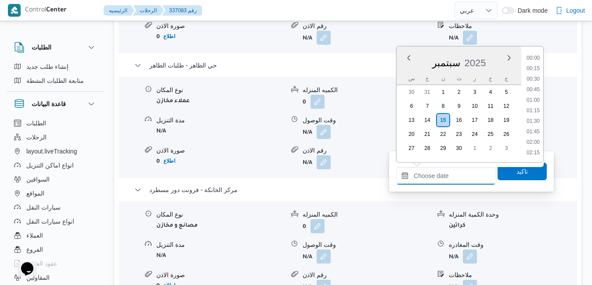
scroll to position [789, 0]
click at [404, 68] on div "سبتمبر 2025" at bounding box center [458, 61] width 125 height 22
click at [536, 115] on li "18:00" at bounding box center [533, 116] width 20 height 9
type input "[DATE] ١٨:٠٠"
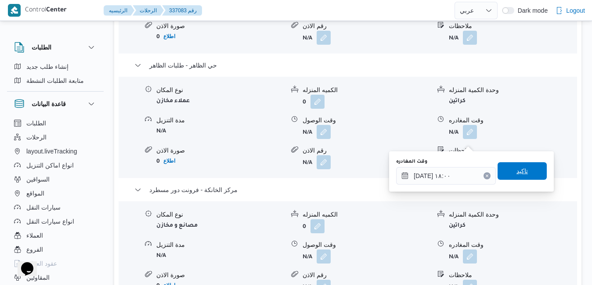
click at [510, 177] on span "تاكيد" at bounding box center [521, 171] width 49 height 18
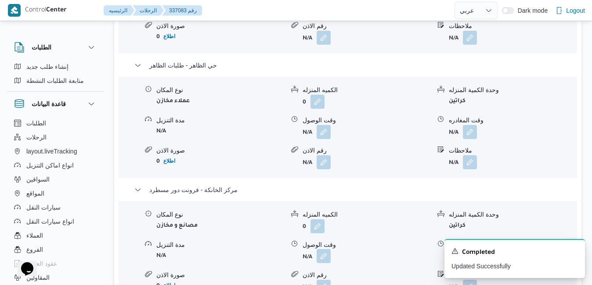
click at [328, 249] on button "button" at bounding box center [324, 256] width 14 height 14
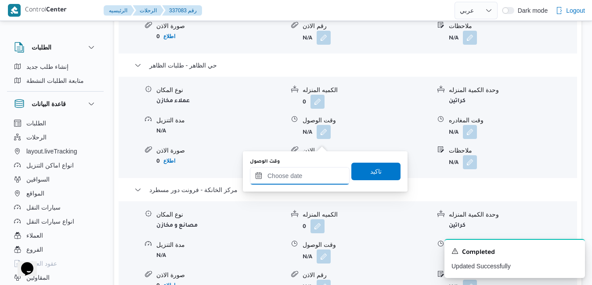
click at [309, 177] on input "وقت الوصول" at bounding box center [300, 176] width 100 height 18
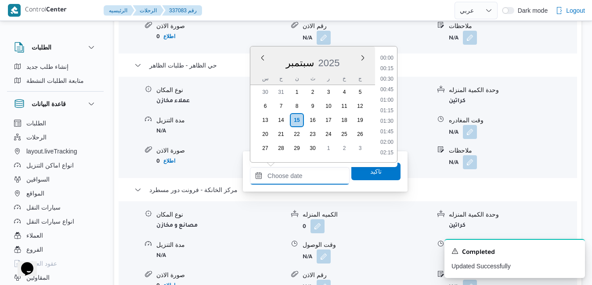
scroll to position [789, 0]
click at [262, 71] on div "سبتمبر 2025" at bounding box center [312, 61] width 125 height 22
click at [389, 106] on li "17:45" at bounding box center [387, 105] width 20 height 9
type input "[DATE] ١٧:٤٥"
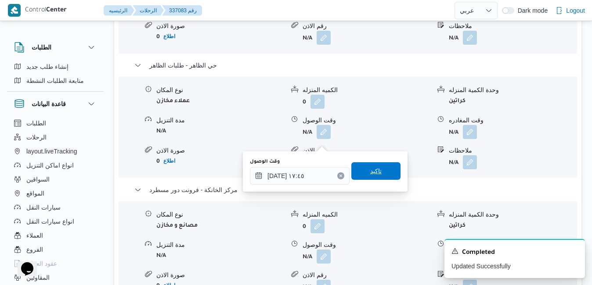
click at [371, 175] on span "تاكيد" at bounding box center [375, 171] width 11 height 11
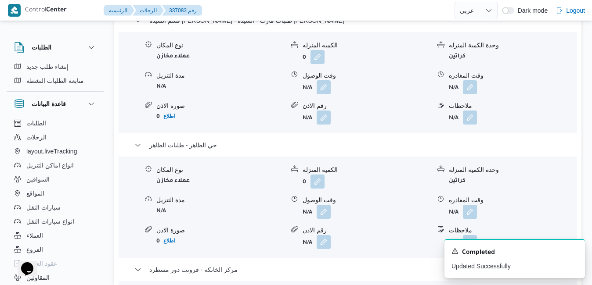
scroll to position [0, 0]
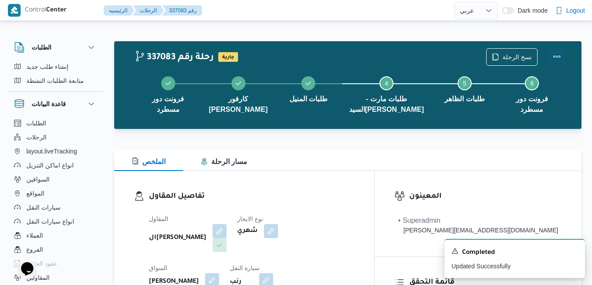
click at [558, 61] on button "Actions" at bounding box center [557, 57] width 18 height 18
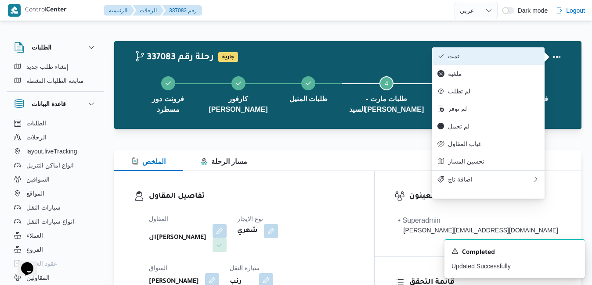
click at [501, 59] on span "تمت" at bounding box center [493, 56] width 91 height 7
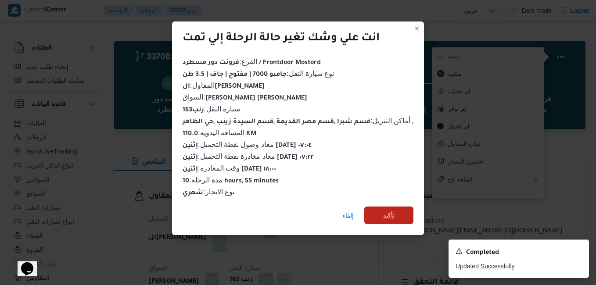
click at [381, 212] on span "تأكيد" at bounding box center [388, 216] width 49 height 18
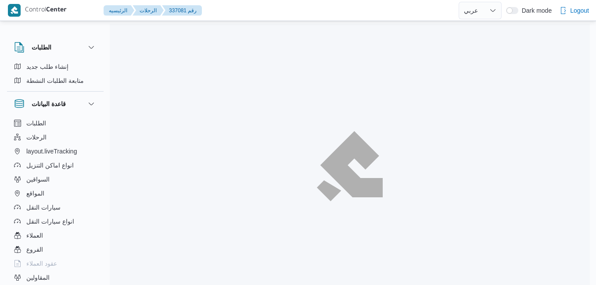
select select "ar"
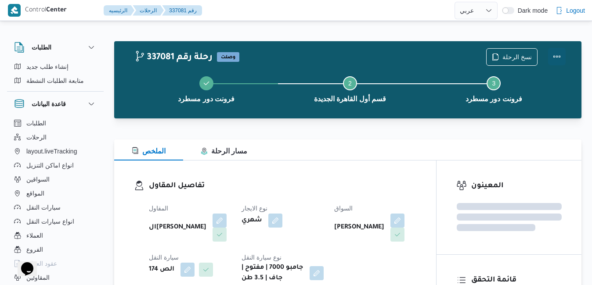
click at [555, 56] on button "Actions" at bounding box center [557, 57] width 18 height 18
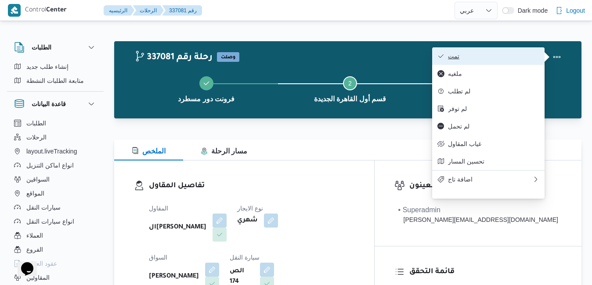
click at [493, 54] on span "تمت" at bounding box center [493, 56] width 91 height 7
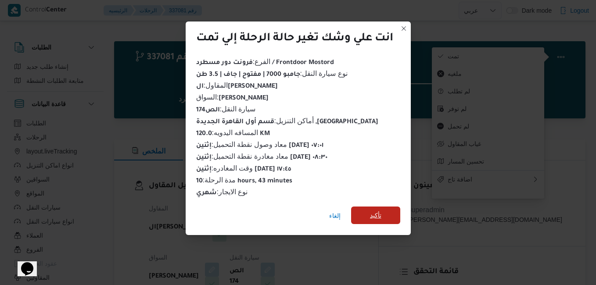
click at [381, 214] on span "تأكيد" at bounding box center [375, 215] width 11 height 11
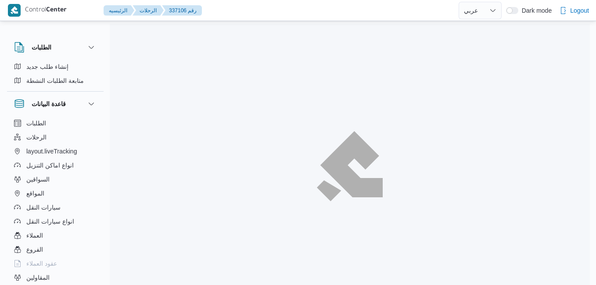
select select "ar"
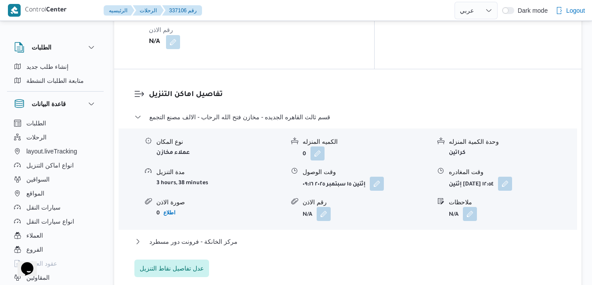
scroll to position [825, 0]
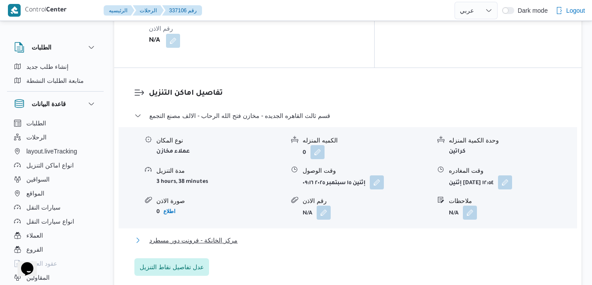
click at [316, 235] on button "مركز الخانكة - فرونت دور مسطرد" at bounding box center [347, 240] width 427 height 11
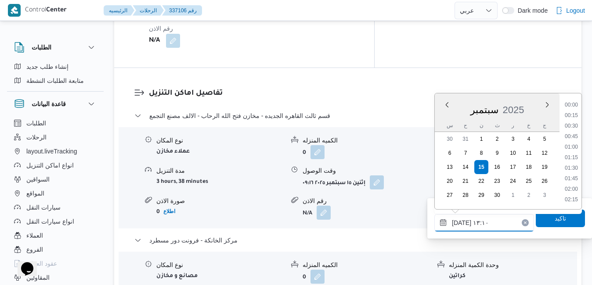
click at [484, 222] on input "[DATE] ١٣:١٠" at bounding box center [484, 223] width 100 height 18
click at [574, 124] on li "17:45" at bounding box center [571, 121] width 20 height 9
type input "[DATE] ١٧:٤٥"
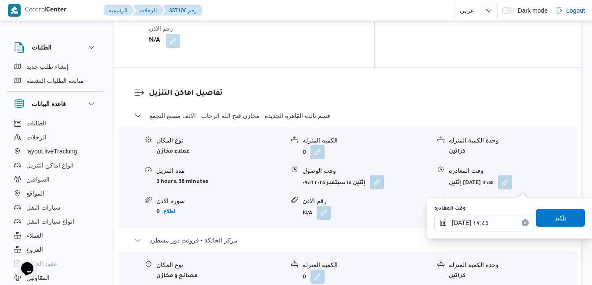
click at [544, 218] on span "تاكيد" at bounding box center [560, 218] width 49 height 18
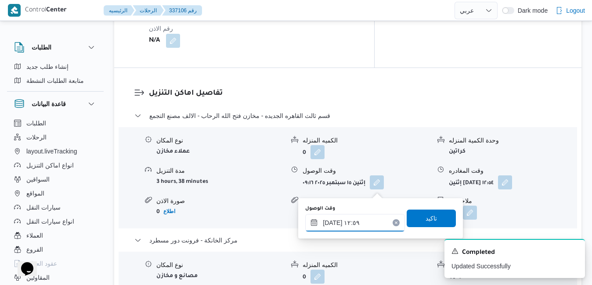
click at [361, 228] on input "[DATE] ١٢:٥٩" at bounding box center [355, 223] width 100 height 18
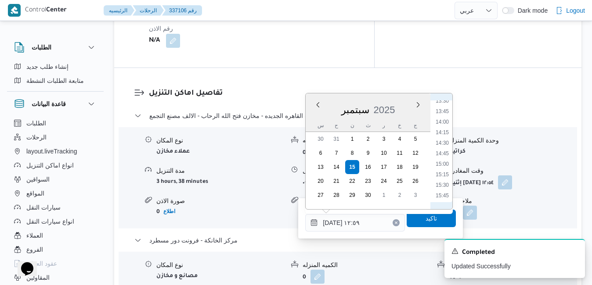
scroll to position [692, 0]
click at [441, 149] on li "17:30" at bounding box center [442, 150] width 20 height 9
type input "[DATE] ١٧:٣٠"
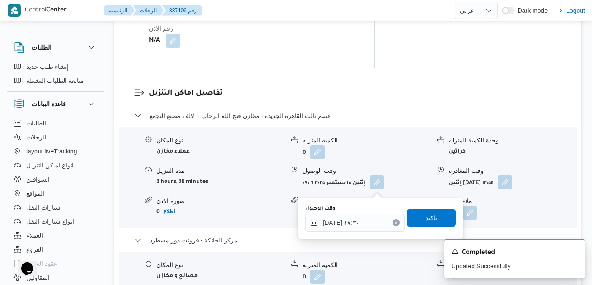
click at [426, 222] on span "تاكيد" at bounding box center [430, 218] width 11 height 11
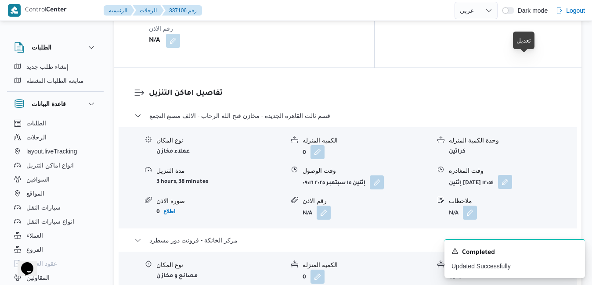
click at [512, 175] on button "button" at bounding box center [505, 182] width 14 height 14
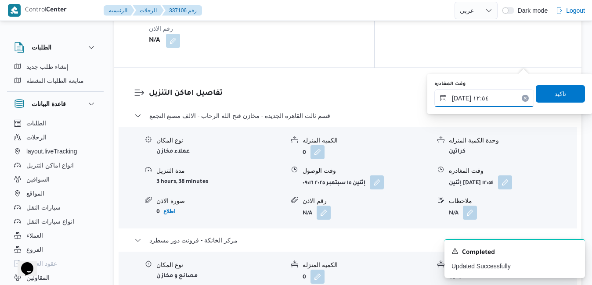
click at [489, 95] on input "[DATE] ١٢:٥٤" at bounding box center [484, 99] width 100 height 18
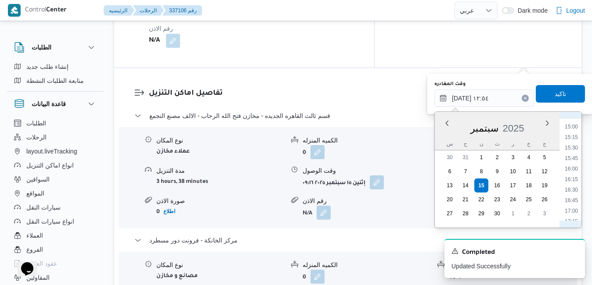
scroll to position [662, 0]
click at [572, 169] on li "16:45" at bounding box center [571, 167] width 20 height 9
type input "[DATE] ١٦:٤٥"
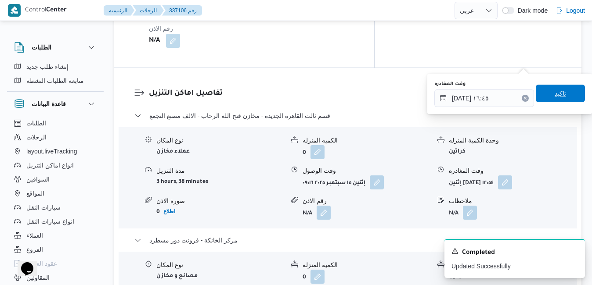
click at [564, 96] on span "تاكيد" at bounding box center [560, 94] width 49 height 18
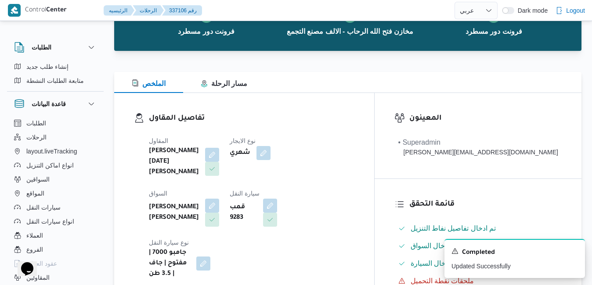
scroll to position [0, 0]
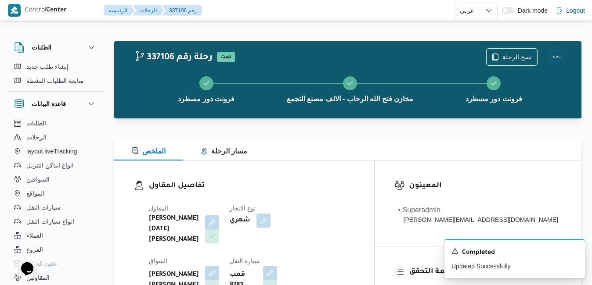
click at [553, 58] on button "Actions" at bounding box center [557, 57] width 18 height 18
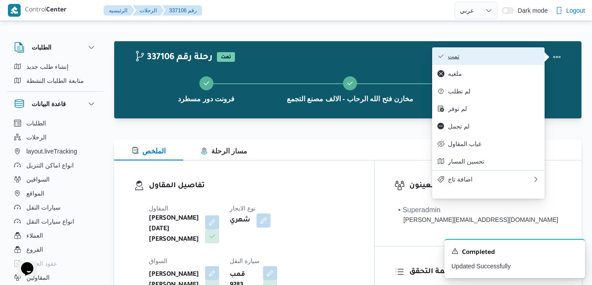
click at [528, 58] on span "تمت" at bounding box center [493, 56] width 91 height 7
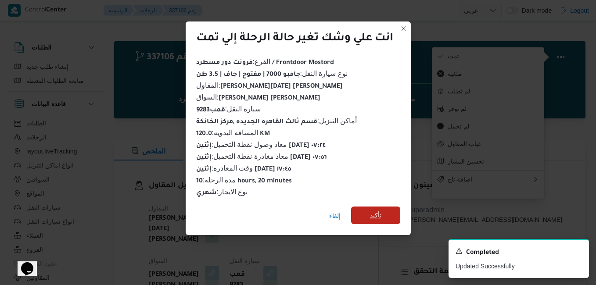
click at [384, 209] on span "تأكيد" at bounding box center [375, 216] width 49 height 18
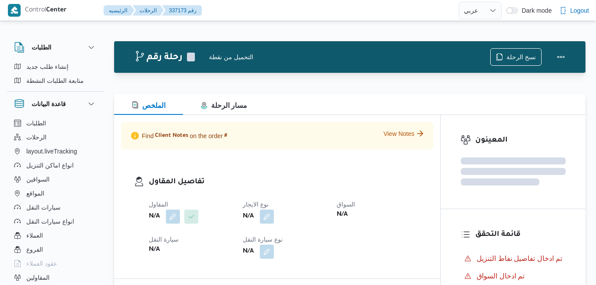
select select "ar"
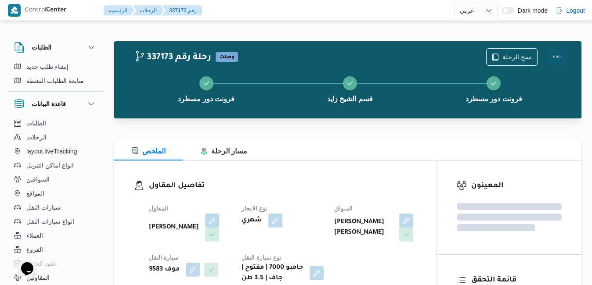
click at [557, 51] on button "Actions" at bounding box center [557, 57] width 18 height 18
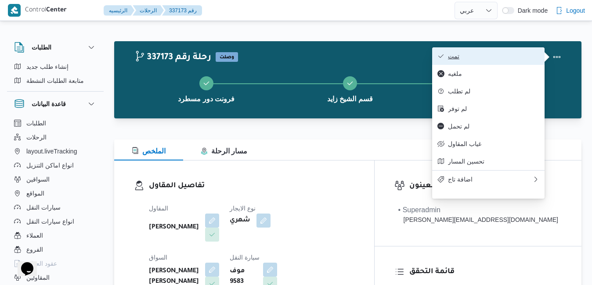
click at [519, 50] on button "تمت" at bounding box center [488, 56] width 112 height 18
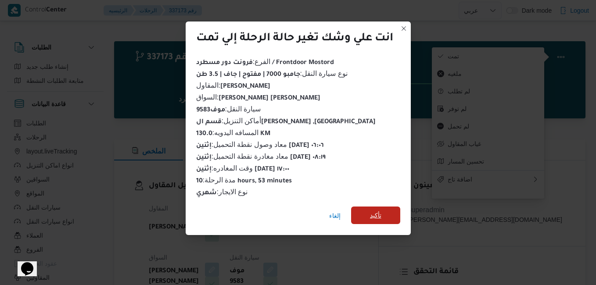
click at [381, 211] on span "تأكيد" at bounding box center [375, 215] width 11 height 11
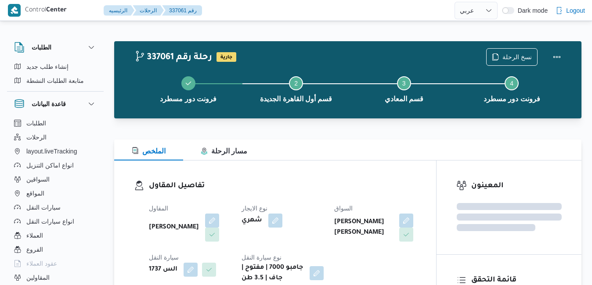
select select "ar"
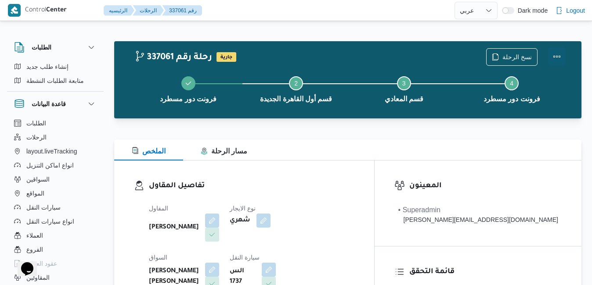
click at [558, 55] on button "Actions" at bounding box center [557, 57] width 18 height 18
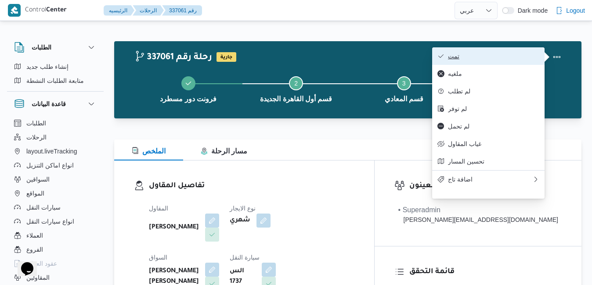
click at [509, 57] on span "تمت" at bounding box center [493, 56] width 91 height 7
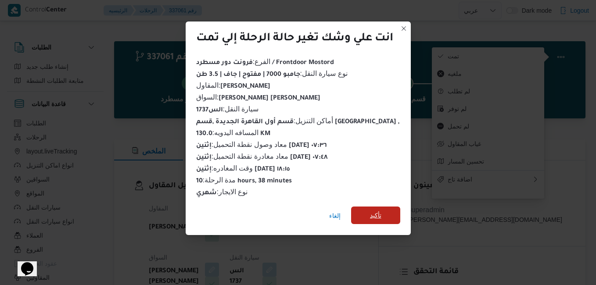
click at [378, 215] on span "تأكيد" at bounding box center [375, 215] width 11 height 11
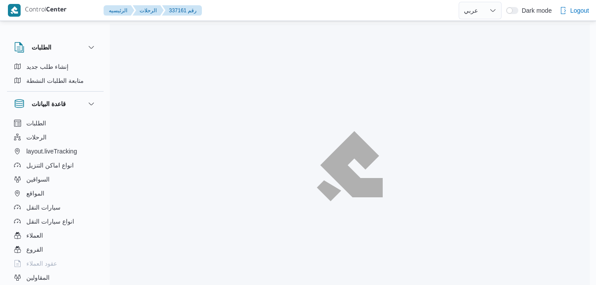
select select "ar"
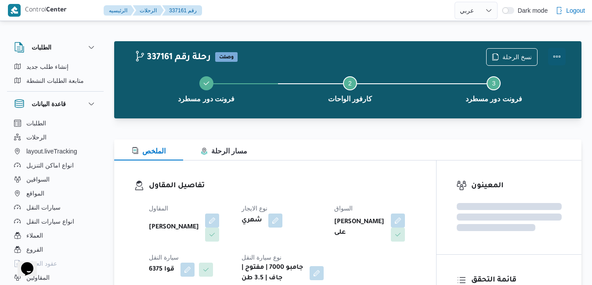
click at [552, 55] on button "Actions" at bounding box center [557, 57] width 18 height 18
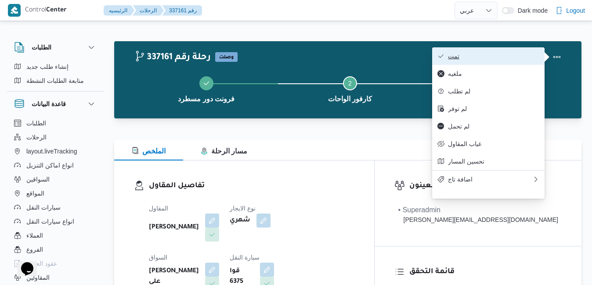
click at [516, 58] on span "تمت" at bounding box center [493, 56] width 91 height 7
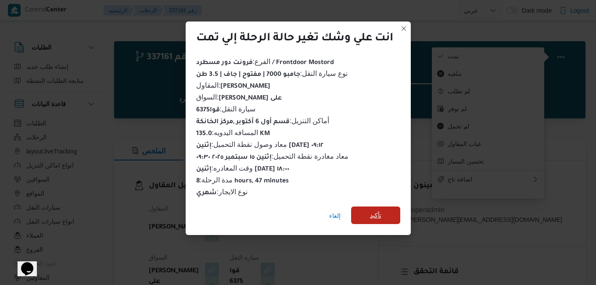
click at [387, 213] on span "تأكيد" at bounding box center [375, 216] width 49 height 18
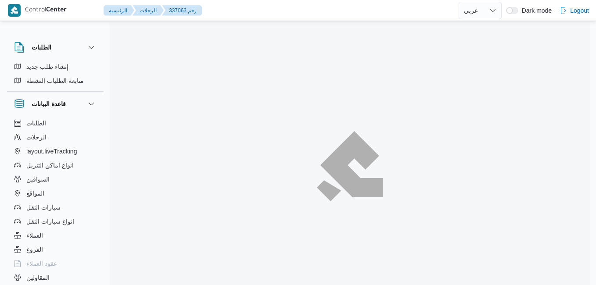
select select "ar"
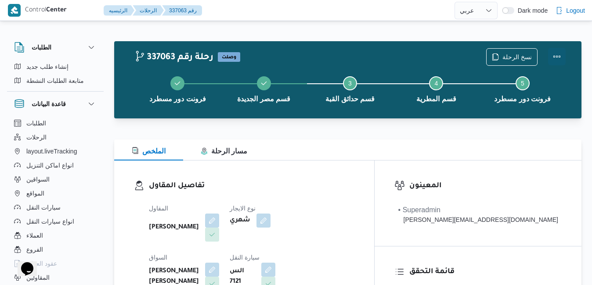
click at [559, 63] on button "Actions" at bounding box center [557, 57] width 18 height 18
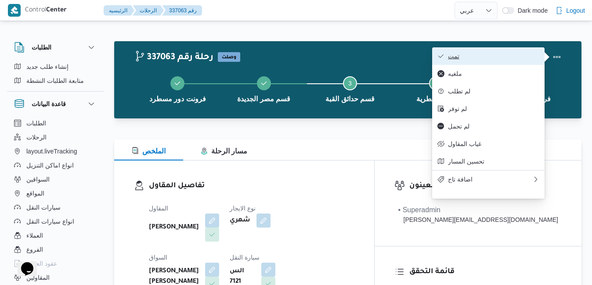
click at [520, 54] on span "تمت" at bounding box center [493, 56] width 91 height 7
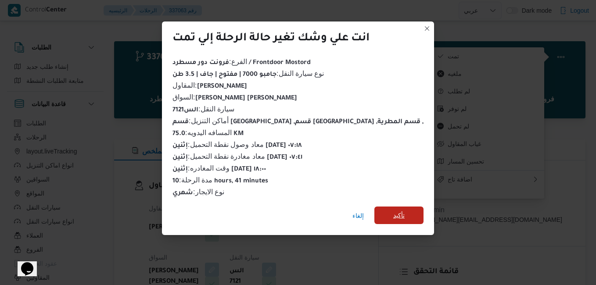
click at [385, 212] on span "تأكيد" at bounding box center [398, 216] width 49 height 18
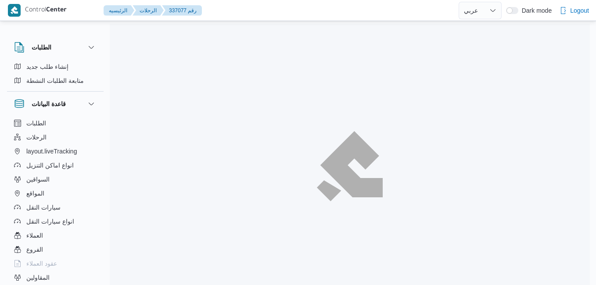
select select "ar"
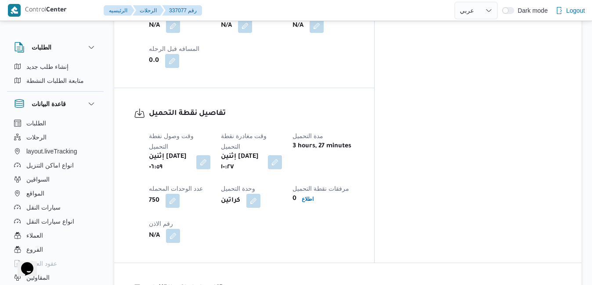
scroll to position [576, 0]
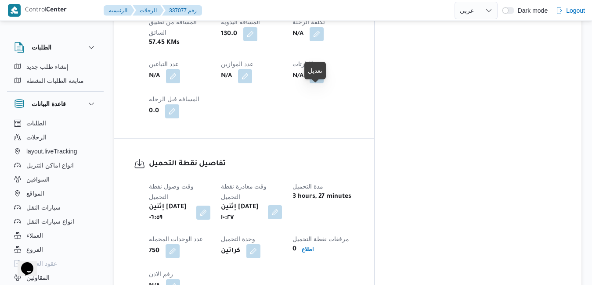
click at [282, 205] on button "button" at bounding box center [275, 212] width 14 height 14
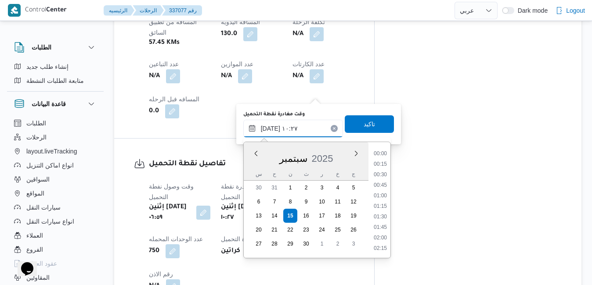
click at [304, 126] on input "[DATE] ١٠:٢٧" at bounding box center [293, 129] width 100 height 18
click at [385, 164] on li "09:15" at bounding box center [380, 165] width 20 height 9
type input "[DATE] ٠٩:١٥"
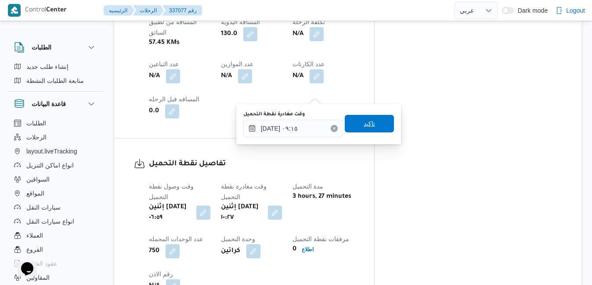
click at [373, 126] on span "تاكيد" at bounding box center [369, 124] width 49 height 18
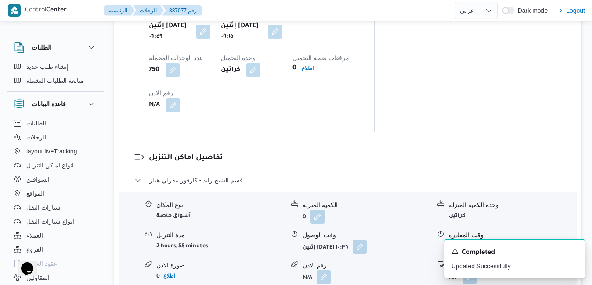
scroll to position [769, 0]
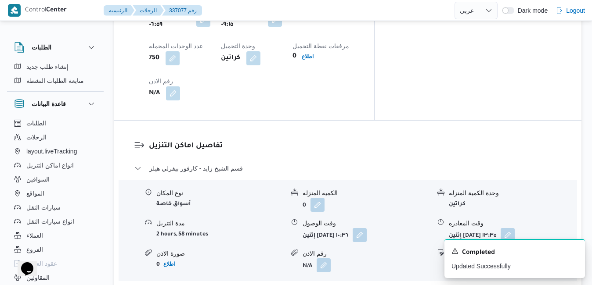
click at [573, 254] on icon "Dismiss toast" at bounding box center [574, 250] width 7 height 7
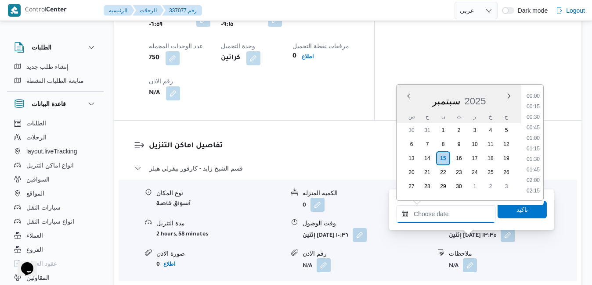
click at [446, 211] on input "وقت المغادره" at bounding box center [446, 214] width 100 height 18
click at [536, 142] on li "18:00" at bounding box center [533, 144] width 20 height 9
type input "[DATE] ١٨:٠٠"
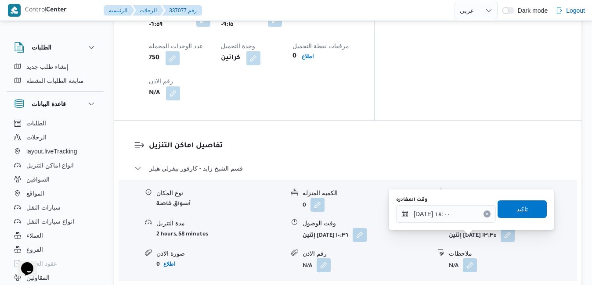
click at [517, 212] on span "تاكيد" at bounding box center [521, 209] width 11 height 11
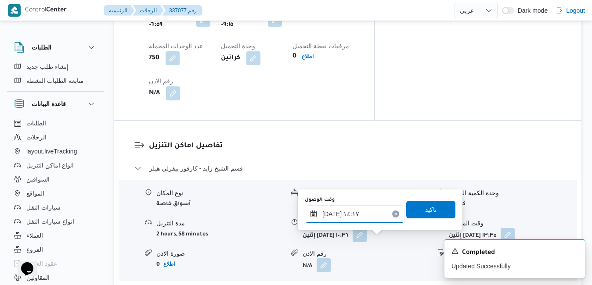
click at [373, 212] on input "[DATE] ١٤:١٧" at bounding box center [355, 214] width 100 height 18
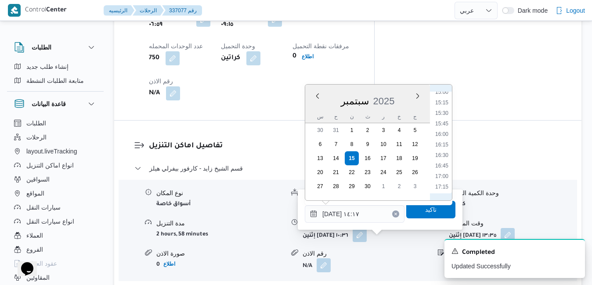
scroll to position [695, 0]
click at [439, 147] on li "17:45" at bounding box center [442, 148] width 20 height 9
type input "[DATE] ١٧:٤٥"
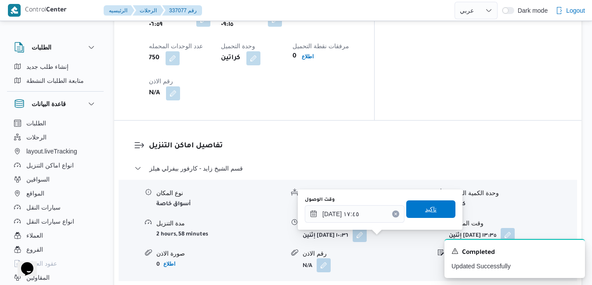
click at [428, 209] on span "تاكيد" at bounding box center [430, 209] width 11 height 11
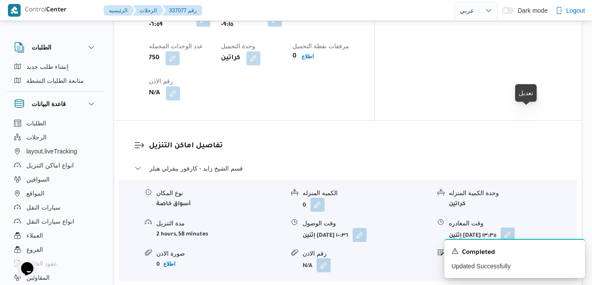
click at [514, 228] on button "button" at bounding box center [507, 235] width 14 height 14
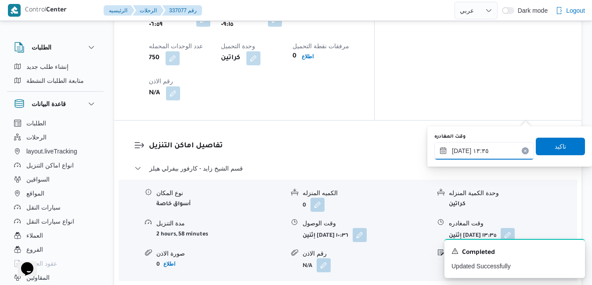
click at [492, 156] on input "[DATE] ١٣:٣٥" at bounding box center [484, 151] width 100 height 18
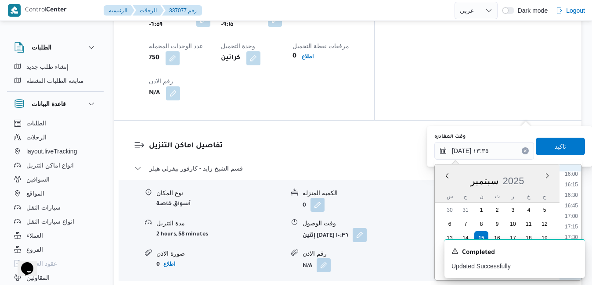
scroll to position [642, 0]
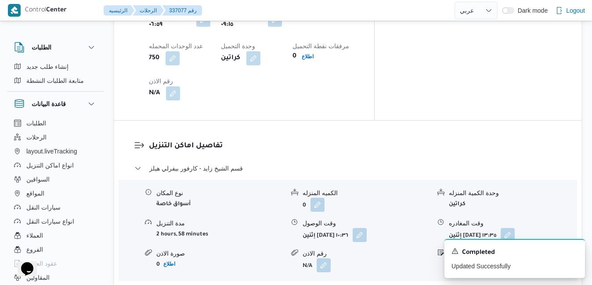
click at [583, 236] on div "A new notification appears Completed Updated Successfully" at bounding box center [504, 258] width 176 height 53
click at [574, 252] on icon "Dismiss toast" at bounding box center [574, 250] width 4 height 4
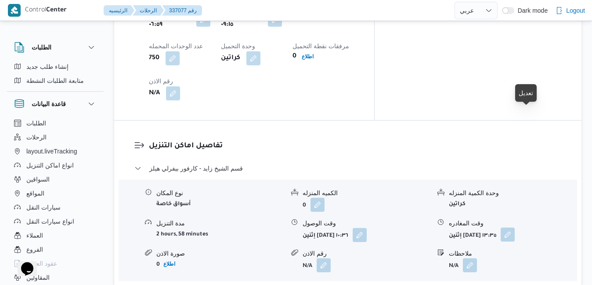
click at [514, 228] on button "button" at bounding box center [507, 235] width 14 height 14
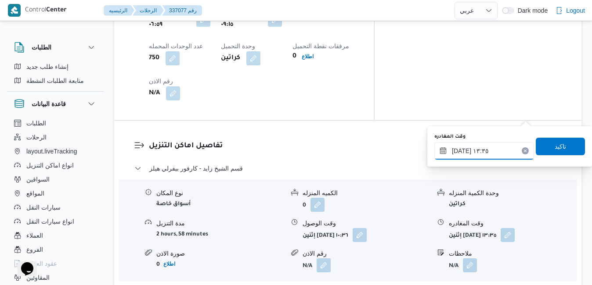
click at [499, 144] on input "[DATE] ١٣:٣٥" at bounding box center [484, 151] width 100 height 18
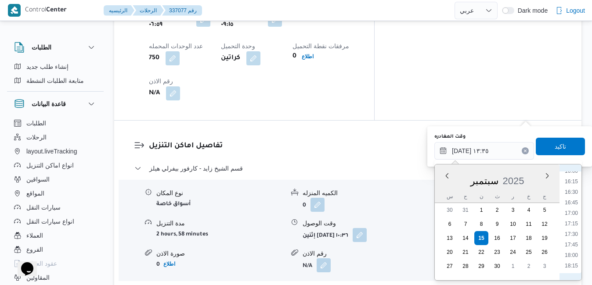
scroll to position [694, 0]
click at [570, 190] on li "16:45" at bounding box center [571, 188] width 20 height 9
type input "[DATE] ١٦:٤٥"
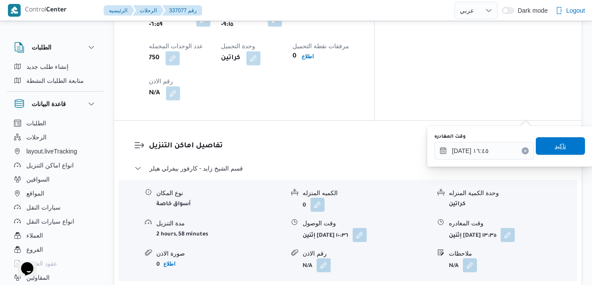
click at [562, 150] on span "تاكيد" at bounding box center [560, 146] width 49 height 18
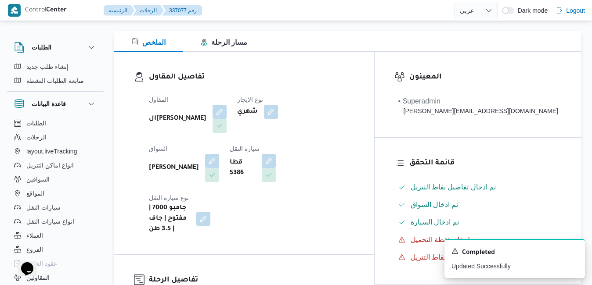
scroll to position [0, 0]
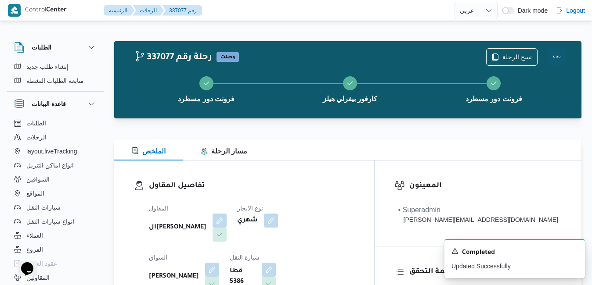
click at [558, 50] on button "Actions" at bounding box center [557, 57] width 18 height 18
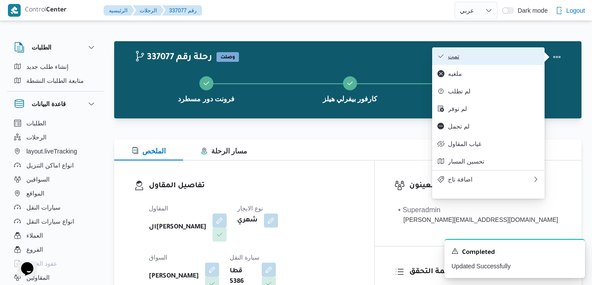
click at [512, 57] on span "تمت" at bounding box center [493, 56] width 91 height 7
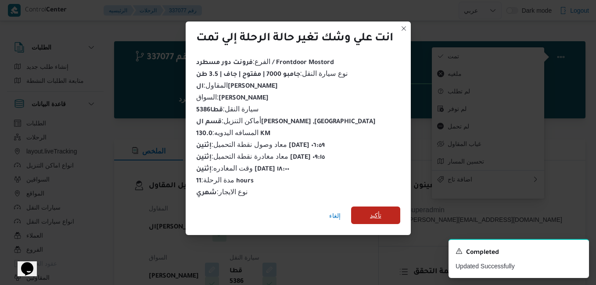
click at [380, 210] on span "تأكيد" at bounding box center [375, 215] width 11 height 11
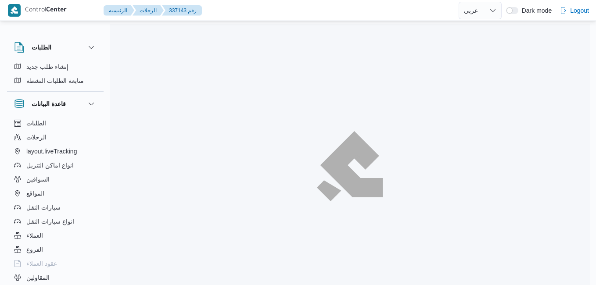
select select "ar"
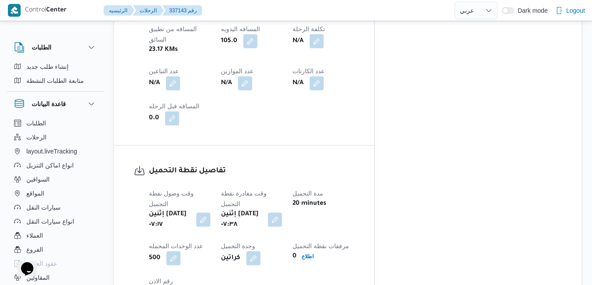
scroll to position [818, 0]
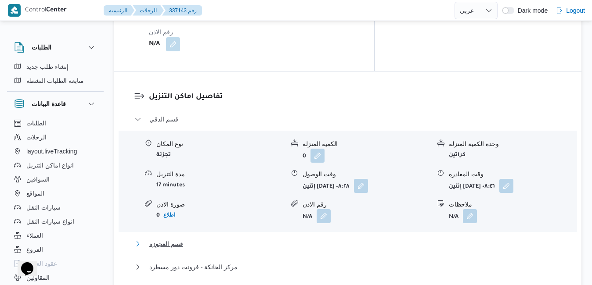
click at [312, 239] on button "قسم العجوزة" at bounding box center [347, 244] width 427 height 11
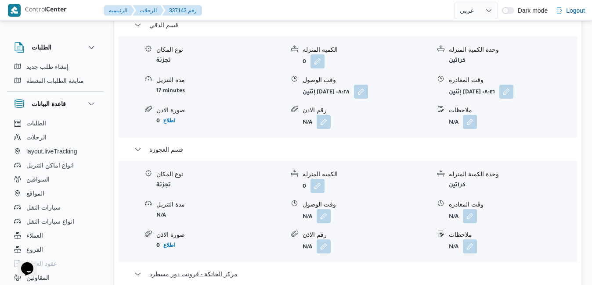
scroll to position [976, 0]
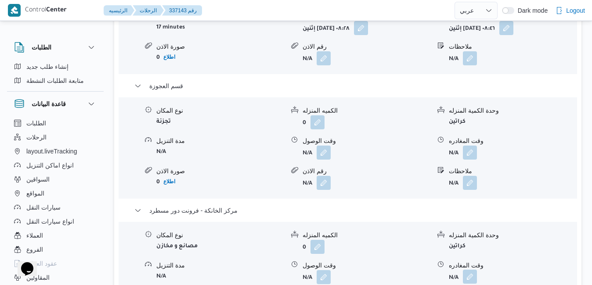
click at [473, 270] on button "button" at bounding box center [470, 277] width 14 height 14
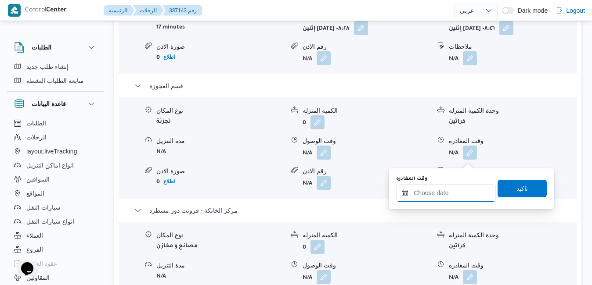
click at [439, 191] on input "وقت المغادره" at bounding box center [446, 193] width 100 height 18
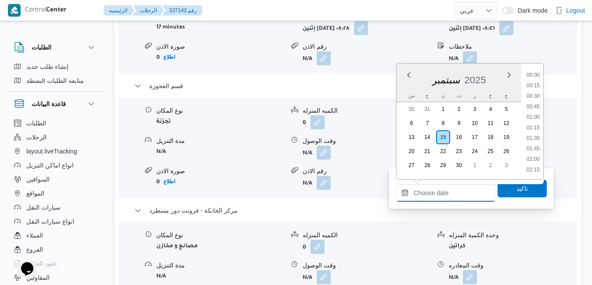
scroll to position [800, 0]
click at [404, 87] on div "سبتمبر 2025" at bounding box center [458, 78] width 125 height 22
click at [541, 92] on ul "00:00 00:15 00:30 00:45 01:00 01:15 01:30 01:45 02:00 02:15 02:30 02:45 03:00 0…" at bounding box center [533, 122] width 20 height 102
click at [531, 124] on li "18:00" at bounding box center [533, 123] width 20 height 9
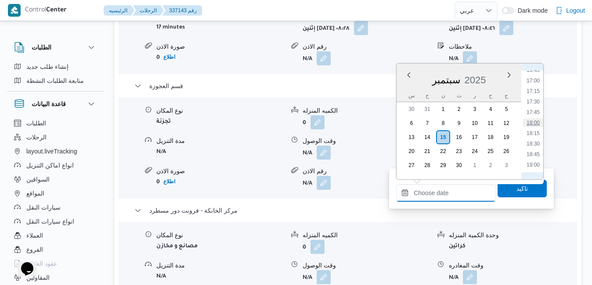
type input "١٥/٠٩/٢٠٢٥ ١٨:٠٠"
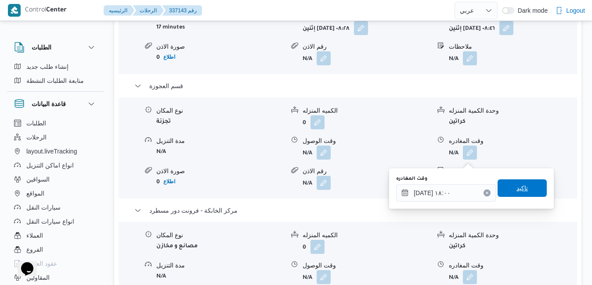
click at [508, 191] on span "تاكيد" at bounding box center [521, 189] width 49 height 18
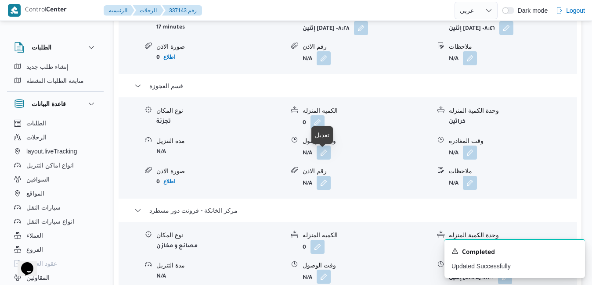
click at [324, 270] on button "button" at bounding box center [324, 277] width 14 height 14
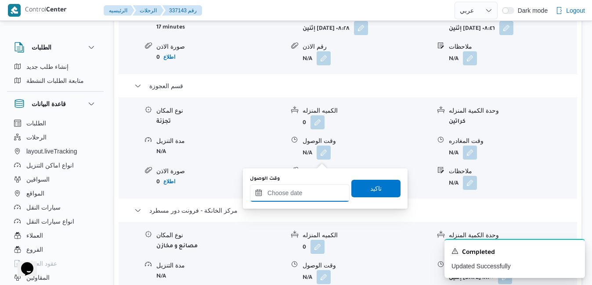
click at [308, 190] on input "وقت الوصول" at bounding box center [300, 193] width 100 height 18
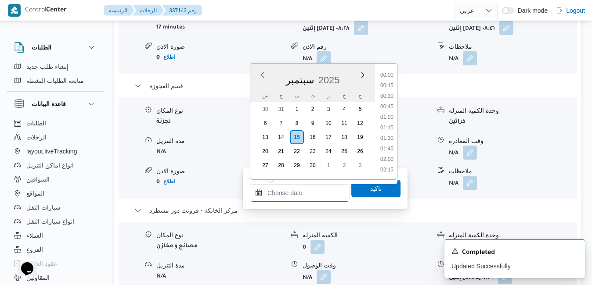
scroll to position [800, 0]
click at [256, 86] on div "سبتمبر 2025" at bounding box center [312, 78] width 125 height 22
click at [392, 111] on li "17:45" at bounding box center [387, 112] width 20 height 9
type input "١٥/٠٩/٢٠٢٥ ١٧:٤٥"
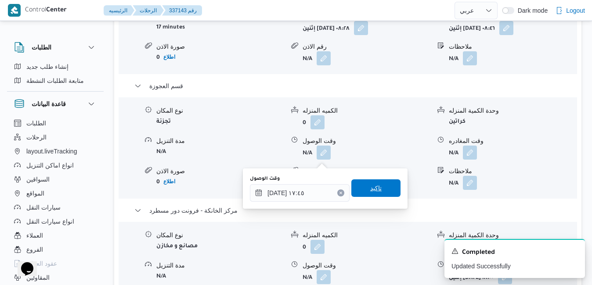
click at [370, 188] on span "تاكيد" at bounding box center [375, 188] width 11 height 11
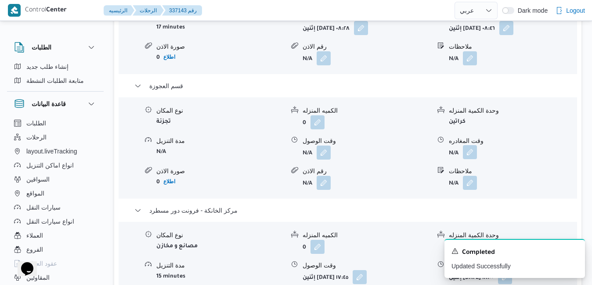
click at [473, 145] on button "button" at bounding box center [470, 152] width 14 height 14
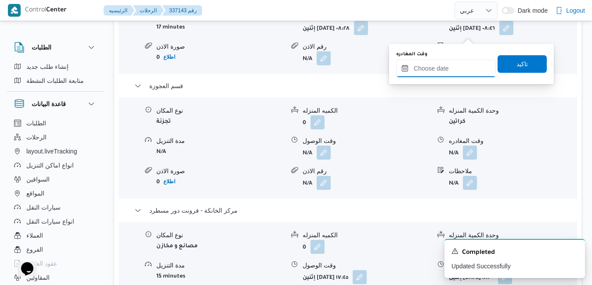
drag, startPoint x: 451, startPoint y: 72, endPoint x: 468, endPoint y: 71, distance: 17.1
click at [451, 72] on input "وقت المغادره" at bounding box center [446, 69] width 100 height 18
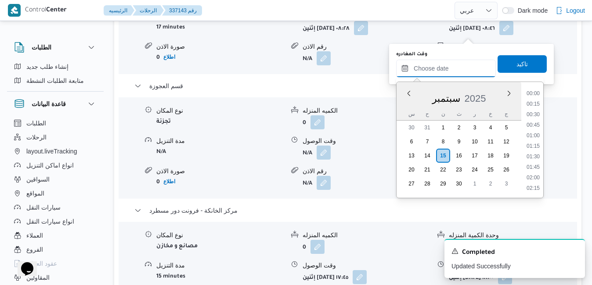
scroll to position [800, 0]
click at [403, 105] on div "سبتمبر 2025" at bounding box center [458, 97] width 125 height 22
click at [532, 101] on li "17:00" at bounding box center [533, 99] width 20 height 9
type input "١٥/٠٩/٢٠٢٥ ١٧:٠٠"
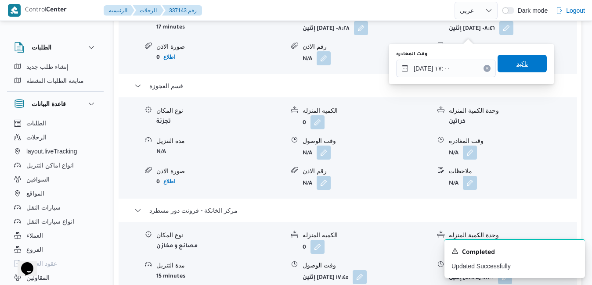
click at [525, 70] on span "تاكيد" at bounding box center [521, 64] width 49 height 18
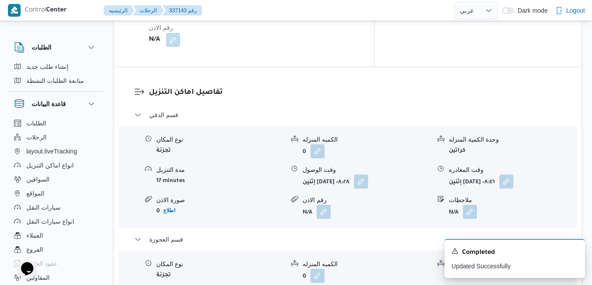
scroll to position [818, 0]
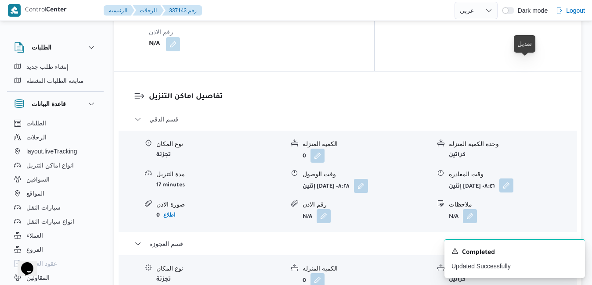
click at [513, 179] on button "button" at bounding box center [506, 186] width 14 height 14
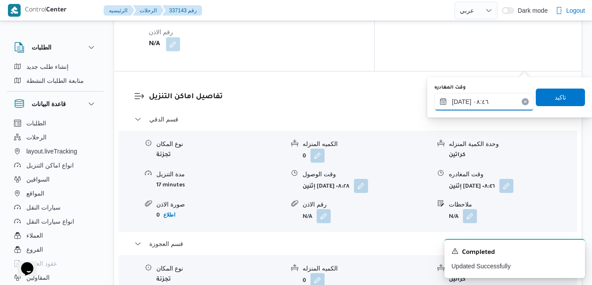
click at [480, 98] on input "١٥/٠٩/٢٠٢٥ ٠٨:٤٦" at bounding box center [484, 102] width 100 height 18
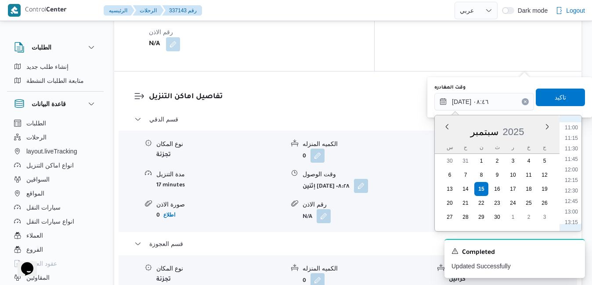
scroll to position [493, 0]
click at [572, 137] on li "12:00" at bounding box center [571, 139] width 20 height 9
type input "١٥/٠٩/٢٠٢٥ ١٢:٠٠"
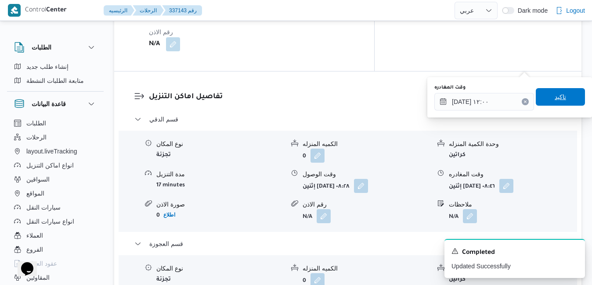
click at [555, 92] on span "تاكيد" at bounding box center [560, 97] width 49 height 18
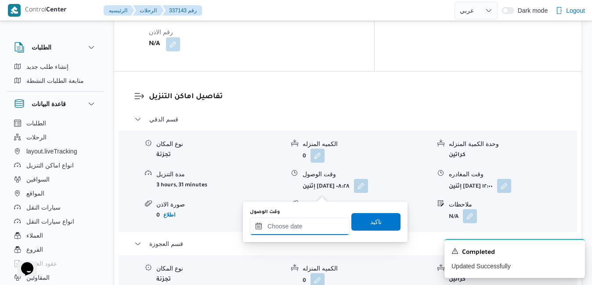
click at [302, 227] on input "وقت الوصول" at bounding box center [300, 227] width 100 height 18
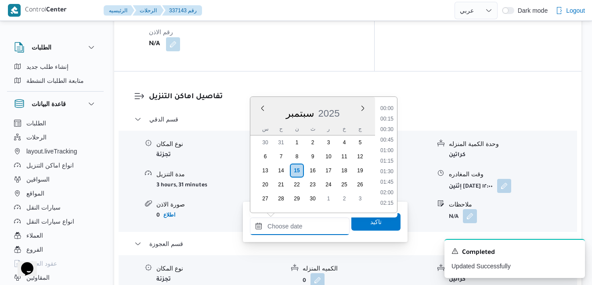
scroll to position [800, 0]
click at [255, 125] on div "س ح ن ث ر خ ج" at bounding box center [312, 129] width 125 height 12
click at [392, 180] on li "12:15" at bounding box center [387, 181] width 20 height 9
type input "١٥/٠٩/٢٠٢٥ ١٢:١٥"
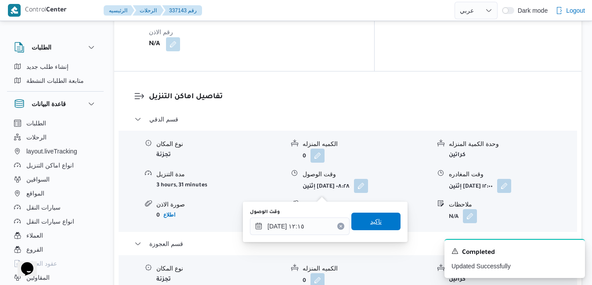
click at [369, 228] on span "تاكيد" at bounding box center [375, 222] width 49 height 18
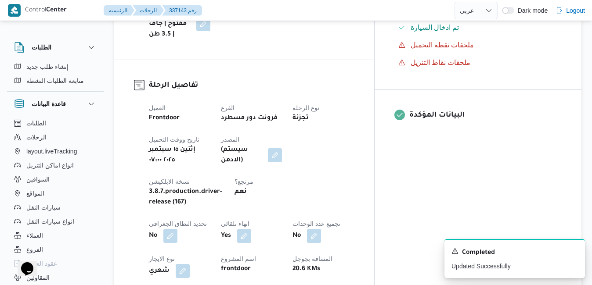
scroll to position [0, 0]
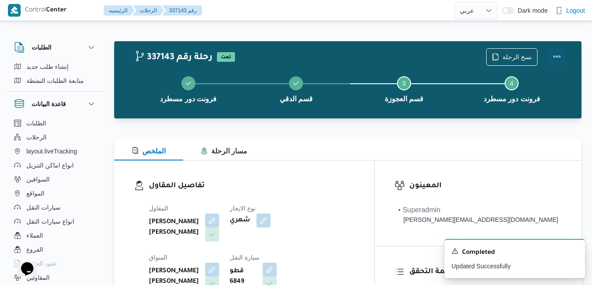
click at [555, 58] on button "Actions" at bounding box center [557, 57] width 18 height 18
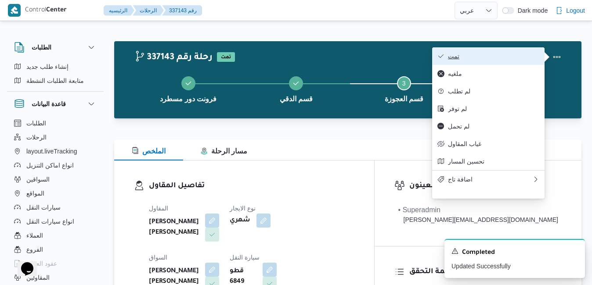
click at [483, 58] on span "تمت" at bounding box center [493, 56] width 91 height 7
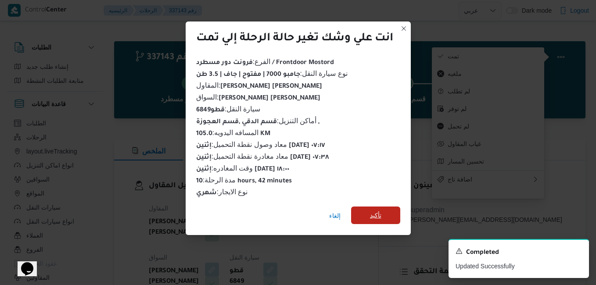
click at [368, 217] on span "تأكيد" at bounding box center [375, 216] width 49 height 18
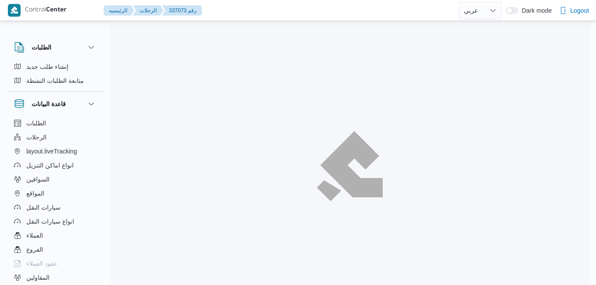
select select "ar"
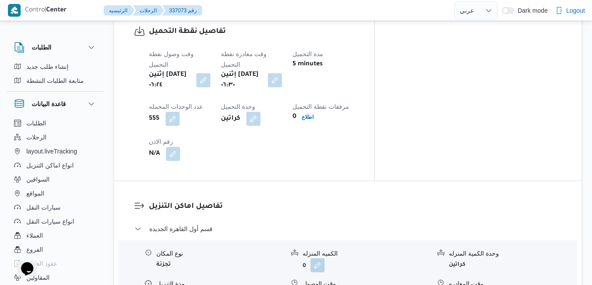
scroll to position [720, 0]
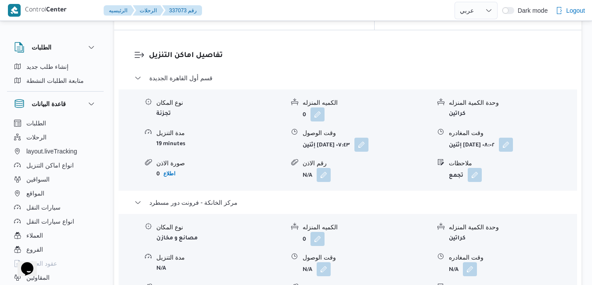
scroll to position [860, 0]
click at [470, 261] on button "button" at bounding box center [470, 268] width 14 height 14
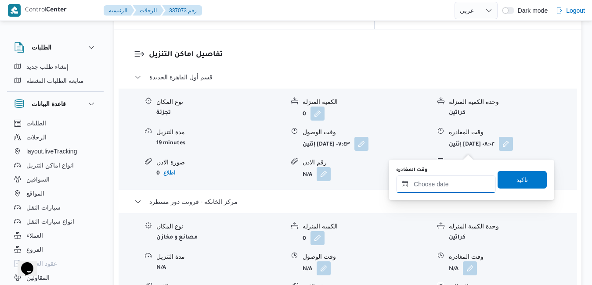
click at [436, 190] on input "وقت المغادره" at bounding box center [446, 185] width 100 height 18
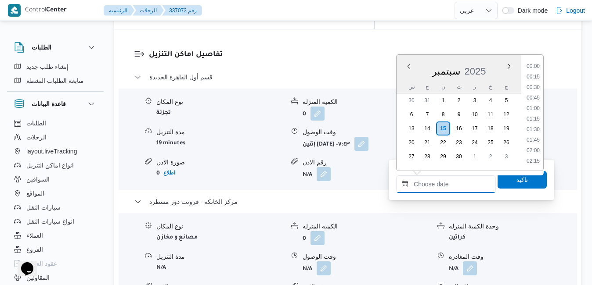
scroll to position [800, 0]
drag, startPoint x: 403, startPoint y: 75, endPoint x: 410, endPoint y: 76, distance: 7.5
click at [403, 75] on div "سبتمبر 2025" at bounding box center [458, 69] width 125 height 22
click at [534, 94] on li "17:30" at bounding box center [533, 93] width 20 height 9
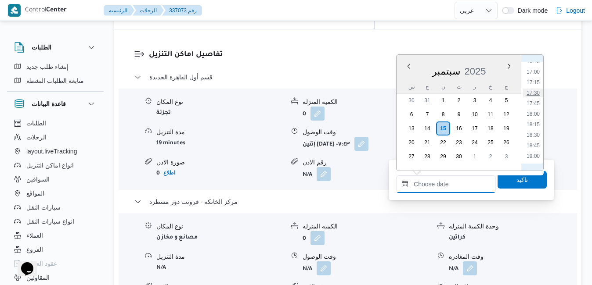
type input "١٥/٠٩/٢٠٢٥ ١٧:٣٠"
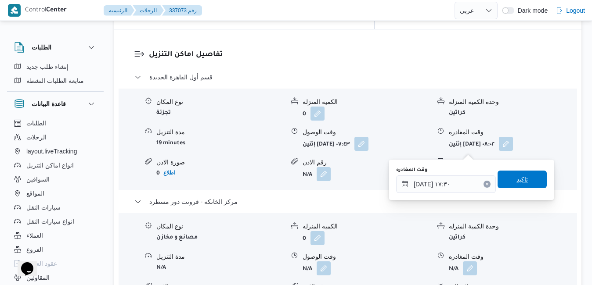
click at [516, 180] on span "تاكيد" at bounding box center [521, 179] width 11 height 11
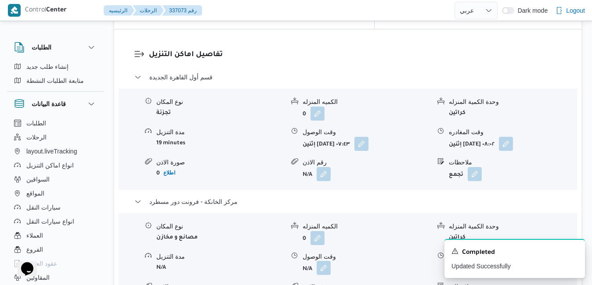
click at [326, 261] on button "button" at bounding box center [324, 268] width 14 height 14
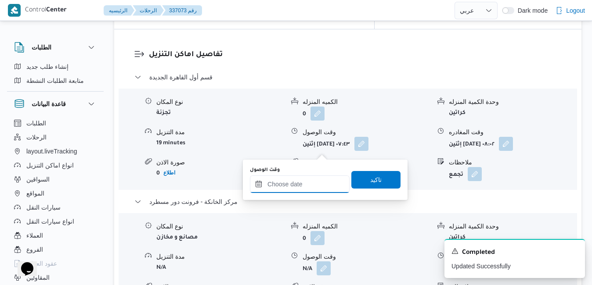
click at [306, 181] on input "وقت الوصول" at bounding box center [300, 185] width 100 height 18
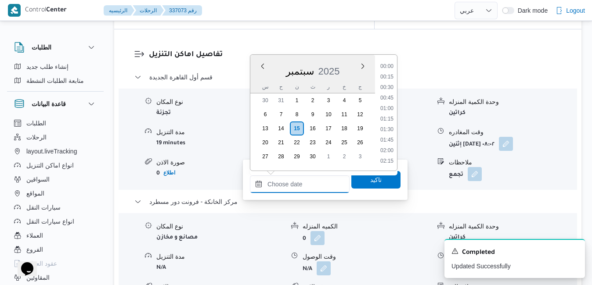
scroll to position [800, 0]
click at [266, 77] on div "سبتمبر 2025" at bounding box center [312, 69] width 125 height 22
click at [387, 80] on li "17:15" at bounding box center [387, 82] width 20 height 9
type input "١٥/٠٩/٢٠٢٥ ١٧:١٥"
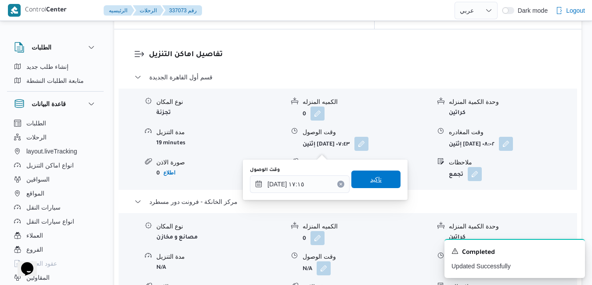
click at [370, 180] on span "تاكيد" at bounding box center [375, 179] width 11 height 11
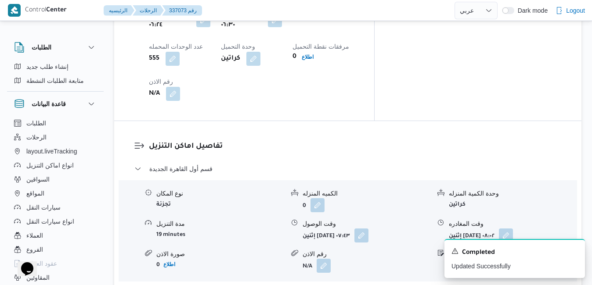
scroll to position [748, 0]
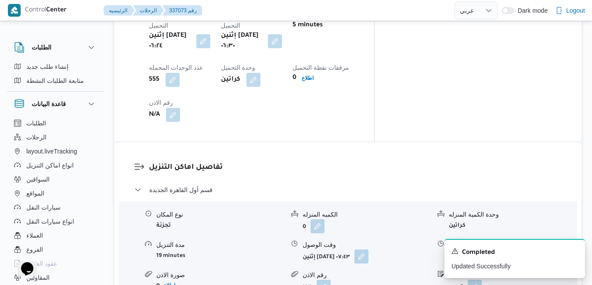
click at [513, 249] on button "button" at bounding box center [506, 256] width 14 height 14
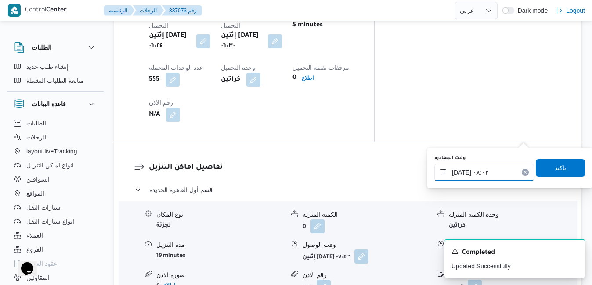
click at [495, 173] on input "١٥/٠٩/٢٠٢٥ ٠٨:٠٢" at bounding box center [484, 173] width 100 height 18
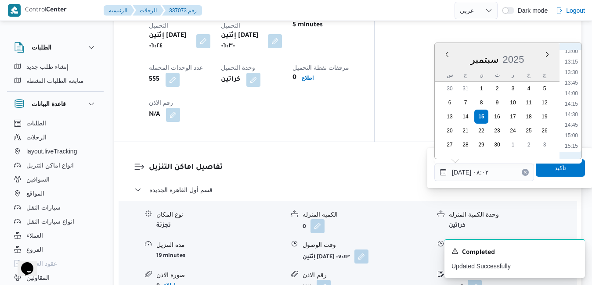
scroll to position [640, 0]
click at [571, 106] on li "16:30" at bounding box center [571, 109] width 20 height 9
type input "١٥/٠٩/٢٠٢٥ ١٦:٣٠"
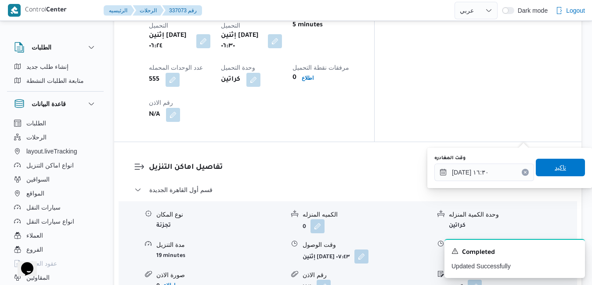
click at [554, 168] on span "تاكيد" at bounding box center [559, 167] width 11 height 11
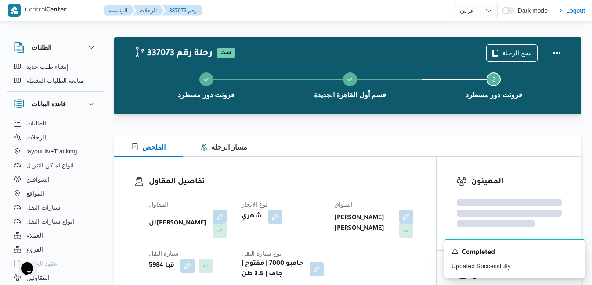
scroll to position [0, 0]
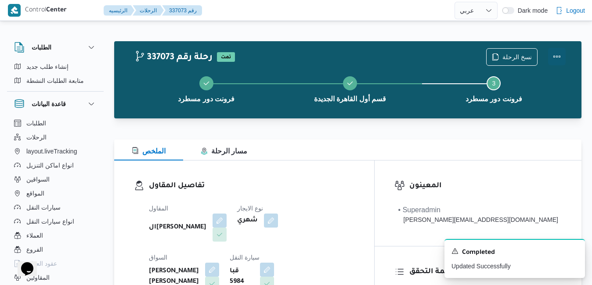
click at [554, 52] on button "Actions" at bounding box center [557, 57] width 18 height 18
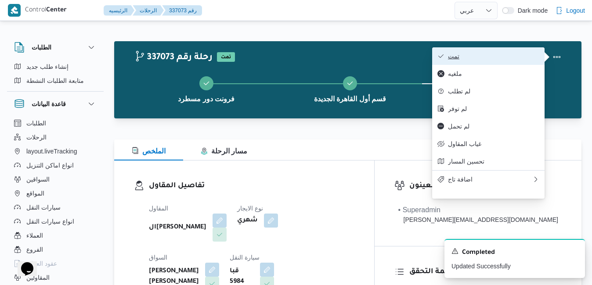
click at [522, 58] on span "تمت" at bounding box center [493, 56] width 91 height 7
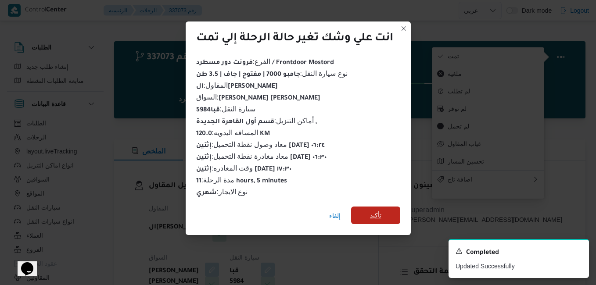
click at [374, 214] on span "تأكيد" at bounding box center [375, 215] width 11 height 11
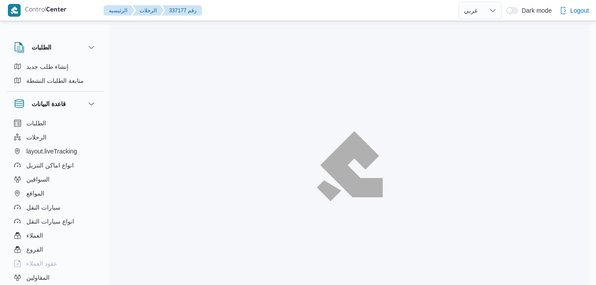
select select "ar"
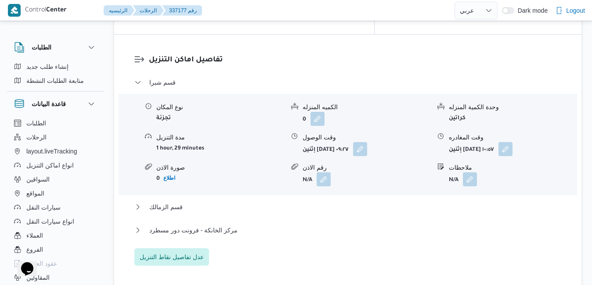
scroll to position [860, 0]
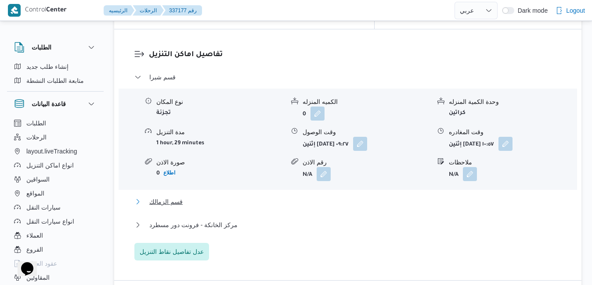
click at [349, 197] on button "قسم الزمالك" at bounding box center [347, 202] width 427 height 11
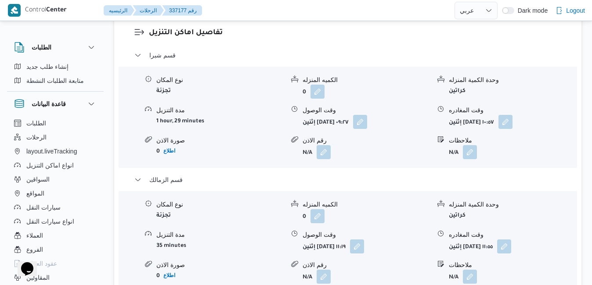
scroll to position [896, 0]
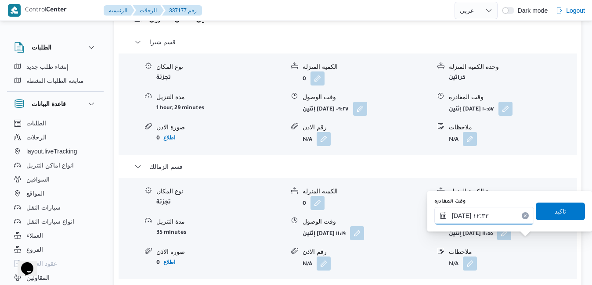
click at [499, 212] on div "[DATE] ١٢:٣٣" at bounding box center [484, 216] width 100 height 18
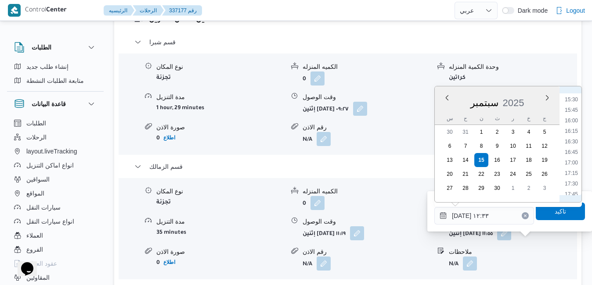
scroll to position [741, 0]
click at [572, 115] on li "18:00" at bounding box center [571, 116] width 20 height 9
type input "[DATE] ١٨:٠٠"
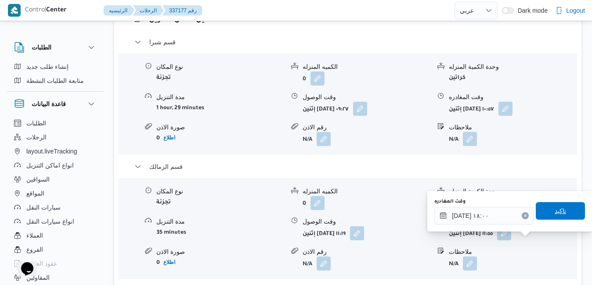
click at [543, 211] on span "تاكيد" at bounding box center [560, 211] width 49 height 18
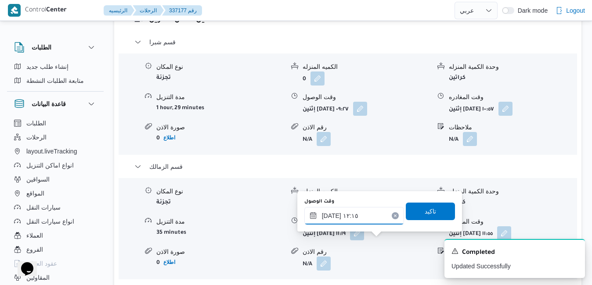
click at [355, 214] on input "١٥/٠٩/٢٠٢٥ ١٢:١٥" at bounding box center [354, 216] width 100 height 18
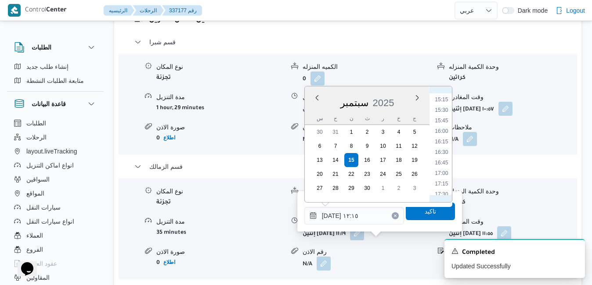
scroll to position [730, 0]
click at [443, 116] on li "17:45" at bounding box center [441, 116] width 20 height 9
type input "١٥/٠٩/٢٠٢٥ ١٧:٤٥"
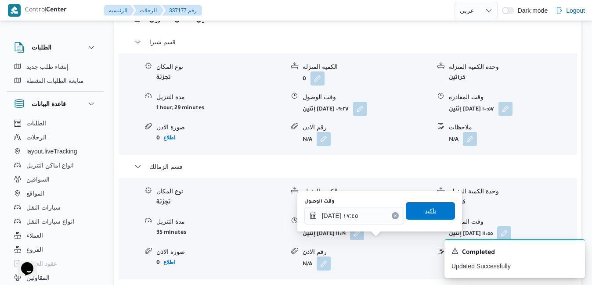
click at [424, 208] on span "تاكيد" at bounding box center [429, 211] width 11 height 11
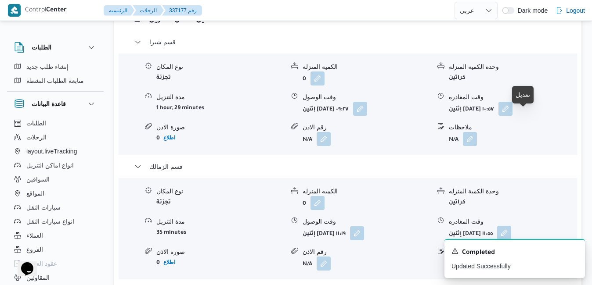
click at [511, 226] on button "button" at bounding box center [504, 233] width 14 height 14
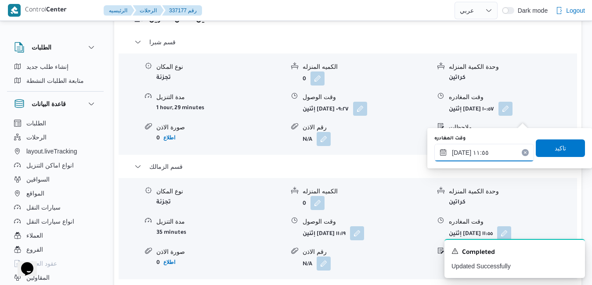
click at [478, 147] on input "١٥/٠٩/٢٠٢٥ ١١:٥٥" at bounding box center [484, 153] width 100 height 18
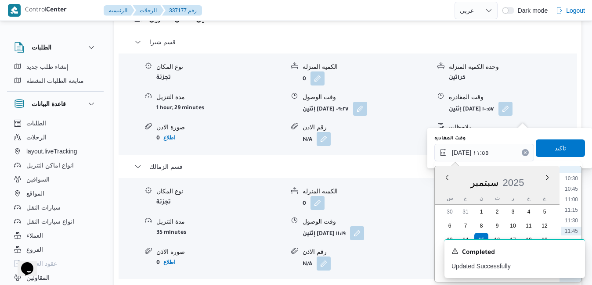
scroll to position [592, 0]
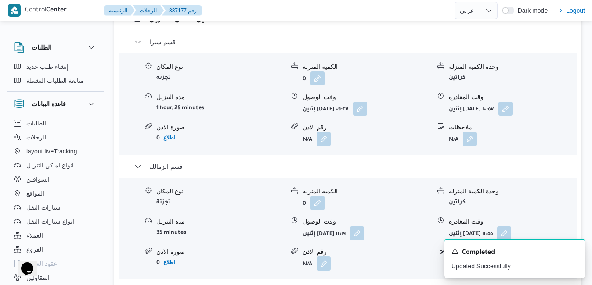
click at [581, 235] on div "A new notification appears Completed Updated Successfully" at bounding box center [504, 258] width 176 height 53
click at [576, 248] on icon "Dismiss toast" at bounding box center [574, 250] width 7 height 7
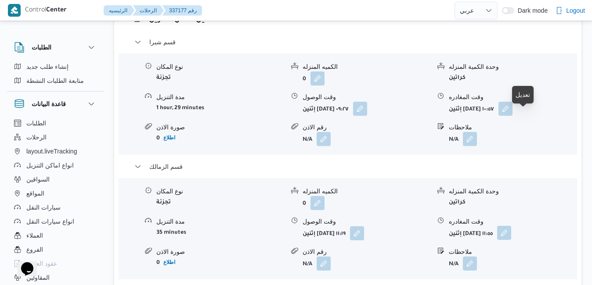
click at [511, 226] on button "button" at bounding box center [504, 233] width 14 height 14
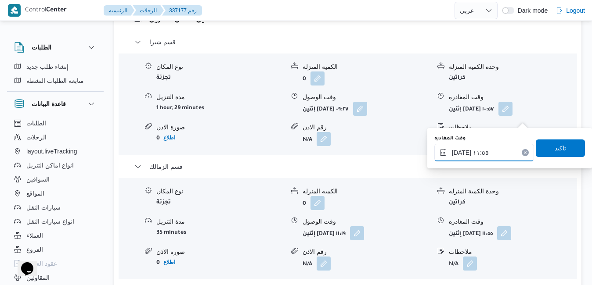
click at [494, 153] on input "١٥/٠٩/٢٠٢٥ ١١:٥٥" at bounding box center [484, 153] width 100 height 18
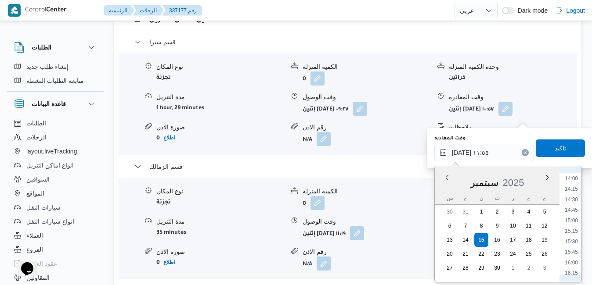
scroll to position [620, 0]
click at [572, 270] on li "17:00" at bounding box center [571, 274] width 20 height 9
type input "١٥/٠٩/٢٠٢٥ ١٧:٠٠"
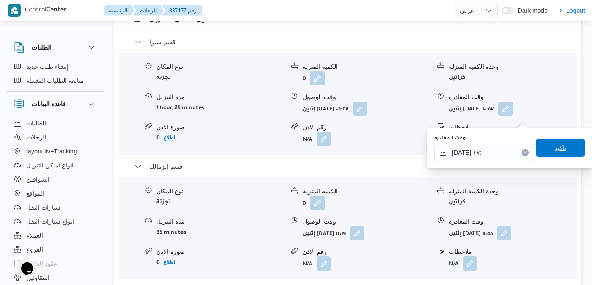
click at [562, 146] on span "تاكيد" at bounding box center [560, 148] width 49 height 18
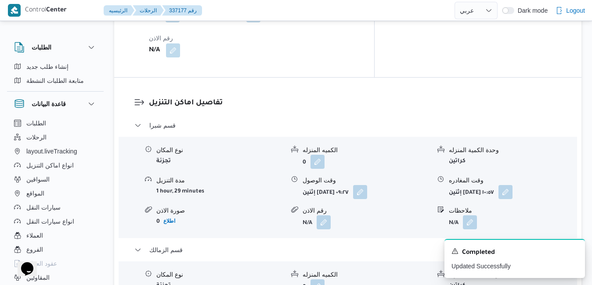
scroll to position [808, 0]
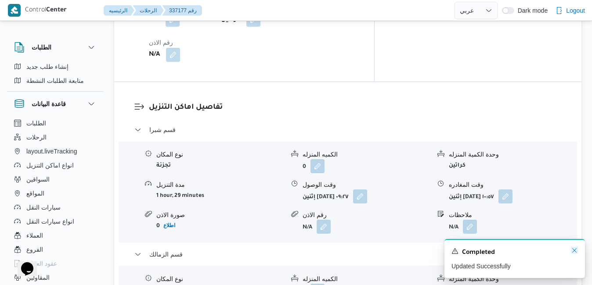
click at [575, 251] on icon "Dismiss toast" at bounding box center [574, 250] width 4 height 4
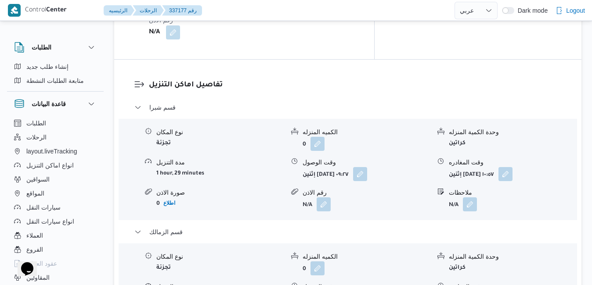
scroll to position [843, 0]
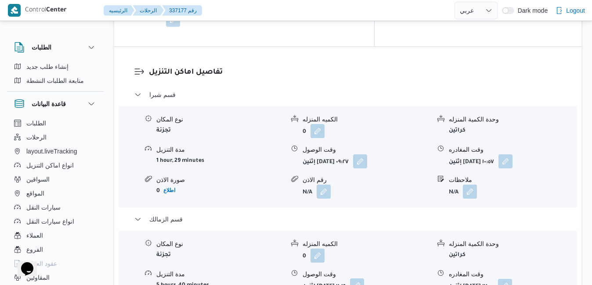
click at [364, 279] on button "button" at bounding box center [357, 286] width 14 height 14
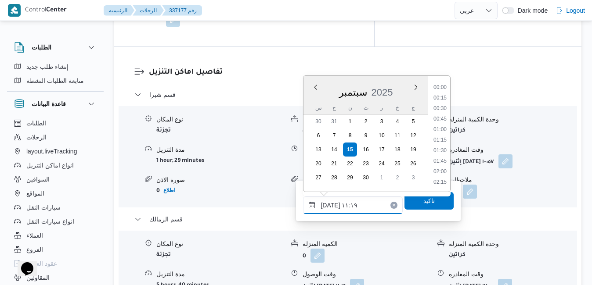
click at [343, 205] on input "١٥/٠٩/٢٠٢٥ ١١:١٩" at bounding box center [353, 206] width 100 height 18
click at [442, 166] on li "14:00" at bounding box center [440, 167] width 20 height 9
type input "١٥/٠٩/٢٠٢٥ ١٤:٠٠"
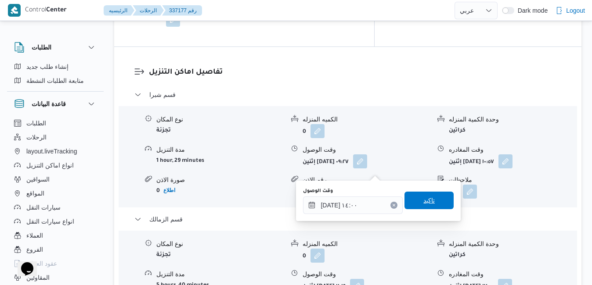
click at [429, 205] on span "تاكيد" at bounding box center [428, 201] width 49 height 18
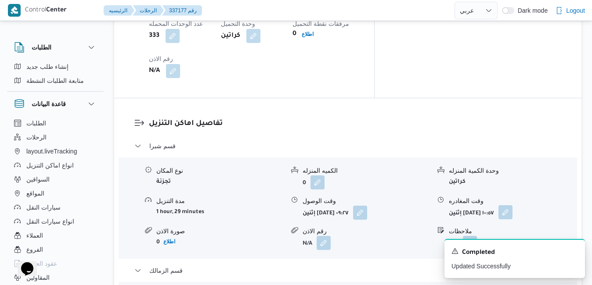
scroll to position [790, 0]
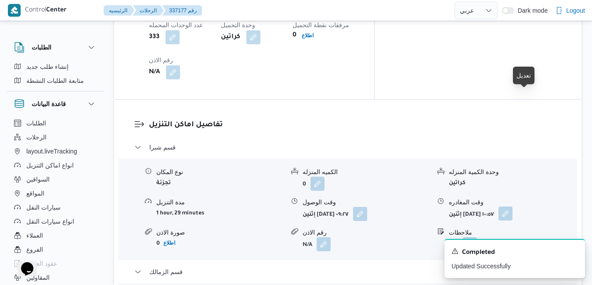
click at [512, 207] on button "button" at bounding box center [505, 214] width 14 height 14
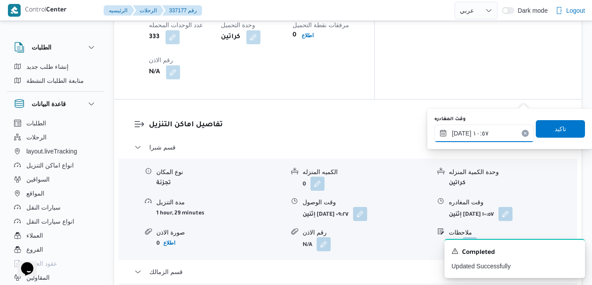
click at [488, 131] on input "١٥/٠٩/٢٠٢٥ ١٠:٥٧" at bounding box center [484, 134] width 100 height 18
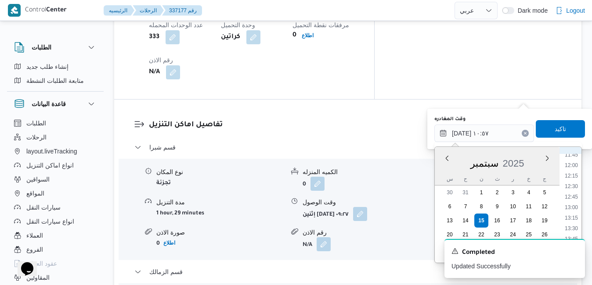
scroll to position [504, 0]
click at [575, 222] on li "13:30" at bounding box center [571, 223] width 20 height 9
type input "١٥/٠٩/٢٠٢٥ ١٣:٣٠"
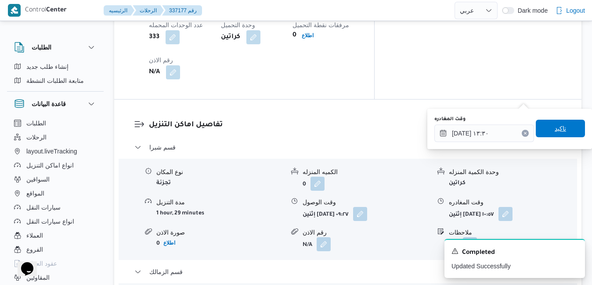
click at [563, 134] on span "تاكيد" at bounding box center [560, 129] width 49 height 18
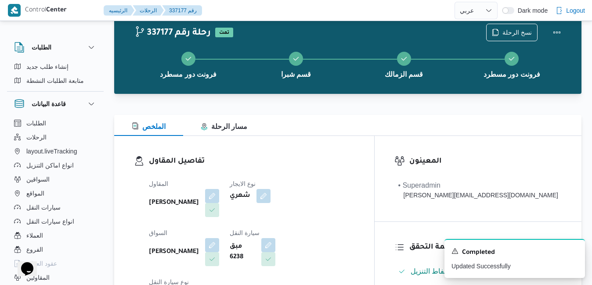
scroll to position [0, 0]
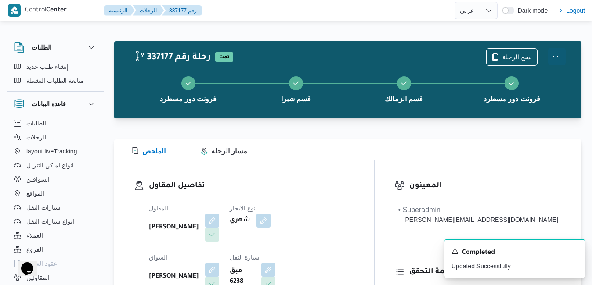
click at [556, 53] on button "Actions" at bounding box center [557, 57] width 18 height 18
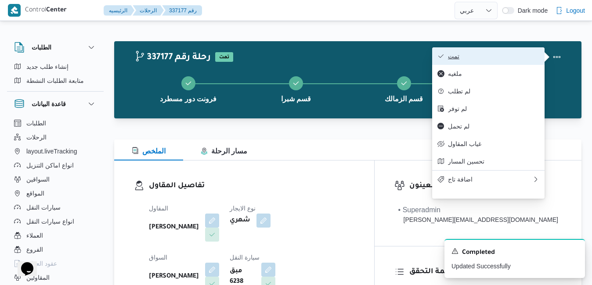
click at [511, 60] on span "تمت" at bounding box center [493, 56] width 91 height 7
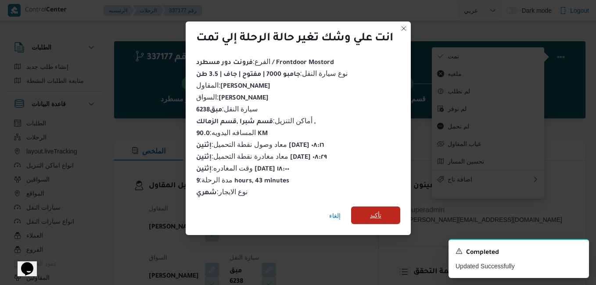
click at [385, 211] on span "تأكيد" at bounding box center [375, 216] width 49 height 18
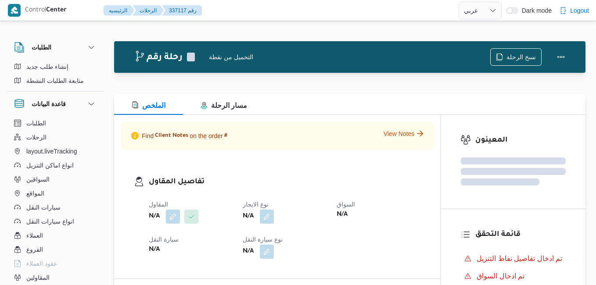
select select "ar"
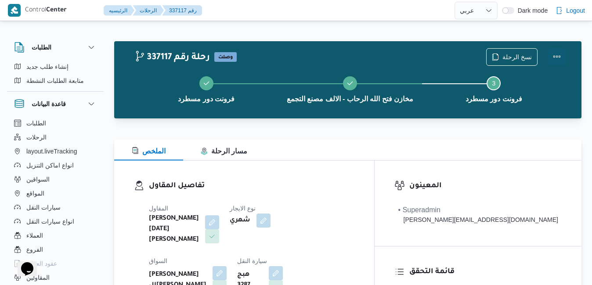
click at [559, 61] on button "Actions" at bounding box center [557, 57] width 18 height 18
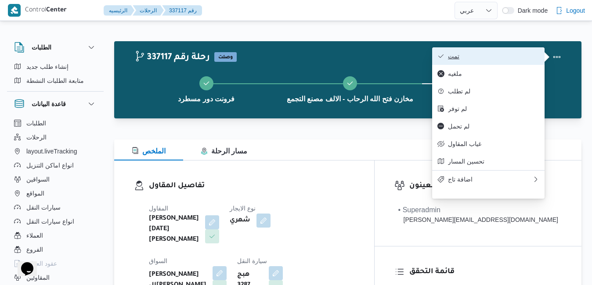
click at [506, 47] on button "تمت" at bounding box center [488, 56] width 112 height 18
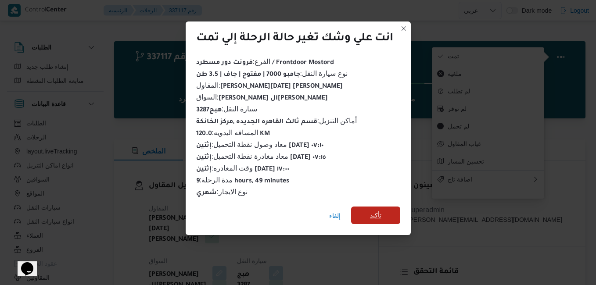
click at [383, 210] on span "تأكيد" at bounding box center [375, 216] width 49 height 18
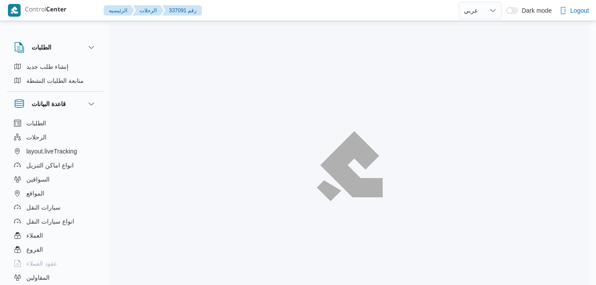
select select "ar"
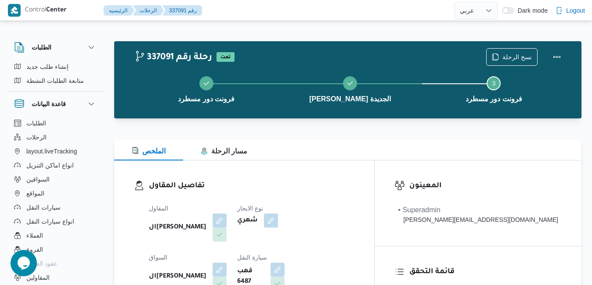
click at [395, 121] on div at bounding box center [347, 124] width 467 height 11
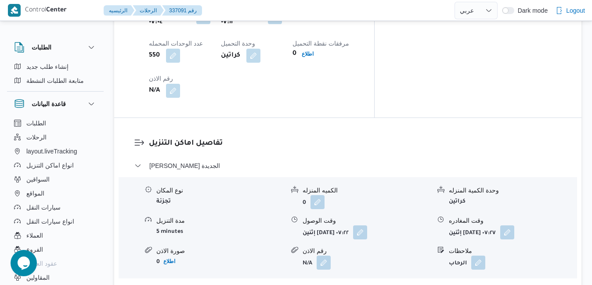
scroll to position [773, 0]
click at [317, 284] on button "مركز الخانكة - فرونت دور مسطرد" at bounding box center [347, 289] width 427 height 11
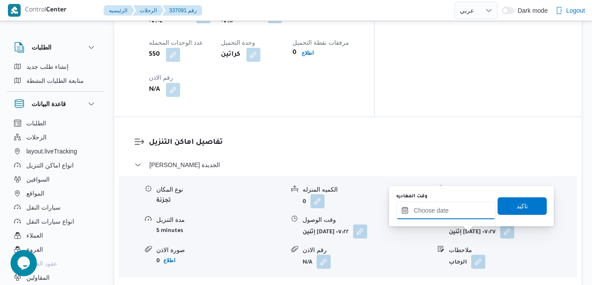
click at [449, 212] on input "وقت المغادره" at bounding box center [446, 211] width 100 height 18
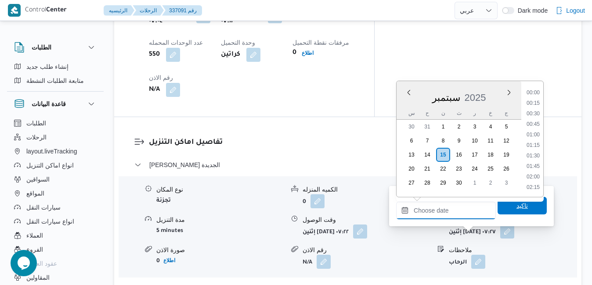
scroll to position [810, 0]
click at [406, 106] on div "سبتمبر 2025" at bounding box center [458, 96] width 125 height 22
click at [533, 89] on li "17:00" at bounding box center [533, 87] width 20 height 9
type input "١٥/٠٩/٢٠٢٥ ١٧:٠٠"
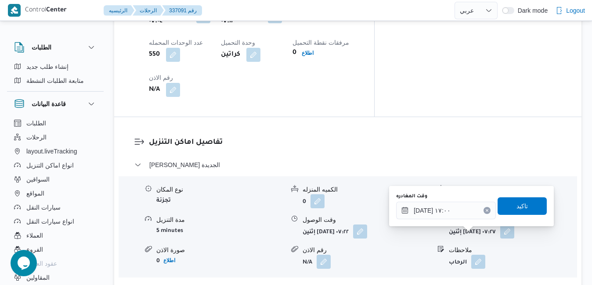
click at [508, 215] on div "وقت المغادره ١٥/٠٩/٢٠٢٥ ١٧:٠٠ تاكيد" at bounding box center [471, 206] width 152 height 28
click at [516, 204] on span "تاكيد" at bounding box center [521, 206] width 11 height 11
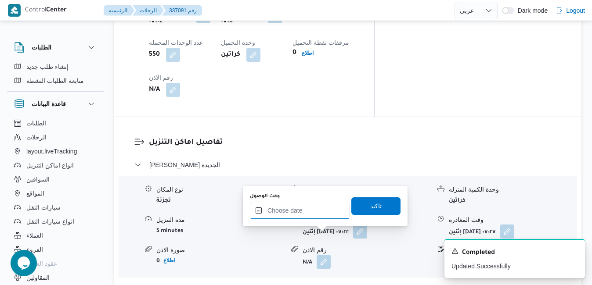
click at [316, 213] on input "وقت الوصول" at bounding box center [300, 211] width 100 height 18
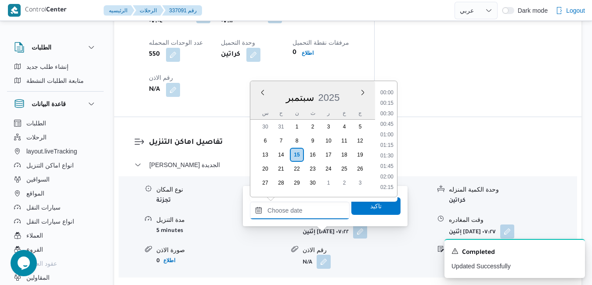
scroll to position [810, 0]
click at [258, 104] on div "سبتمبر 2025" at bounding box center [312, 96] width 125 height 22
click at [385, 166] on li "16:45" at bounding box center [387, 166] width 20 height 9
type input "١٥/٠٩/٢٠٢٥ ١٦:٤٥"
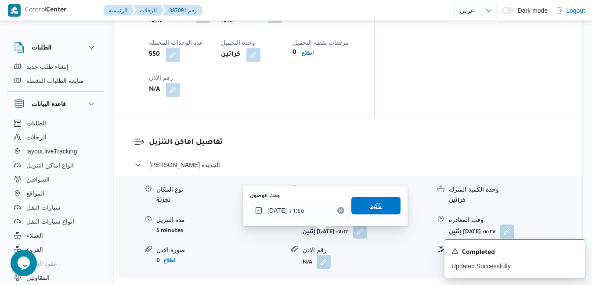
click at [373, 209] on span "تاكيد" at bounding box center [375, 206] width 11 height 11
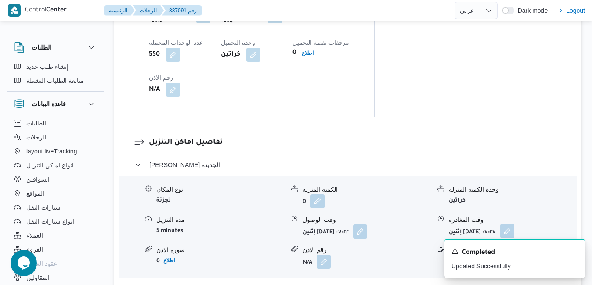
click at [514, 224] on button "button" at bounding box center [507, 231] width 14 height 14
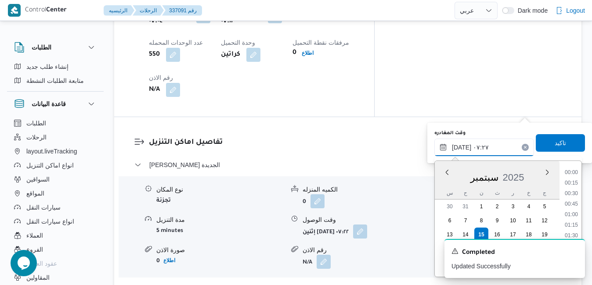
click at [492, 147] on input "١٥/٠٩/٢٠٢٥ ٠٧:٢٧" at bounding box center [484, 148] width 100 height 18
click at [572, 230] on li "16:00" at bounding box center [571, 232] width 20 height 9
type input "١٥/٠٩/٢٠٢٥ ١٦:٠٠"
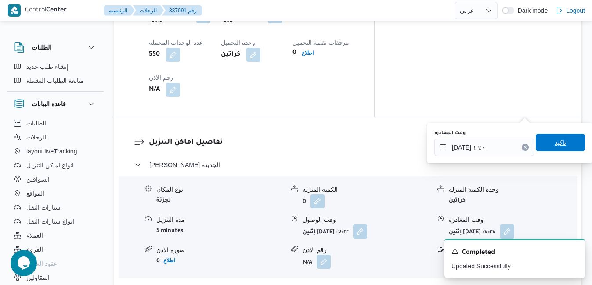
click at [555, 142] on span "تاكيد" at bounding box center [559, 142] width 11 height 11
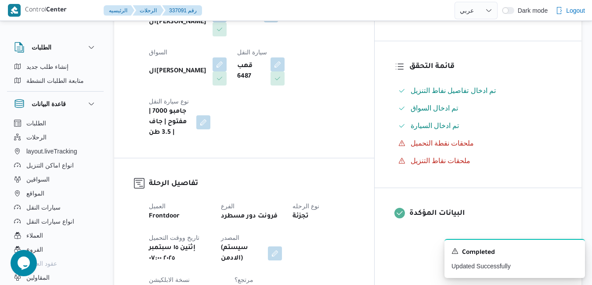
scroll to position [0, 0]
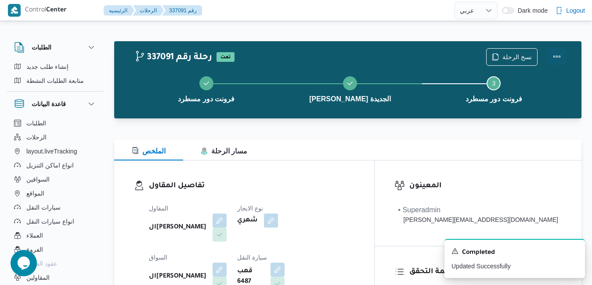
click at [553, 59] on button "Actions" at bounding box center [557, 57] width 18 height 18
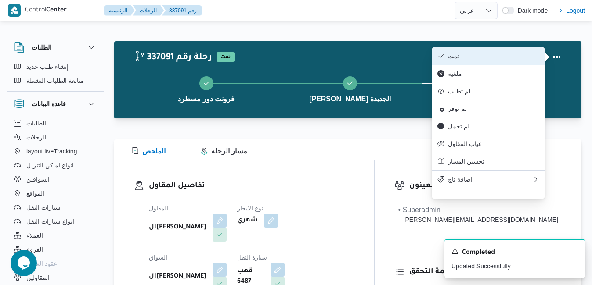
click at [510, 56] on span "تمت" at bounding box center [493, 56] width 91 height 7
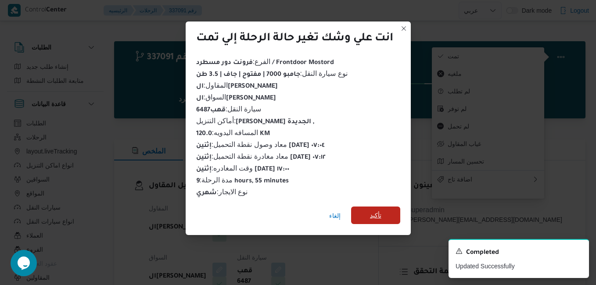
click at [381, 213] on span "تأكيد" at bounding box center [375, 215] width 11 height 11
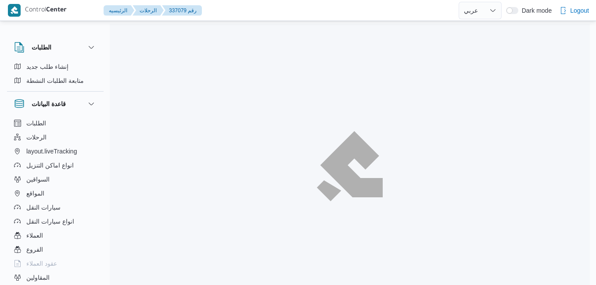
select select "ar"
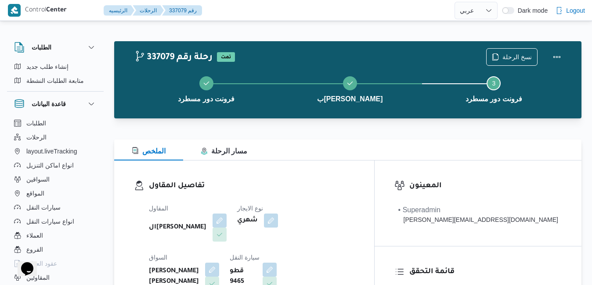
click at [355, 148] on div "الملخص مسار الرحلة" at bounding box center [347, 150] width 467 height 21
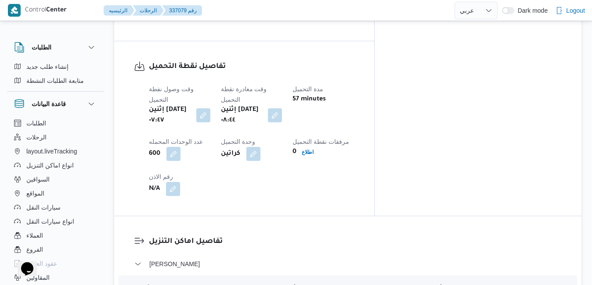
scroll to position [755, 0]
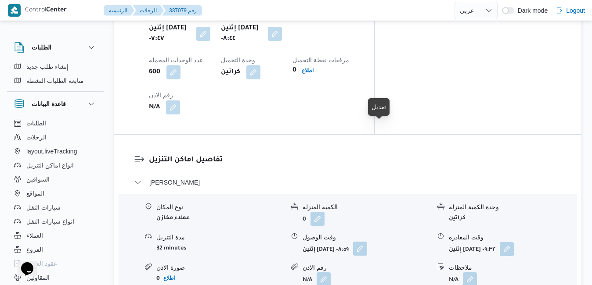
click at [367, 242] on button "button" at bounding box center [360, 249] width 14 height 14
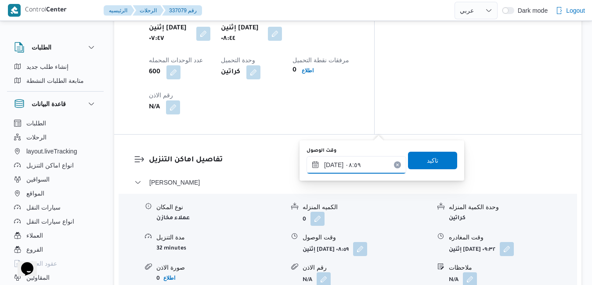
click at [364, 166] on input "[DATE] ٠٨:٥٩" at bounding box center [356, 165] width 100 height 18
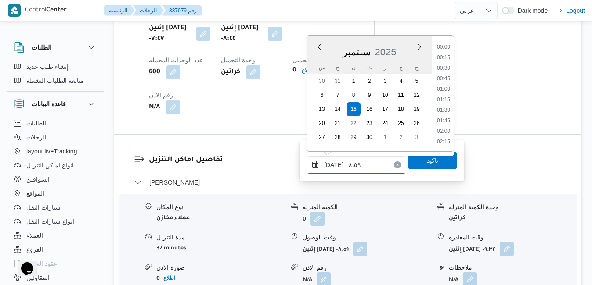
scroll to position [315, 0]
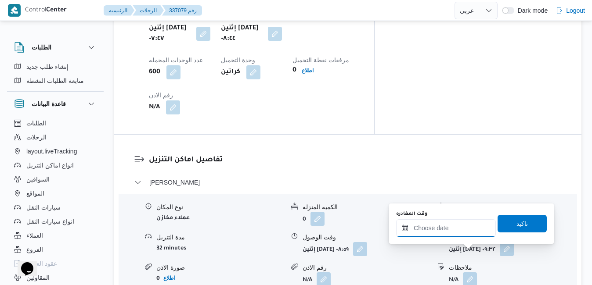
click at [449, 233] on input "وقت المغادره" at bounding box center [446, 228] width 100 height 18
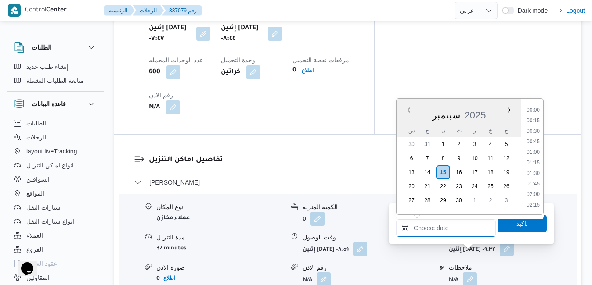
scroll to position [810, 0]
click at [402, 129] on div "س ح ن ث ر خ ج" at bounding box center [458, 131] width 125 height 12
click at [535, 123] on li "16:00" at bounding box center [533, 122] width 20 height 9
type input "[DATE] ١٦:٠٠"
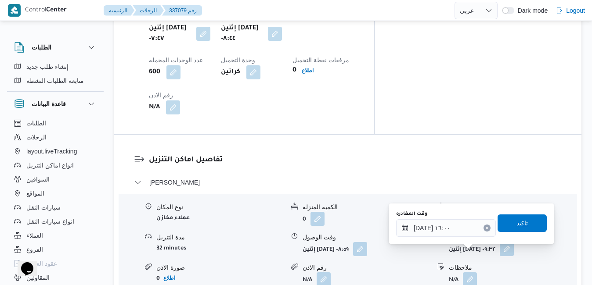
click at [516, 227] on span "تاكيد" at bounding box center [521, 223] width 11 height 11
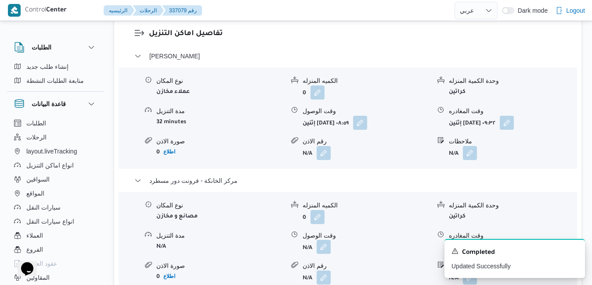
click at [324, 252] on button "button" at bounding box center [324, 247] width 14 height 14
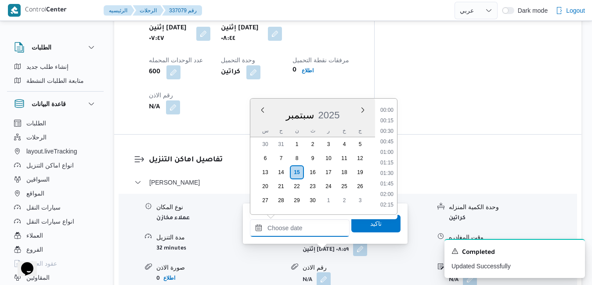
click at [306, 225] on input "وقت الوصول" at bounding box center [300, 228] width 100 height 18
click at [260, 123] on div "سبتمبر 2025" at bounding box center [312, 113] width 125 height 22
click at [387, 143] on li "15:45" at bounding box center [387, 141] width 20 height 9
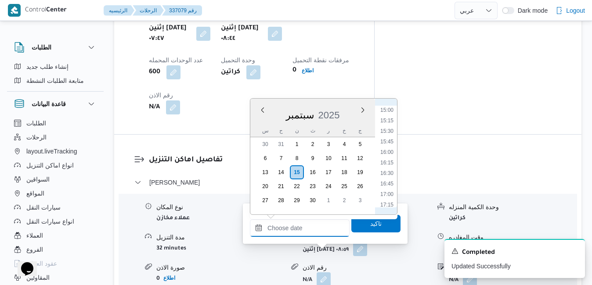
type input "[DATE] ١٥:٤٥"
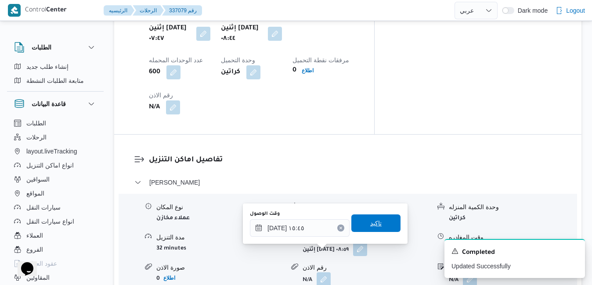
click at [370, 220] on span "تاكيد" at bounding box center [375, 223] width 11 height 11
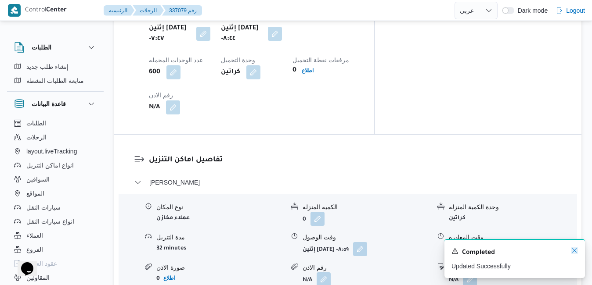
click at [575, 252] on icon "Dismiss toast" at bounding box center [574, 250] width 7 height 7
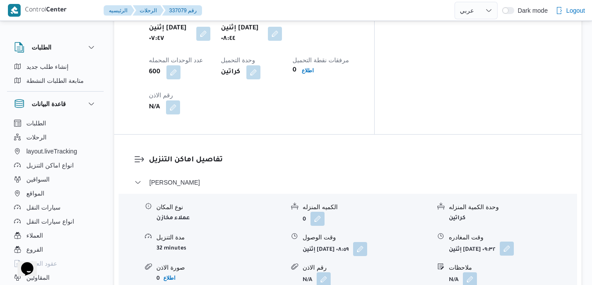
click at [514, 242] on button "button" at bounding box center [507, 249] width 14 height 14
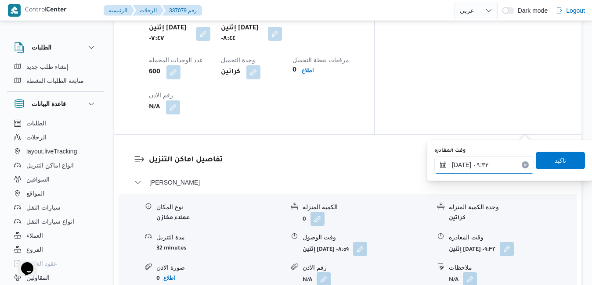
click at [496, 158] on input "[DATE] ٠٩:٣٢" at bounding box center [484, 165] width 100 height 18
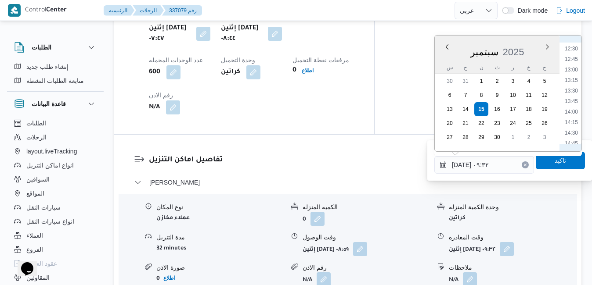
scroll to position [614, 0]
click at [571, 64] on li "15:00" at bounding box center [571, 65] width 20 height 9
type input "[DATE] ١٥:٠٠"
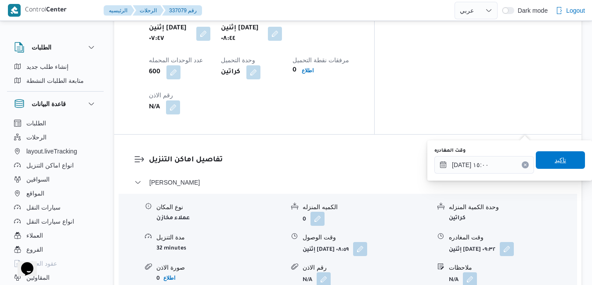
click at [554, 162] on span "تاكيد" at bounding box center [559, 160] width 11 height 11
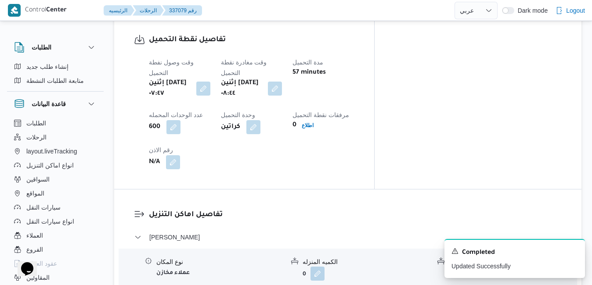
scroll to position [737, 0]
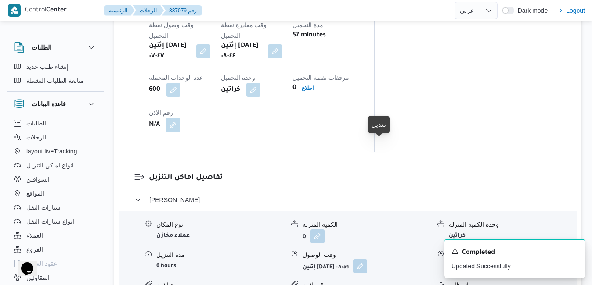
click at [367, 259] on button "button" at bounding box center [360, 266] width 14 height 14
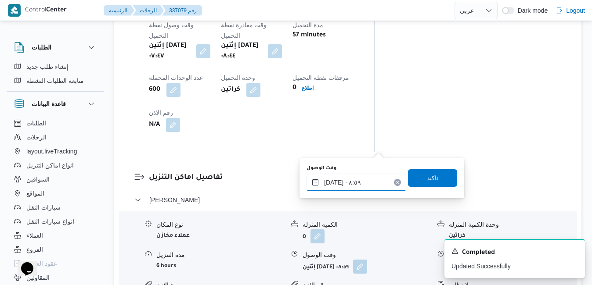
click at [338, 176] on input "[DATE] ٠٨:٥٩" at bounding box center [356, 183] width 100 height 18
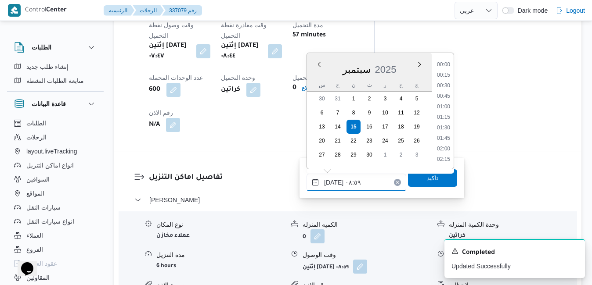
scroll to position [315, 0]
click at [444, 148] on li "09:30" at bounding box center [443, 149] width 20 height 9
type input "[DATE] ٠٩:٣٠"
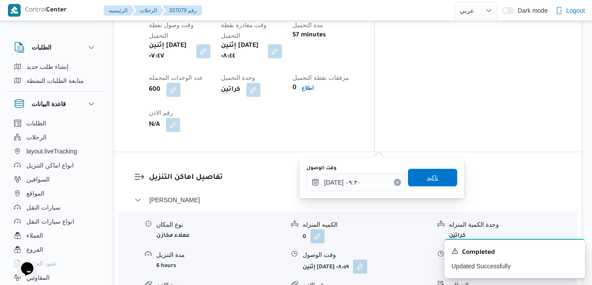
click at [431, 181] on span "تاكيد" at bounding box center [432, 178] width 11 height 11
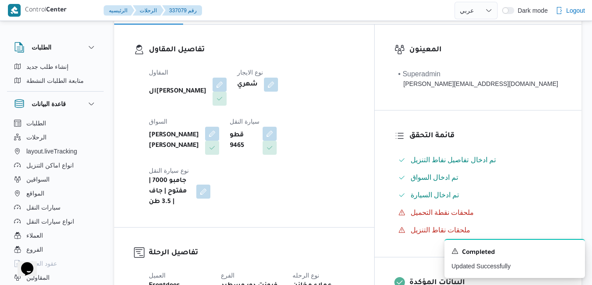
scroll to position [0, 0]
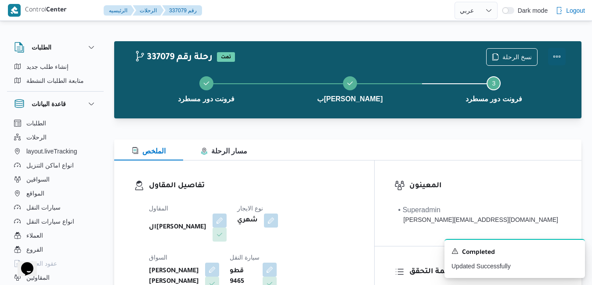
click at [553, 58] on button "Actions" at bounding box center [557, 57] width 18 height 18
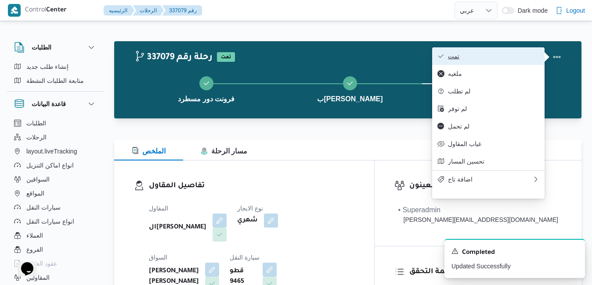
click at [501, 61] on button "تمت" at bounding box center [488, 56] width 112 height 18
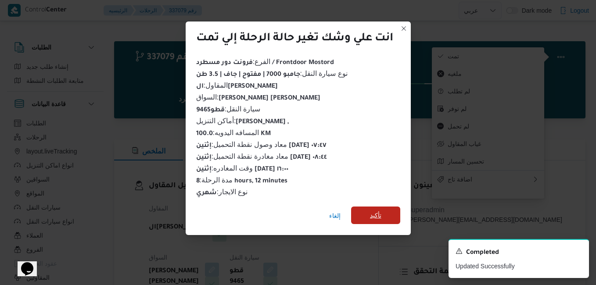
click at [379, 210] on span "تأكيد" at bounding box center [375, 215] width 11 height 11
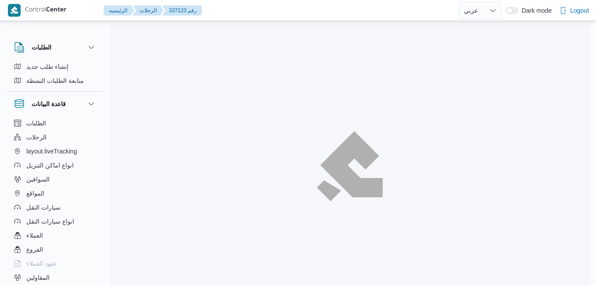
select select "ar"
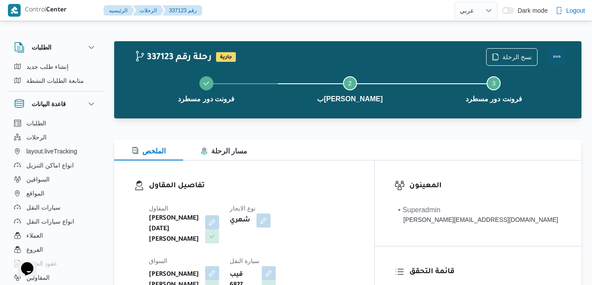
click at [562, 57] on button "Actions" at bounding box center [557, 57] width 18 height 18
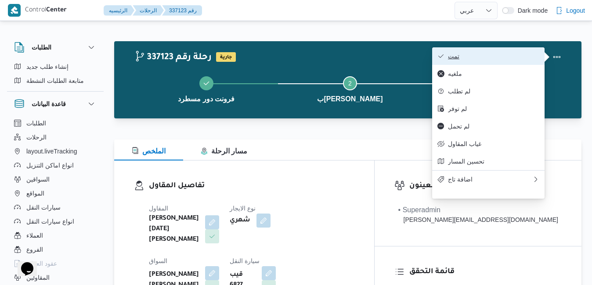
click at [507, 48] on button "تمت" at bounding box center [488, 56] width 112 height 18
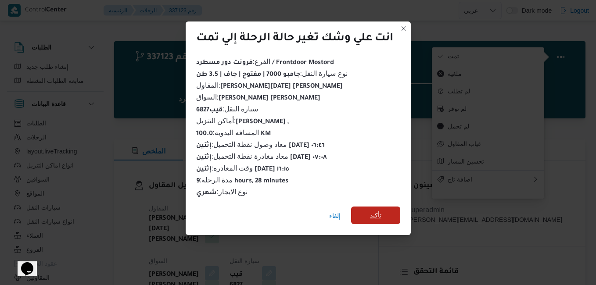
click at [374, 212] on span "تأكيد" at bounding box center [375, 215] width 11 height 11
